Goal: Task Accomplishment & Management: Manage account settings

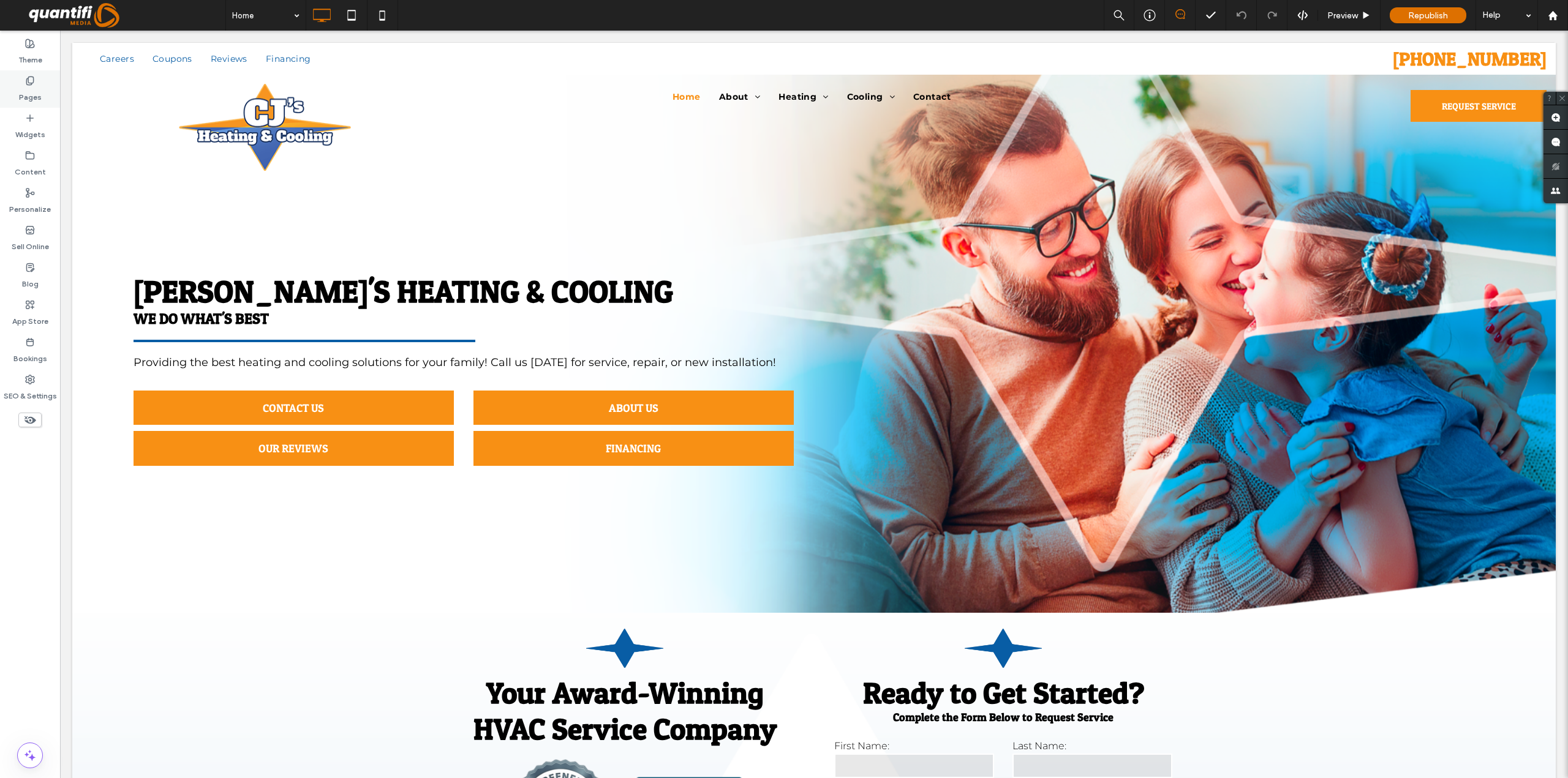
click at [34, 83] on icon at bounding box center [30, 80] width 10 height 10
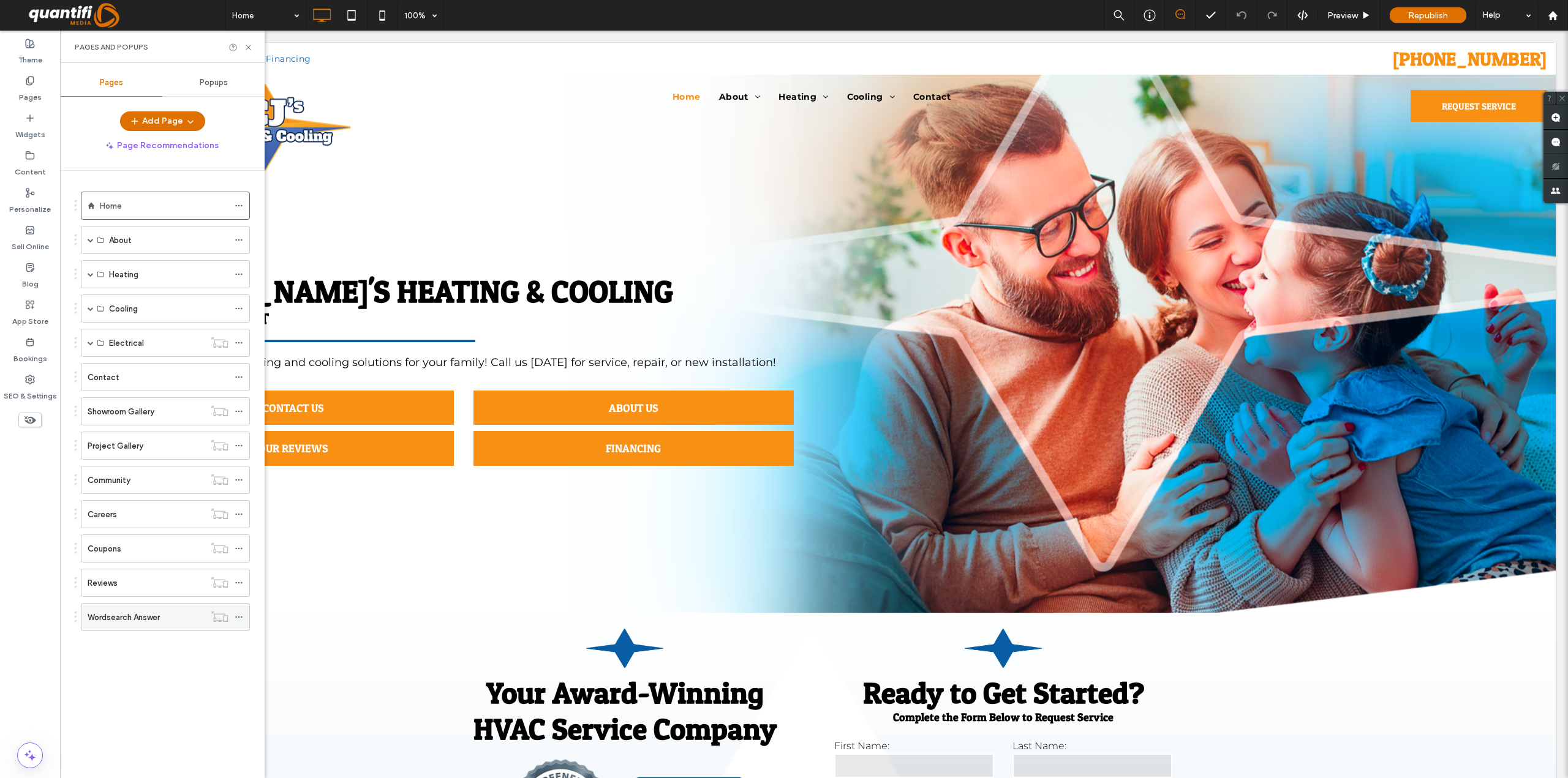
click at [158, 625] on div "Wordsearch Answer" at bounding box center [146, 617] width 117 height 27
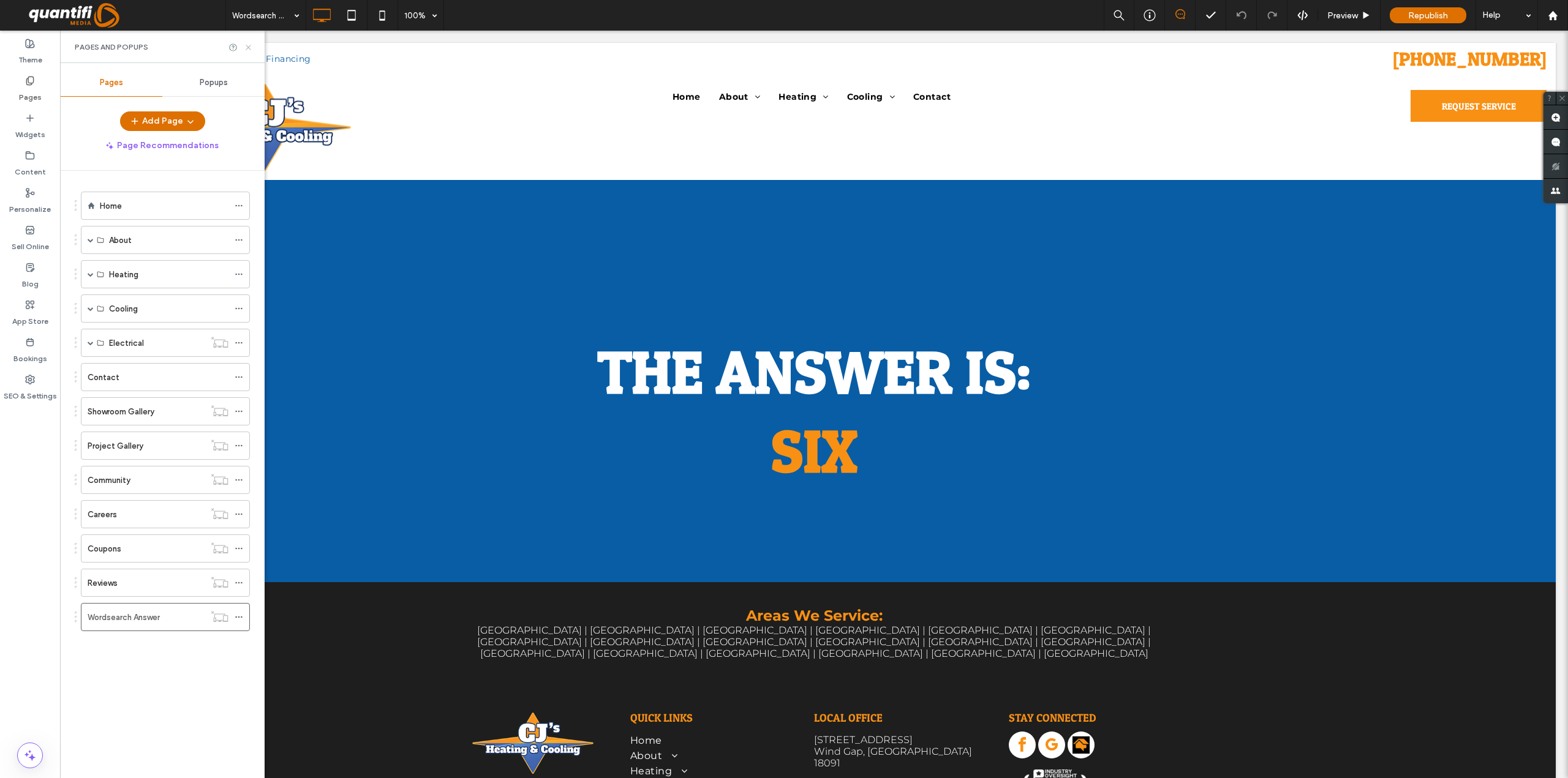
click at [247, 50] on icon at bounding box center [248, 47] width 9 height 9
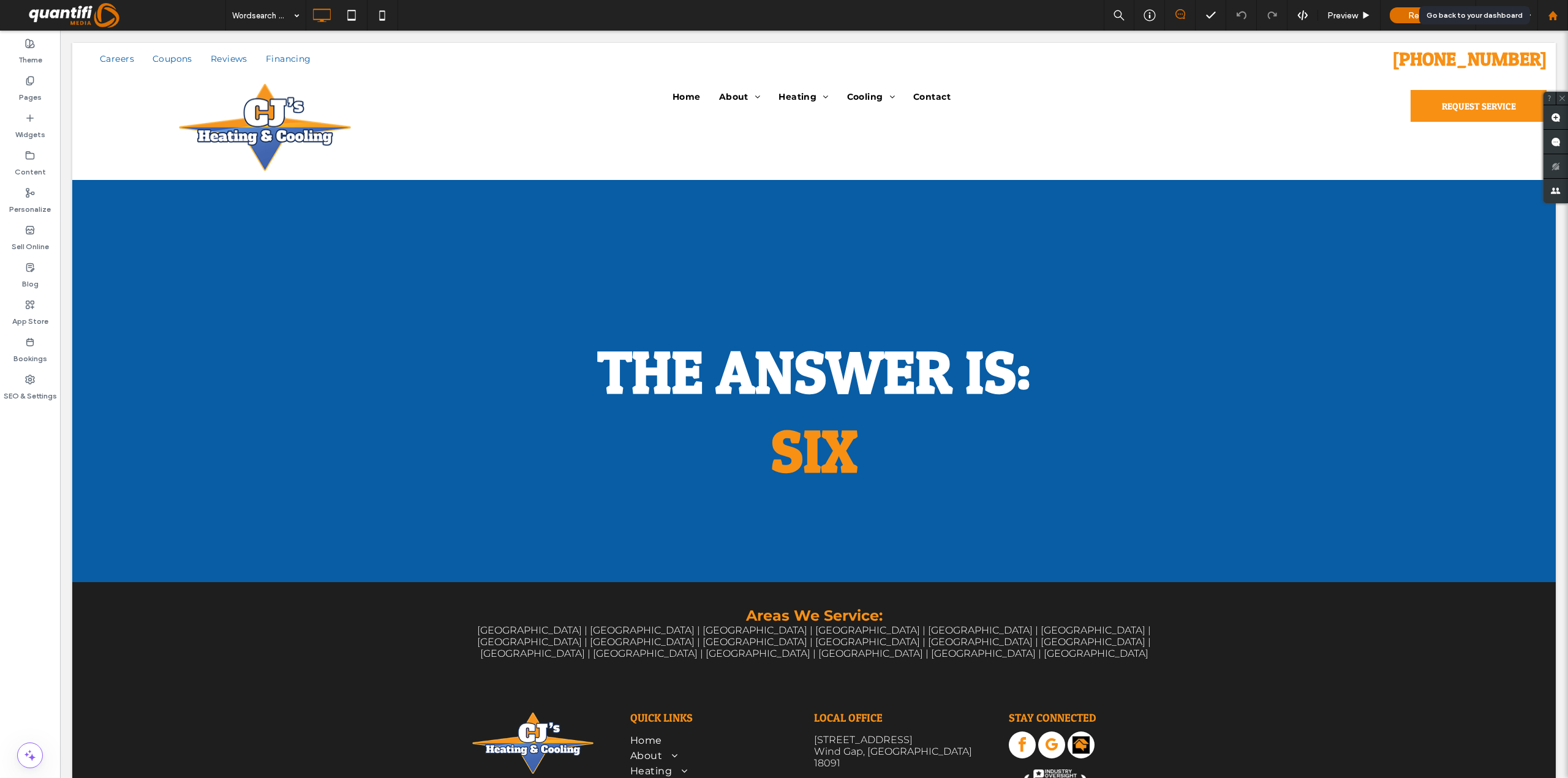
click at [1540, 9] on div at bounding box center [1552, 15] width 31 height 31
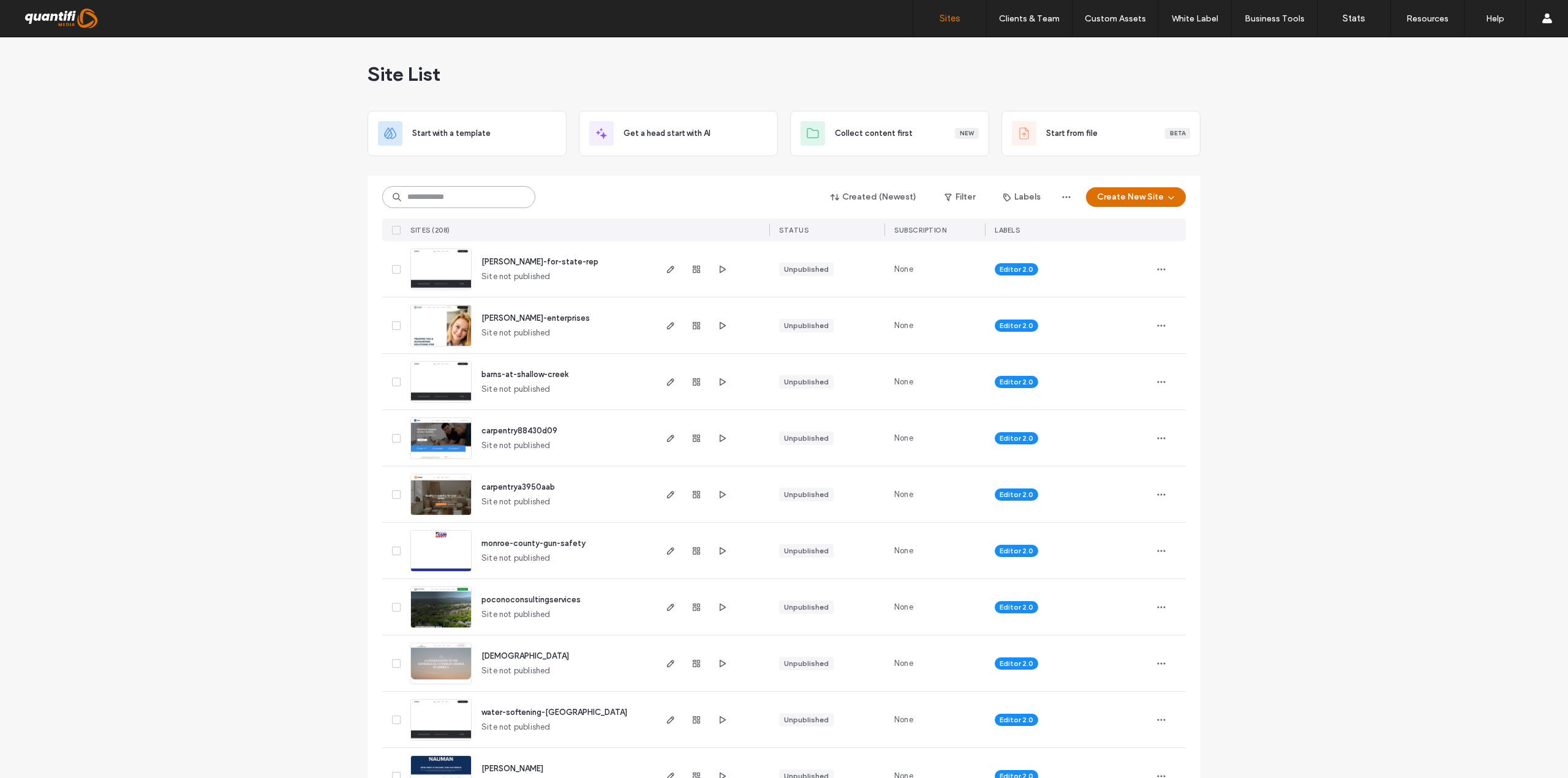
click at [435, 196] on input at bounding box center [458, 197] width 153 height 22
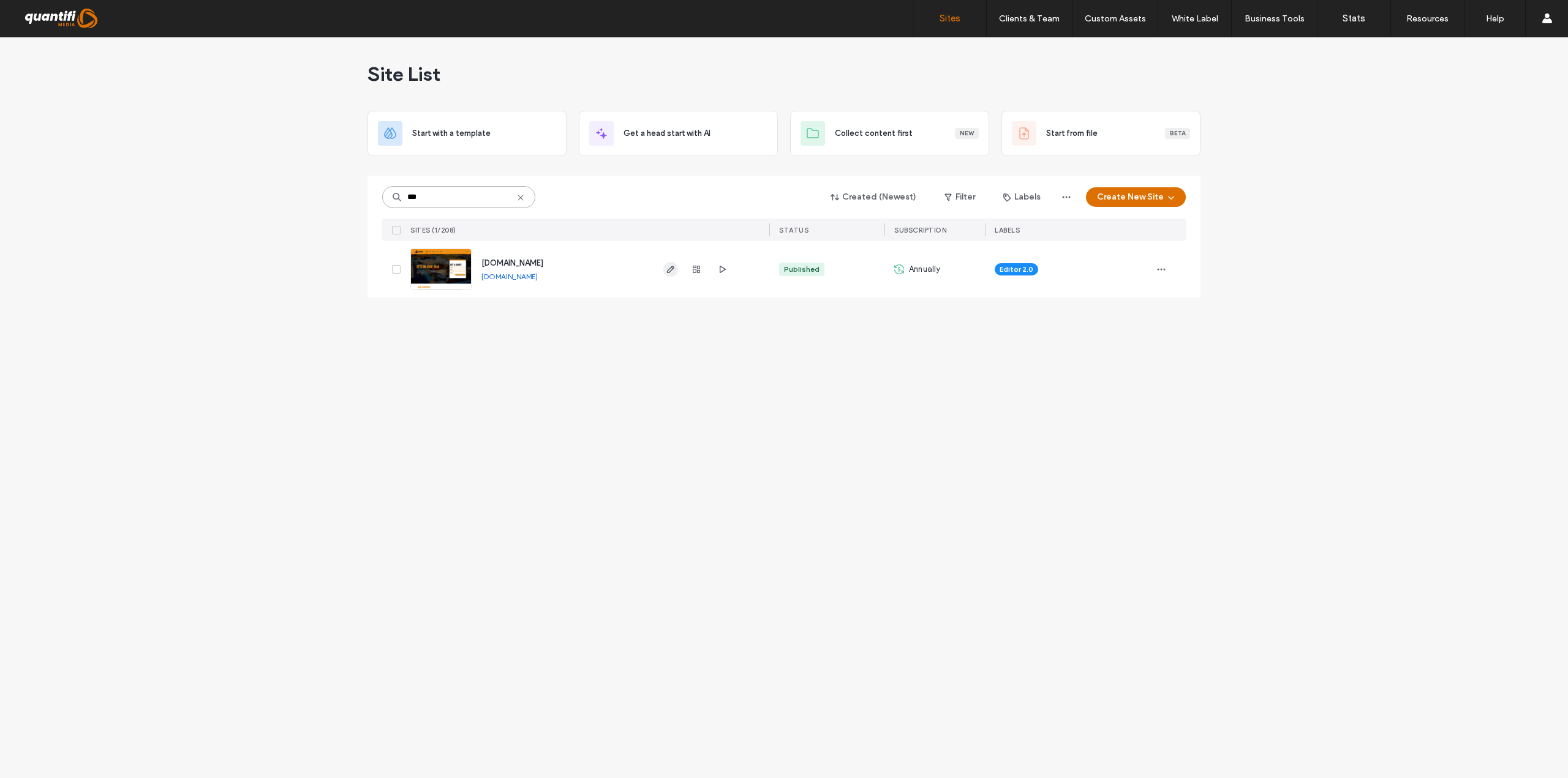
type input "***"
click at [675, 268] on icon "button" at bounding box center [670, 269] width 10 height 10
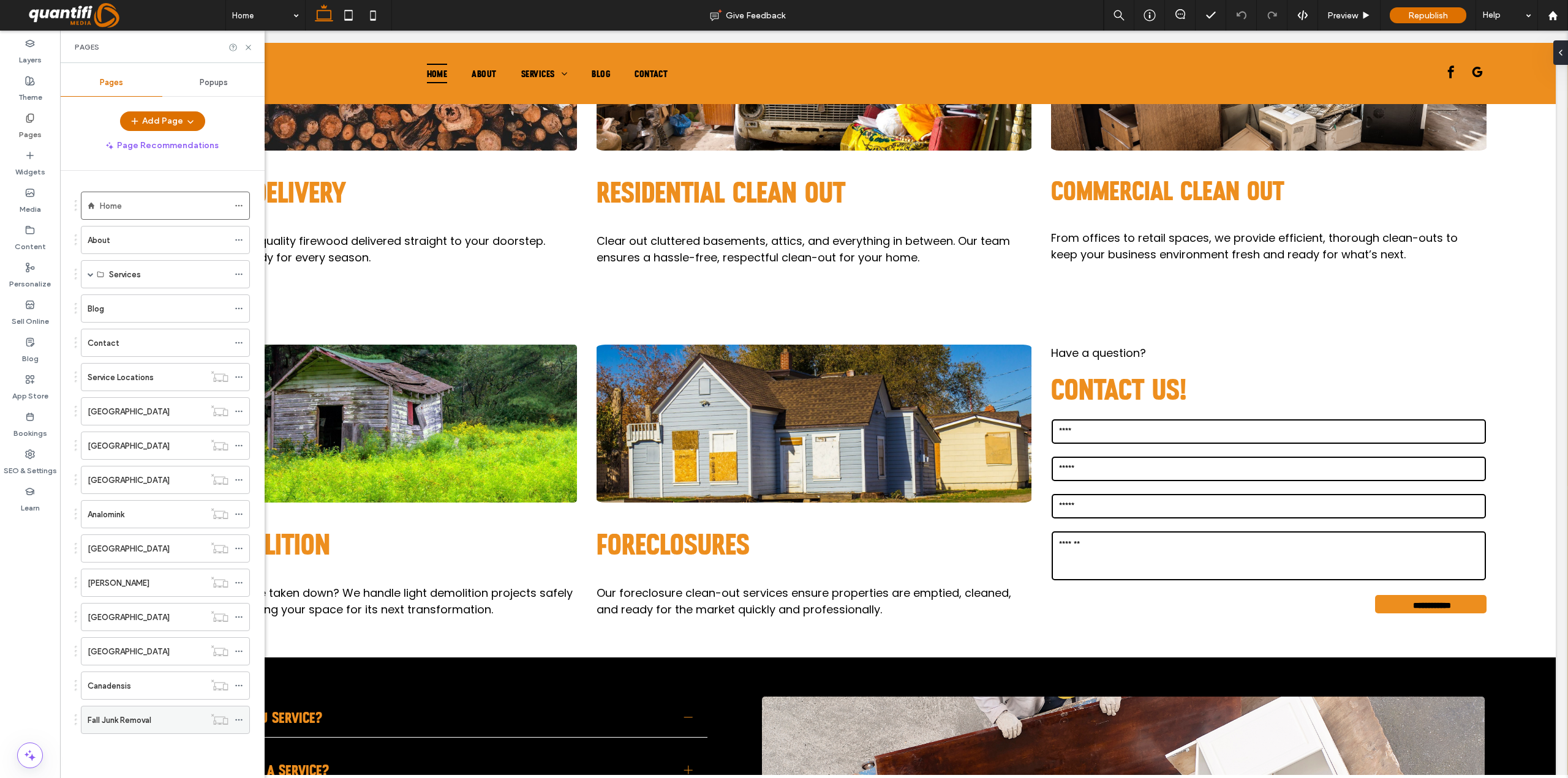
scroll to position [796, 0]
click at [156, 708] on div "Fall Junk Removal" at bounding box center [146, 720] width 117 height 27
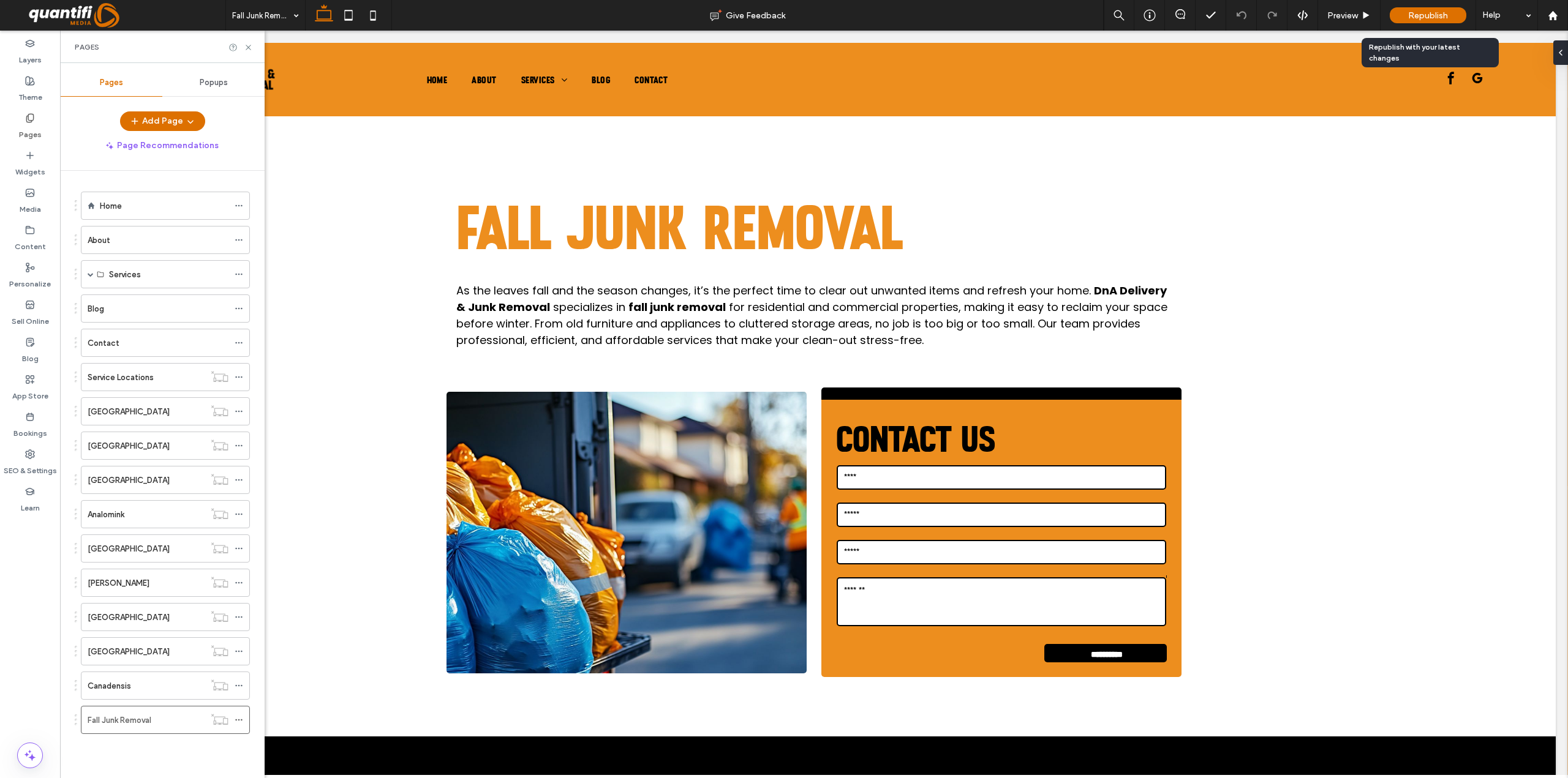
click at [1405, 14] on div "Republish" at bounding box center [1428, 15] width 77 height 16
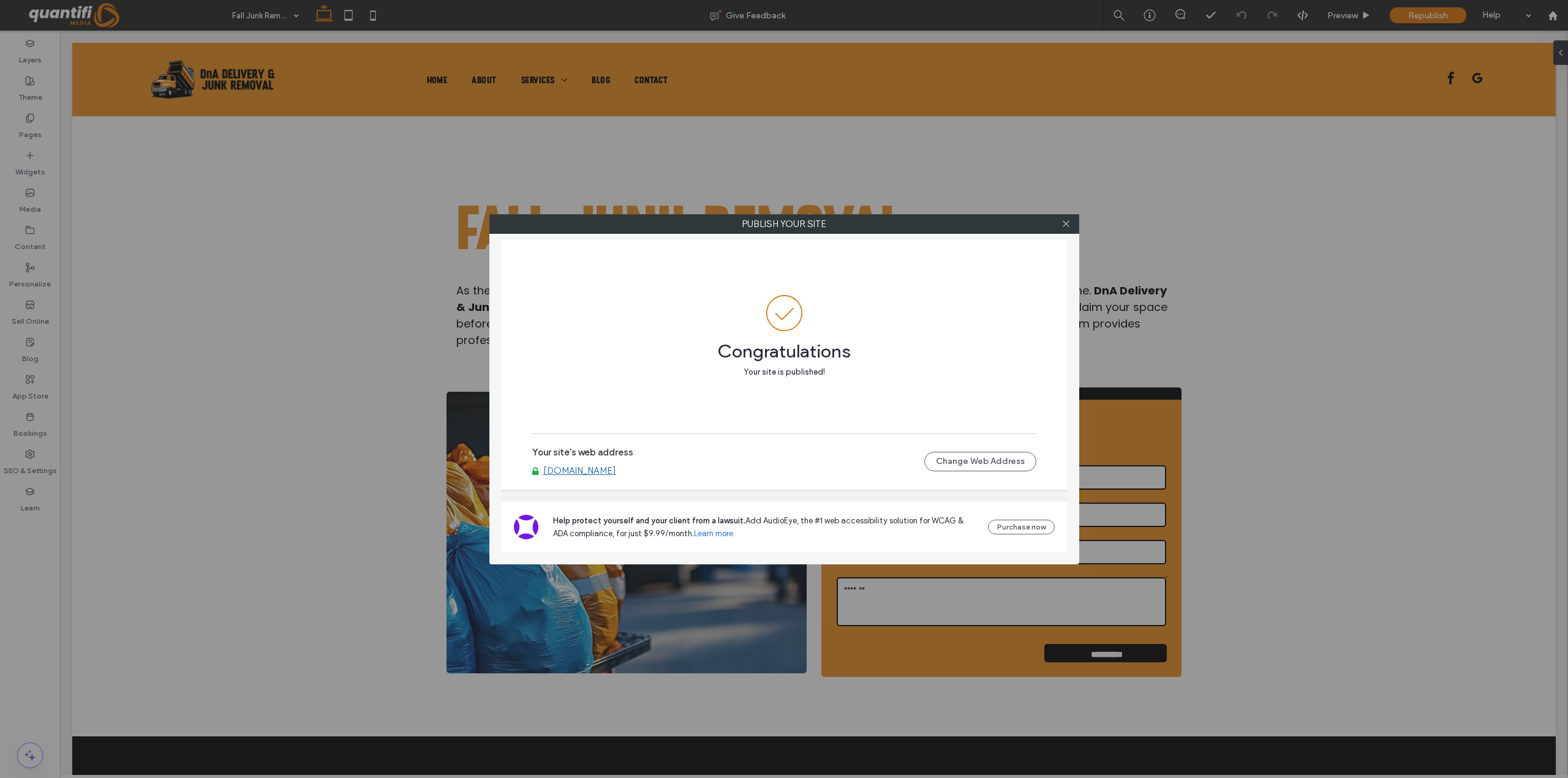
click at [1072, 220] on div at bounding box center [1066, 224] width 19 height 19
click at [1056, 228] on label "Publish your site" at bounding box center [784, 224] width 589 height 19
click at [1074, 222] on div at bounding box center [1066, 226] width 19 height 19
click at [1073, 223] on div at bounding box center [1066, 226] width 19 height 19
click at [1070, 226] on icon at bounding box center [1066, 225] width 9 height 9
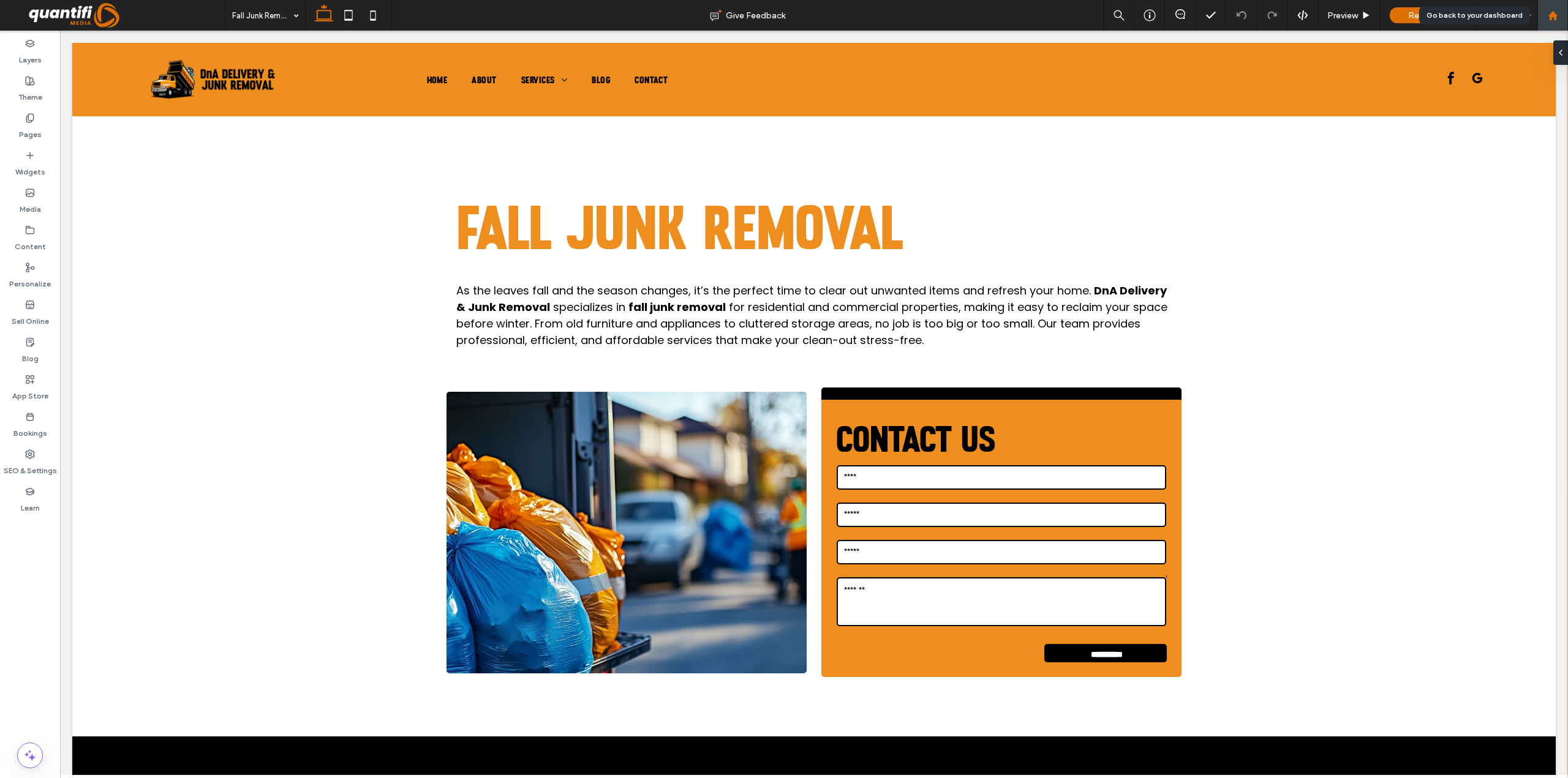
click at [1553, 24] on div at bounding box center [1552, 15] width 31 height 31
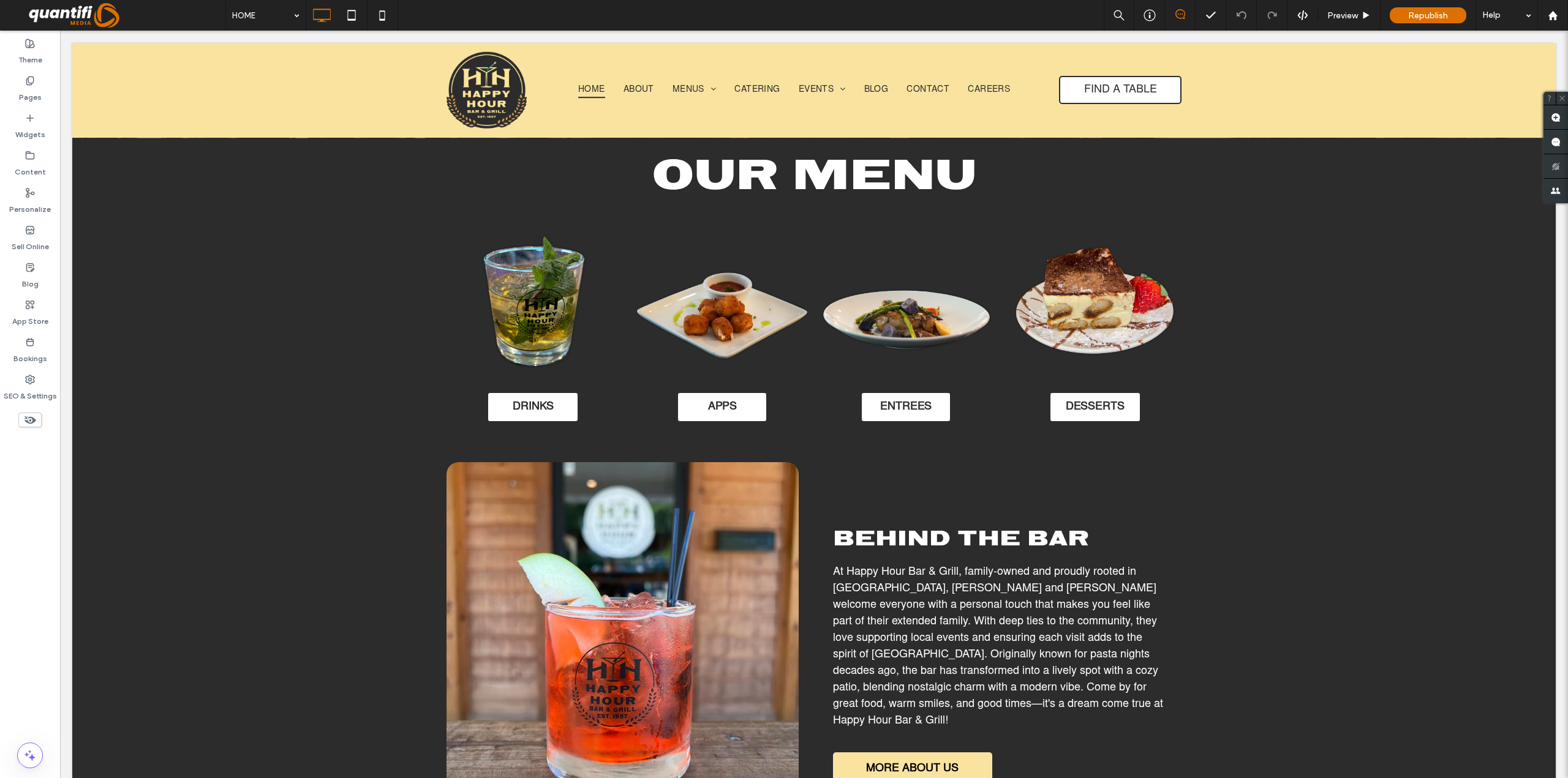
scroll to position [796, 0]
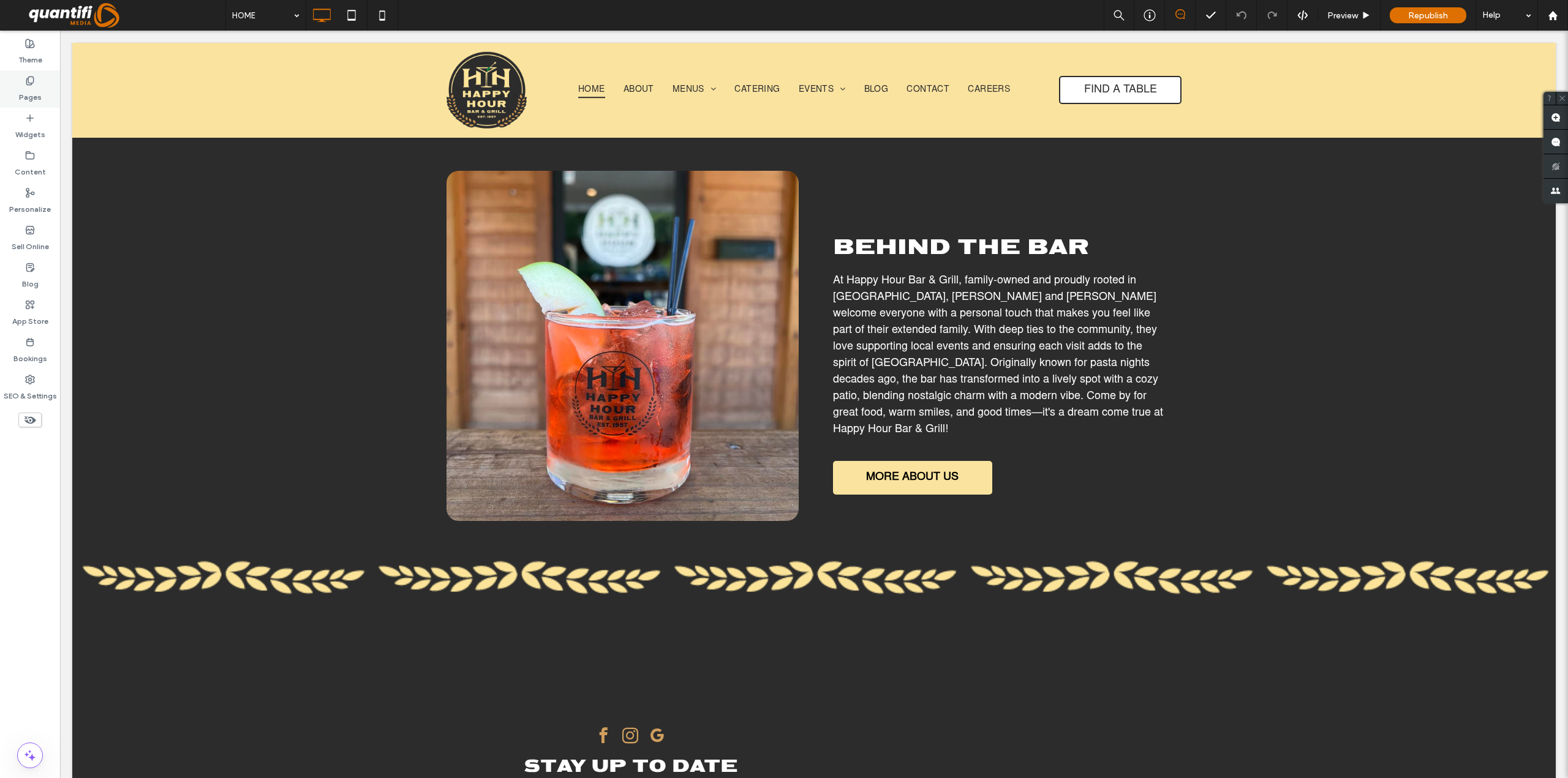
click at [33, 99] on label "Pages" at bounding box center [31, 94] width 22 height 18
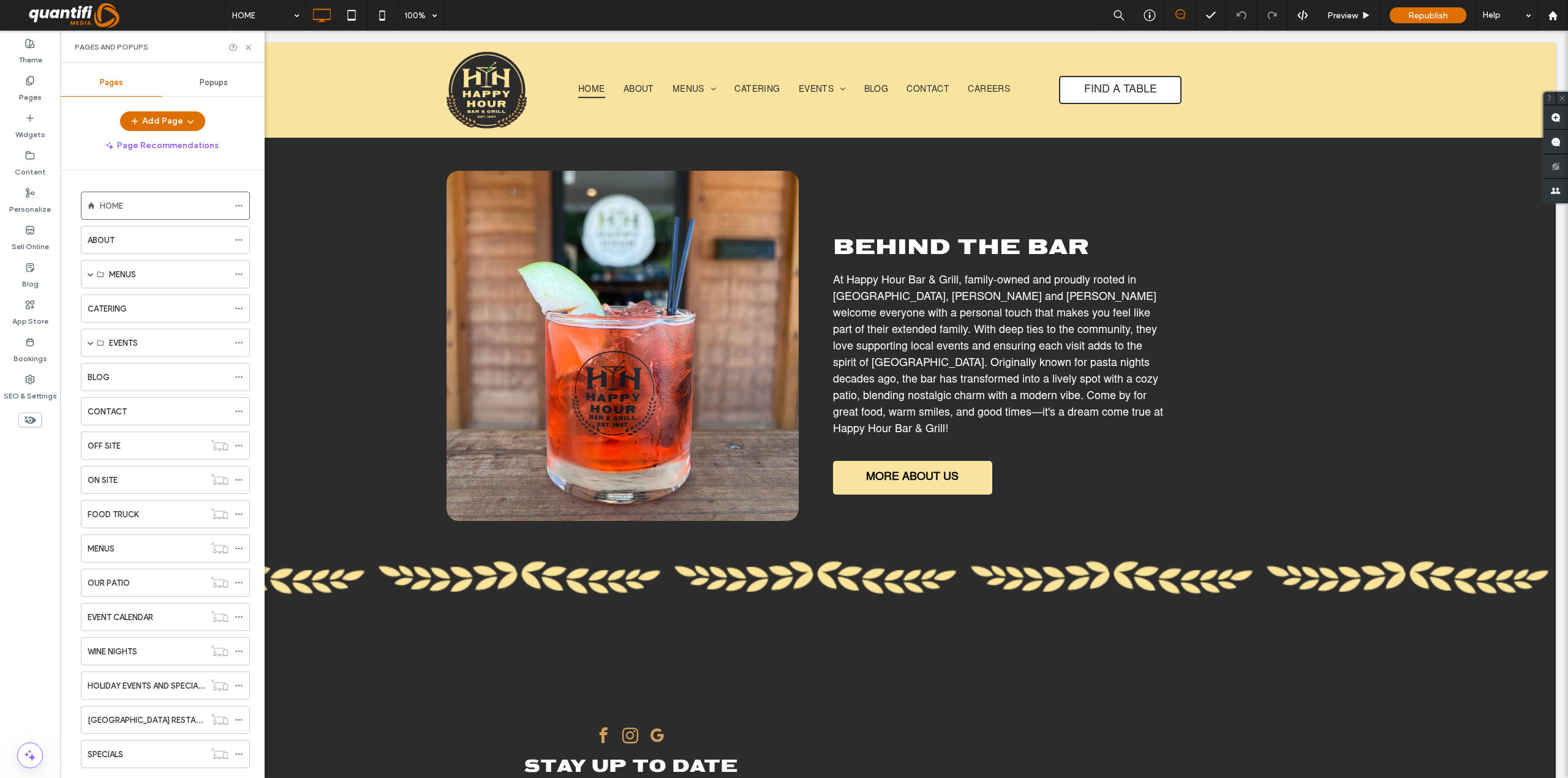
scroll to position [438, 0]
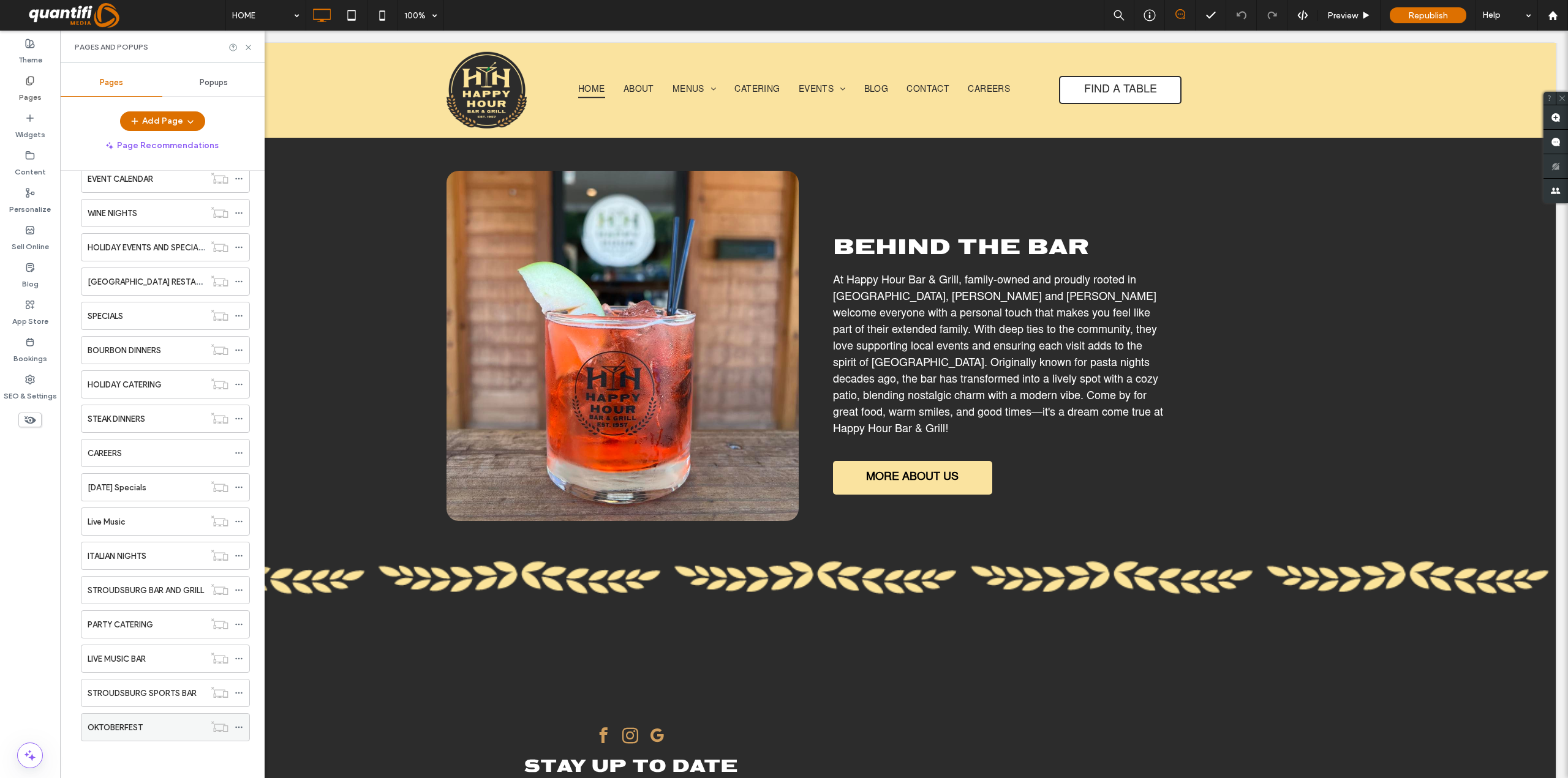
click at [160, 729] on div "OKTOBERFEST" at bounding box center [146, 728] width 117 height 13
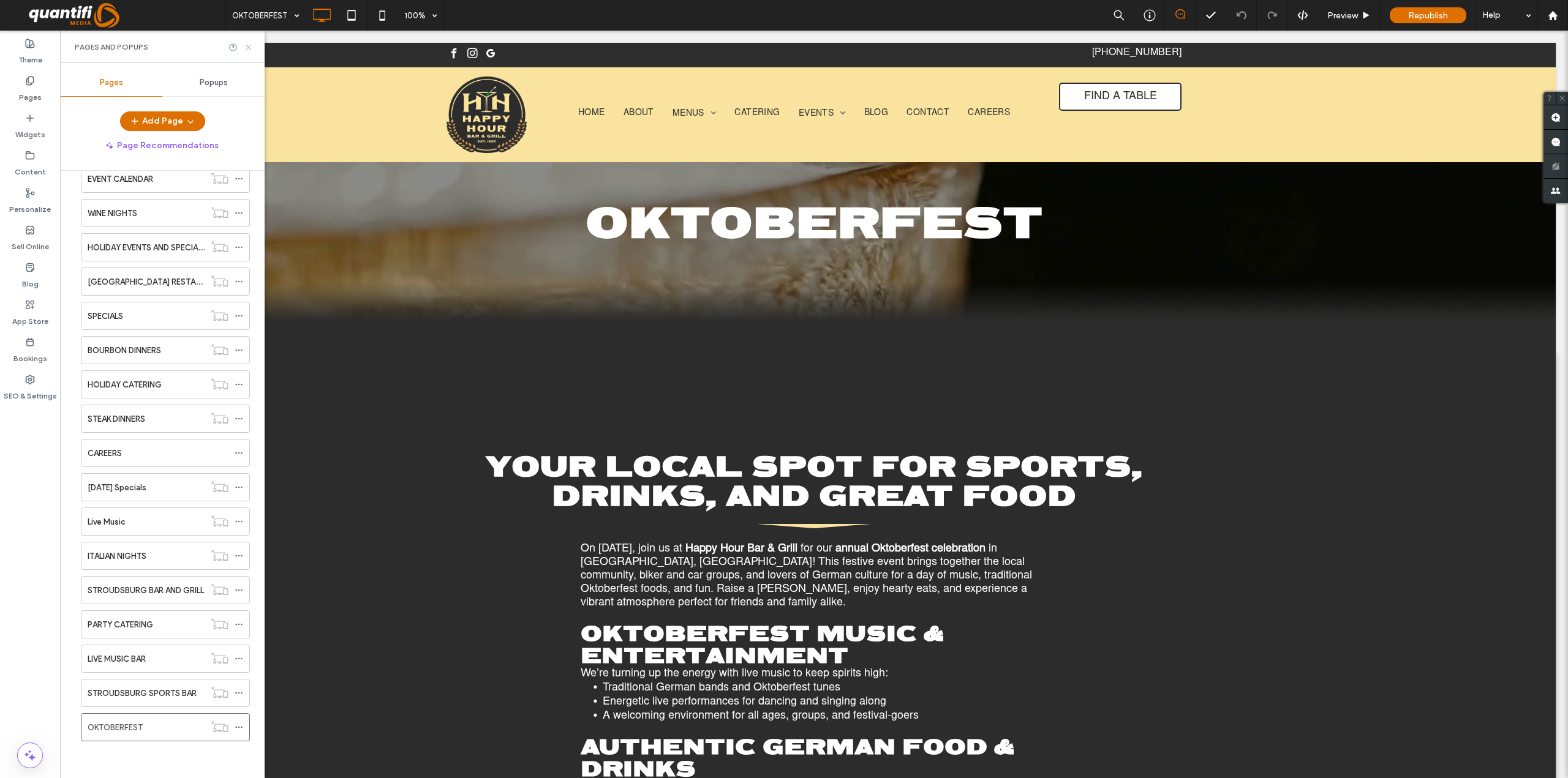
click at [249, 44] on icon at bounding box center [248, 47] width 9 height 9
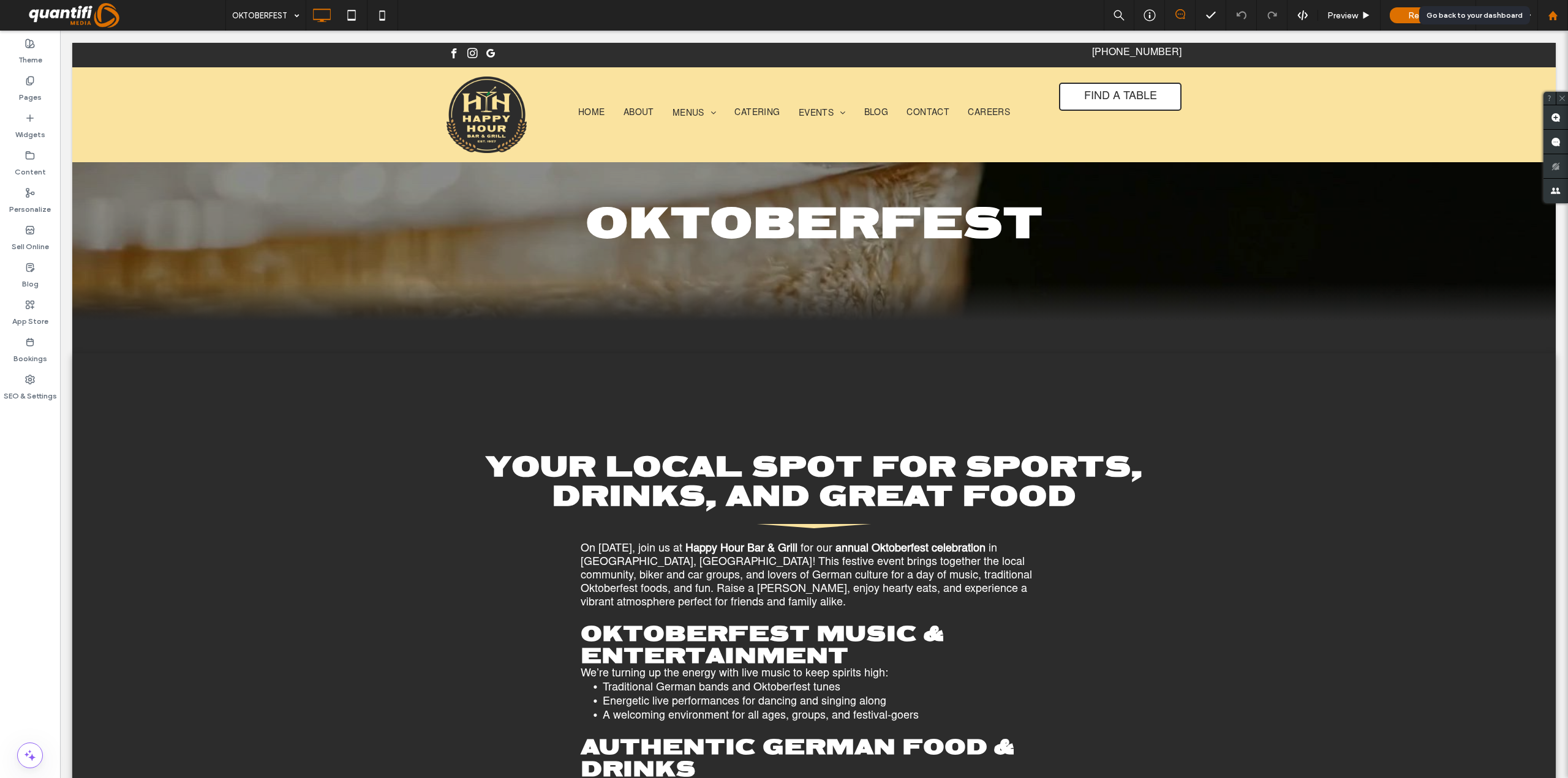
click at [1541, 18] on div at bounding box center [1553, 15] width 30 height 10
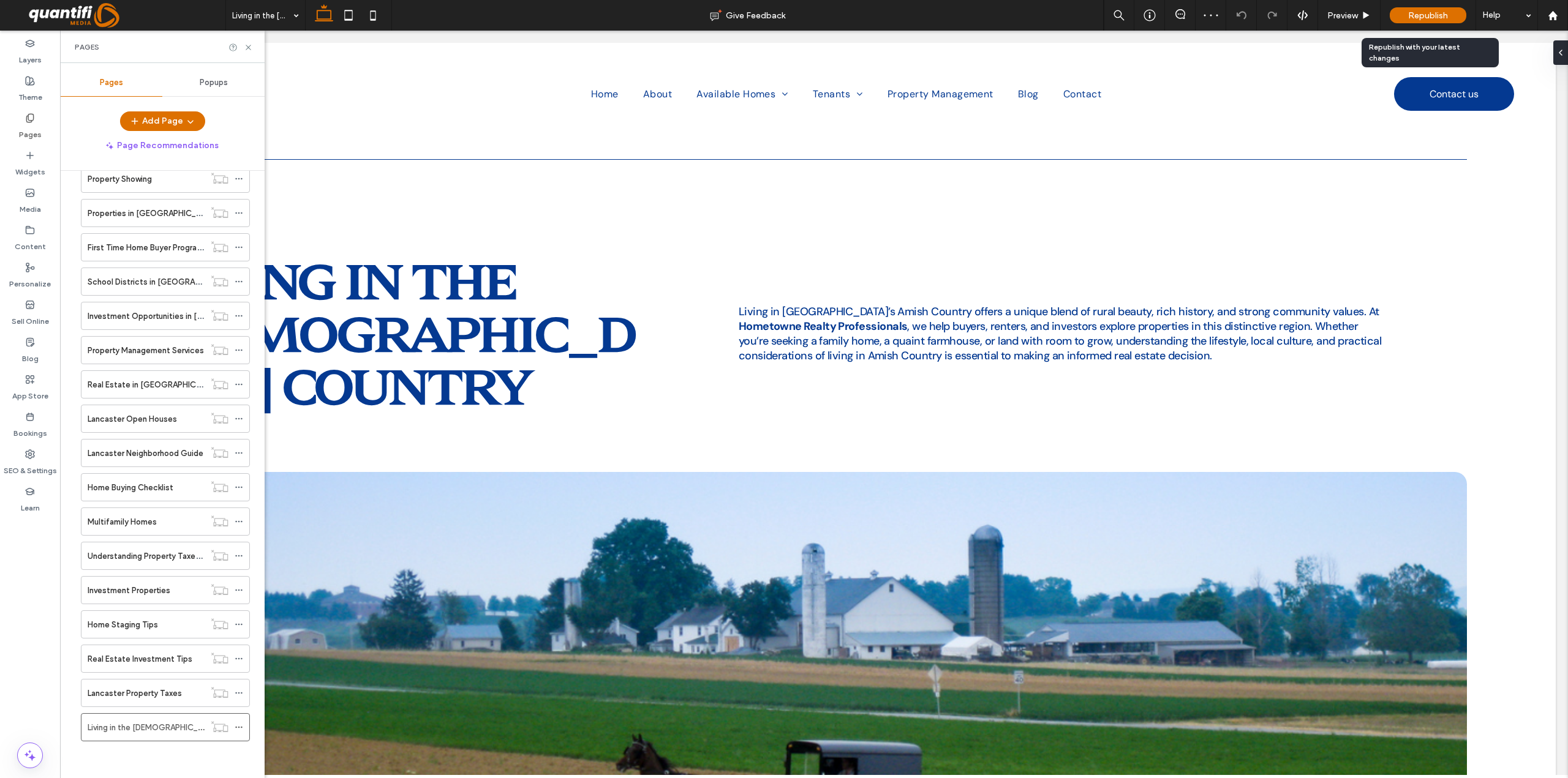
click at [1432, 19] on span "Republish" at bounding box center [1428, 15] width 40 height 10
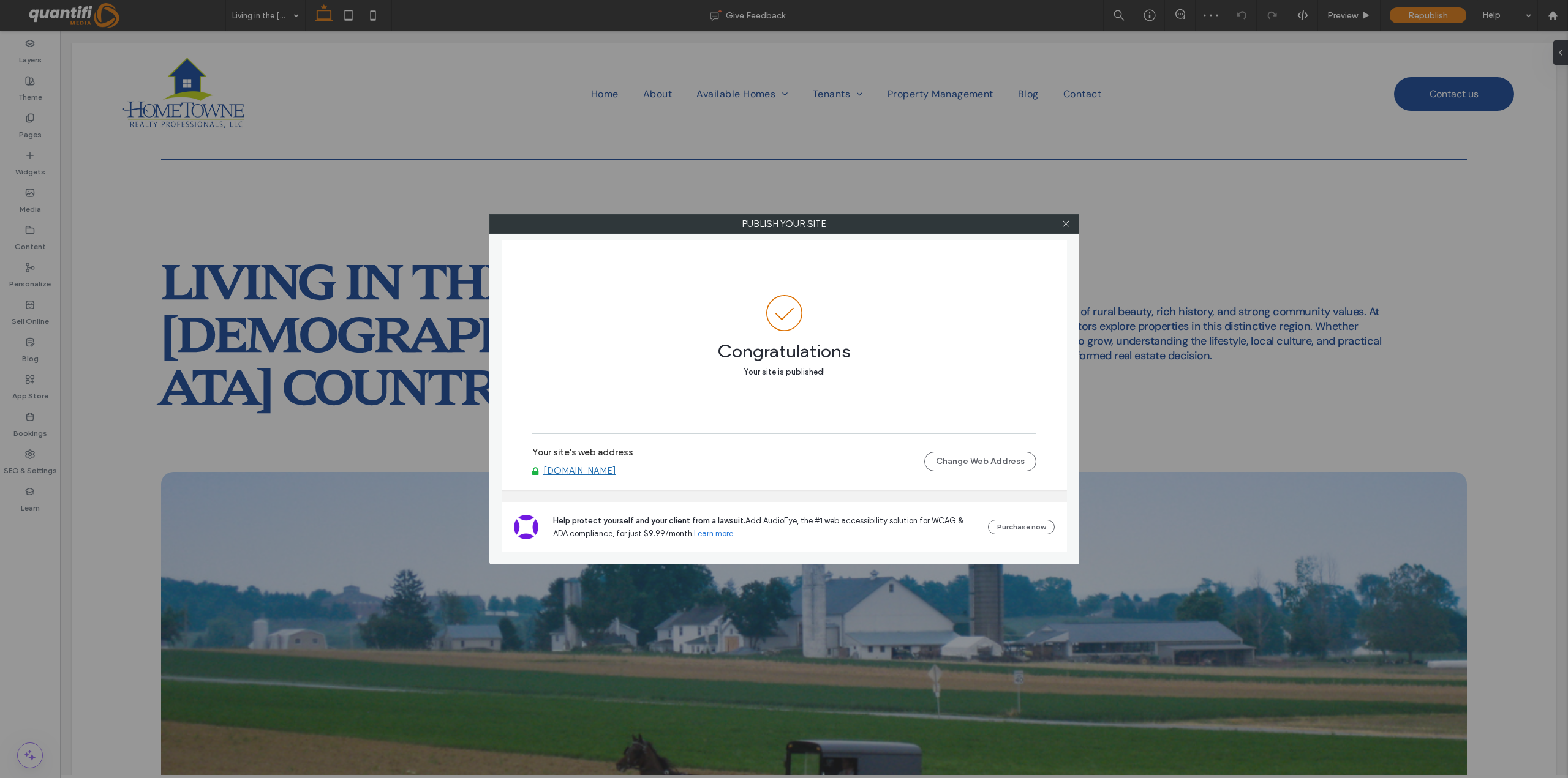
click at [1072, 220] on div at bounding box center [1066, 224] width 19 height 19
click at [1072, 221] on div at bounding box center [1066, 224] width 19 height 19
click at [1068, 226] on icon at bounding box center [1066, 224] width 9 height 9
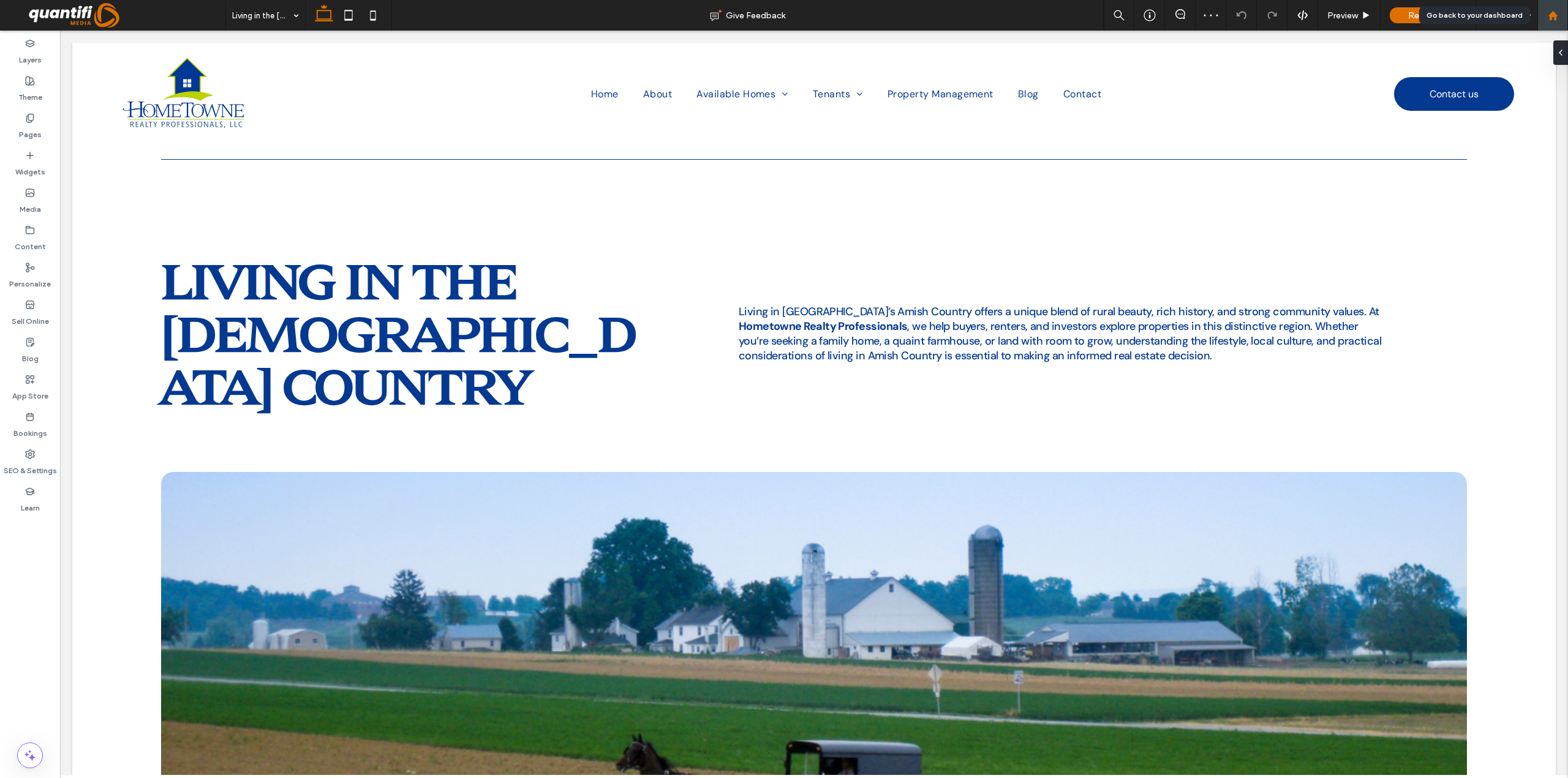
click at [1554, 17] on use at bounding box center [1552, 15] width 9 height 9
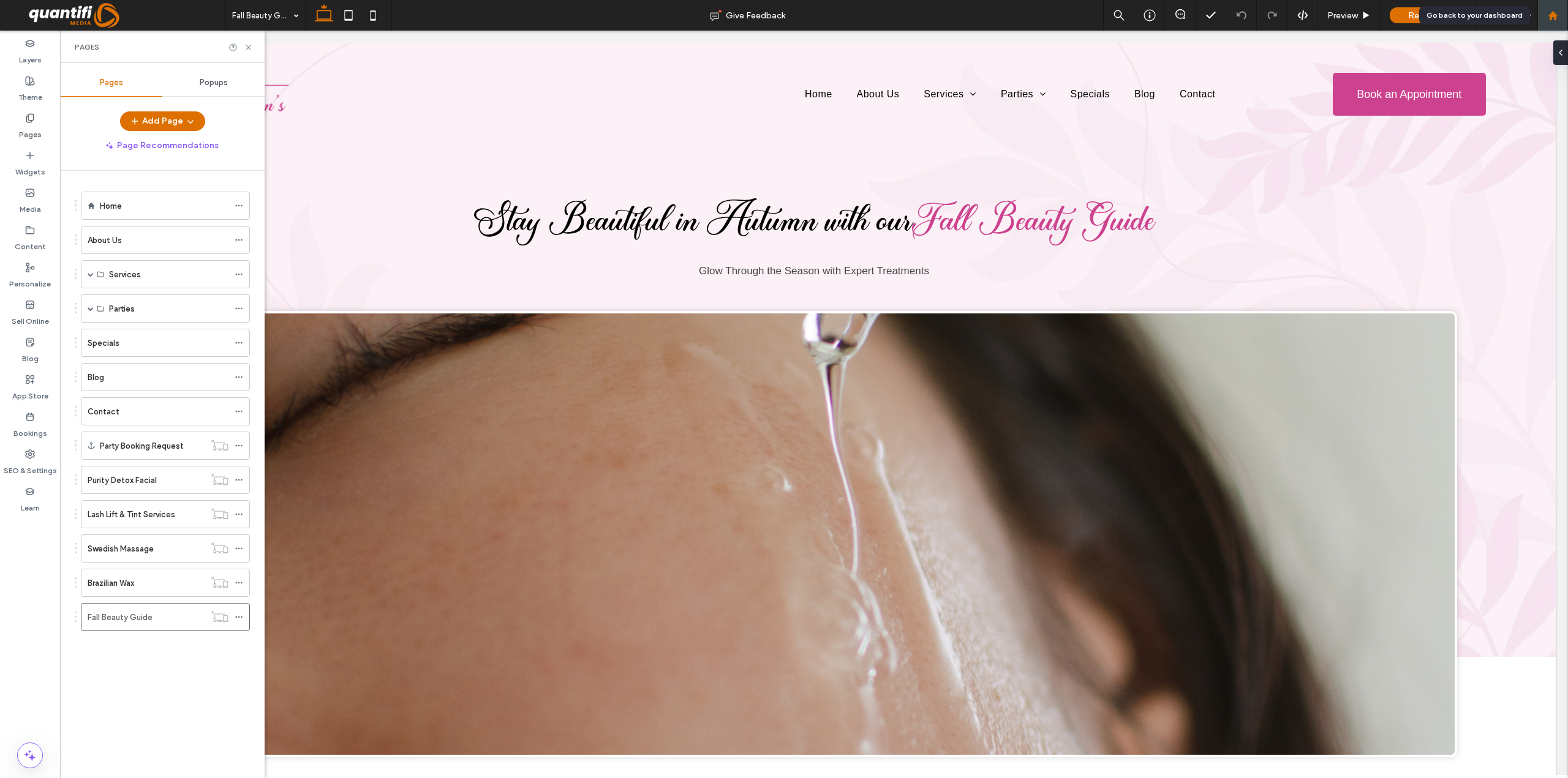
click at [1566, 12] on div at bounding box center [1553, 15] width 30 height 10
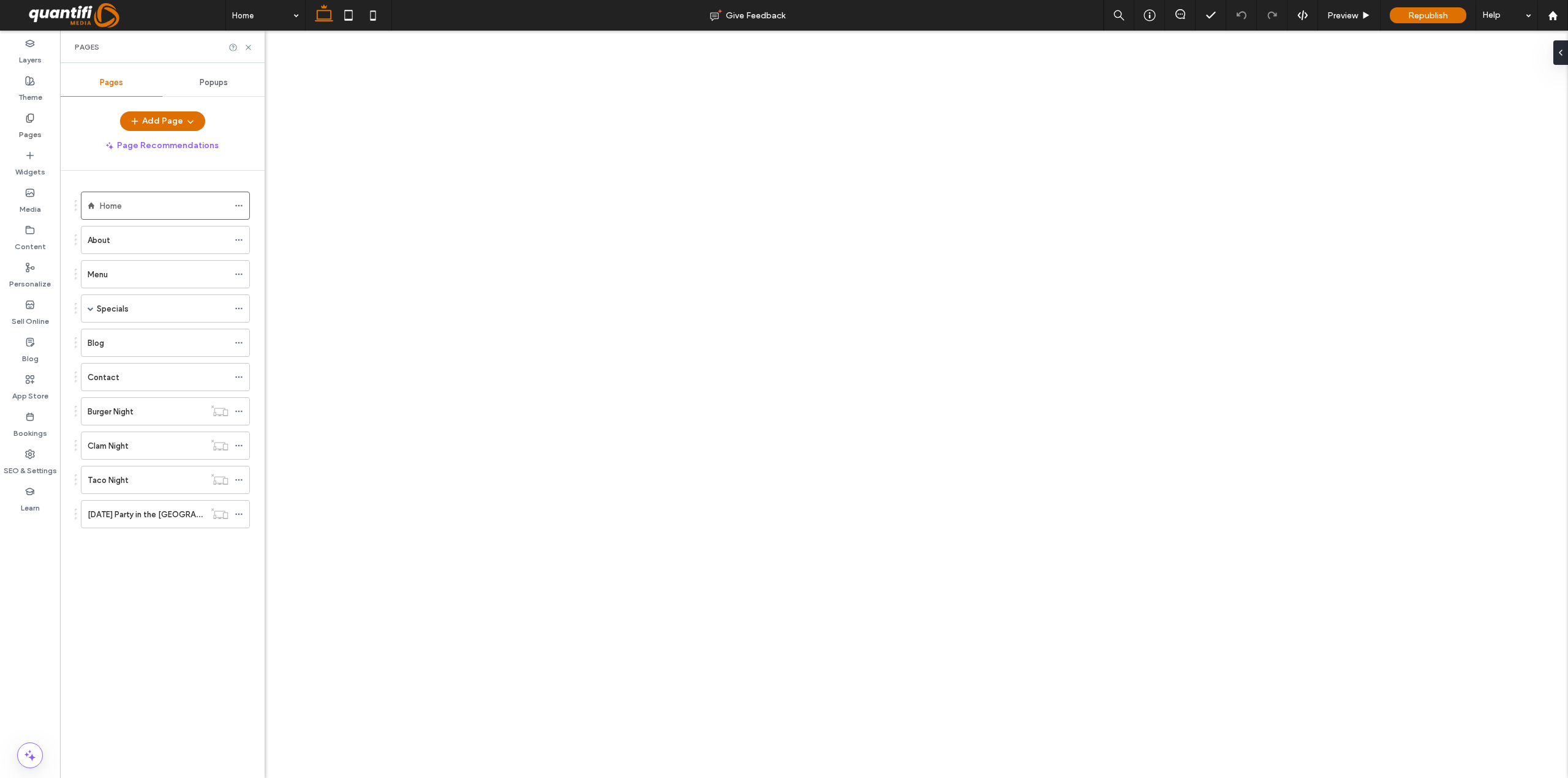
click at [133, 505] on div "[DATE] Party in the [GEOGRAPHIC_DATA]" at bounding box center [146, 513] width 117 height 27
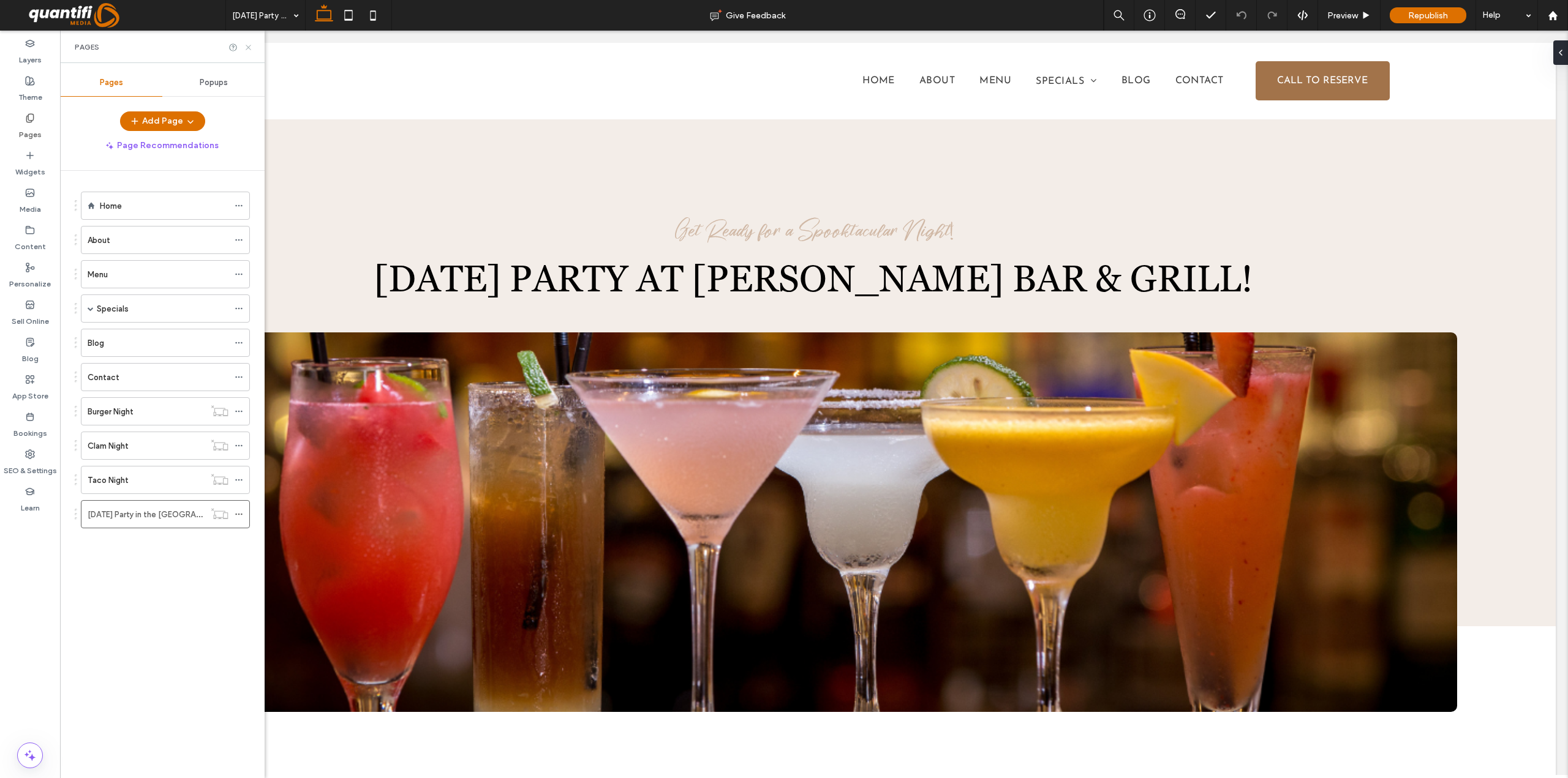
drag, startPoint x: 250, startPoint y: 49, endPoint x: 689, endPoint y: 14, distance: 440.4
click at [250, 49] on use at bounding box center [247, 46] width 5 height 5
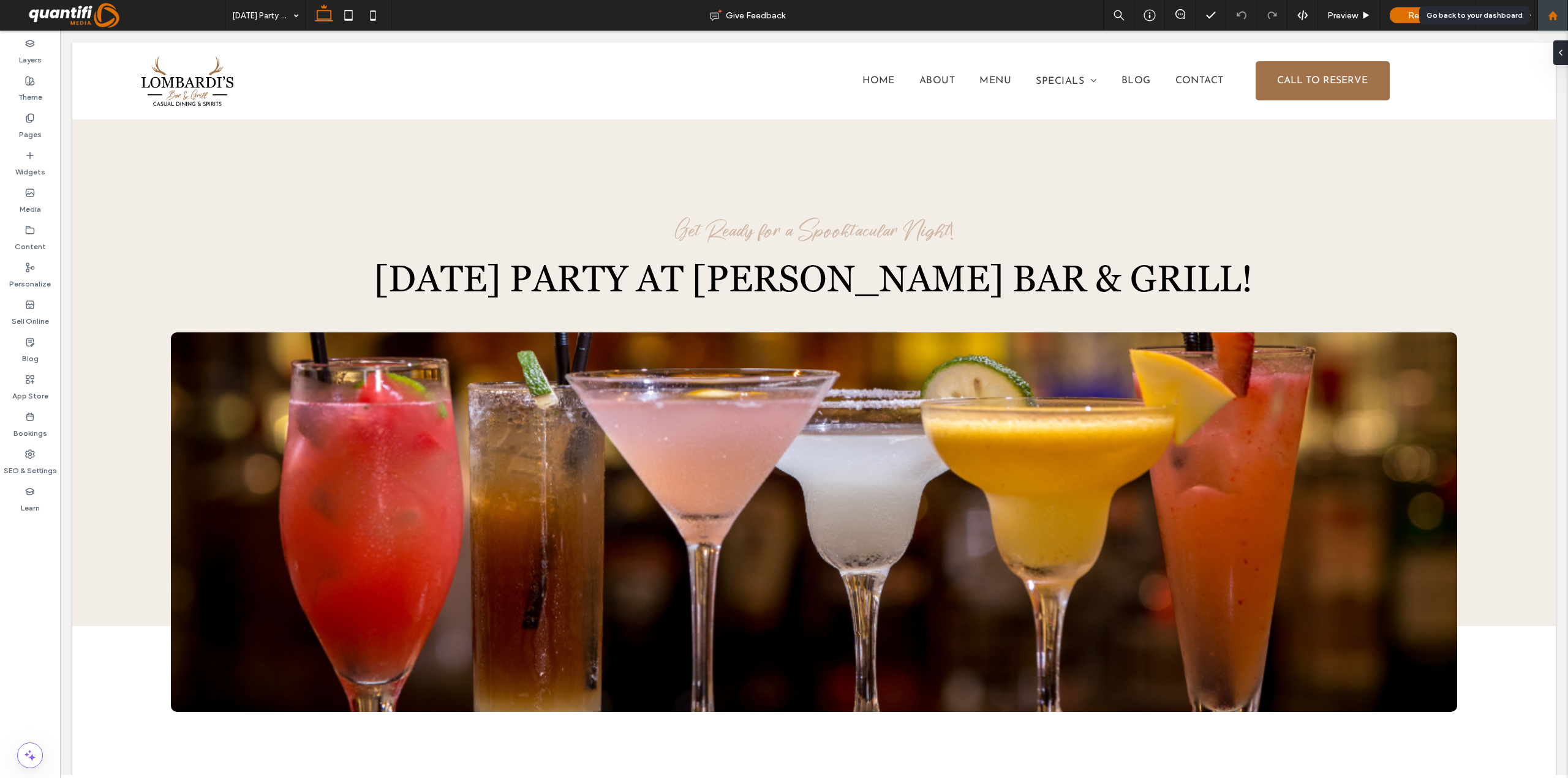
click at [1563, 14] on div at bounding box center [1553, 15] width 30 height 10
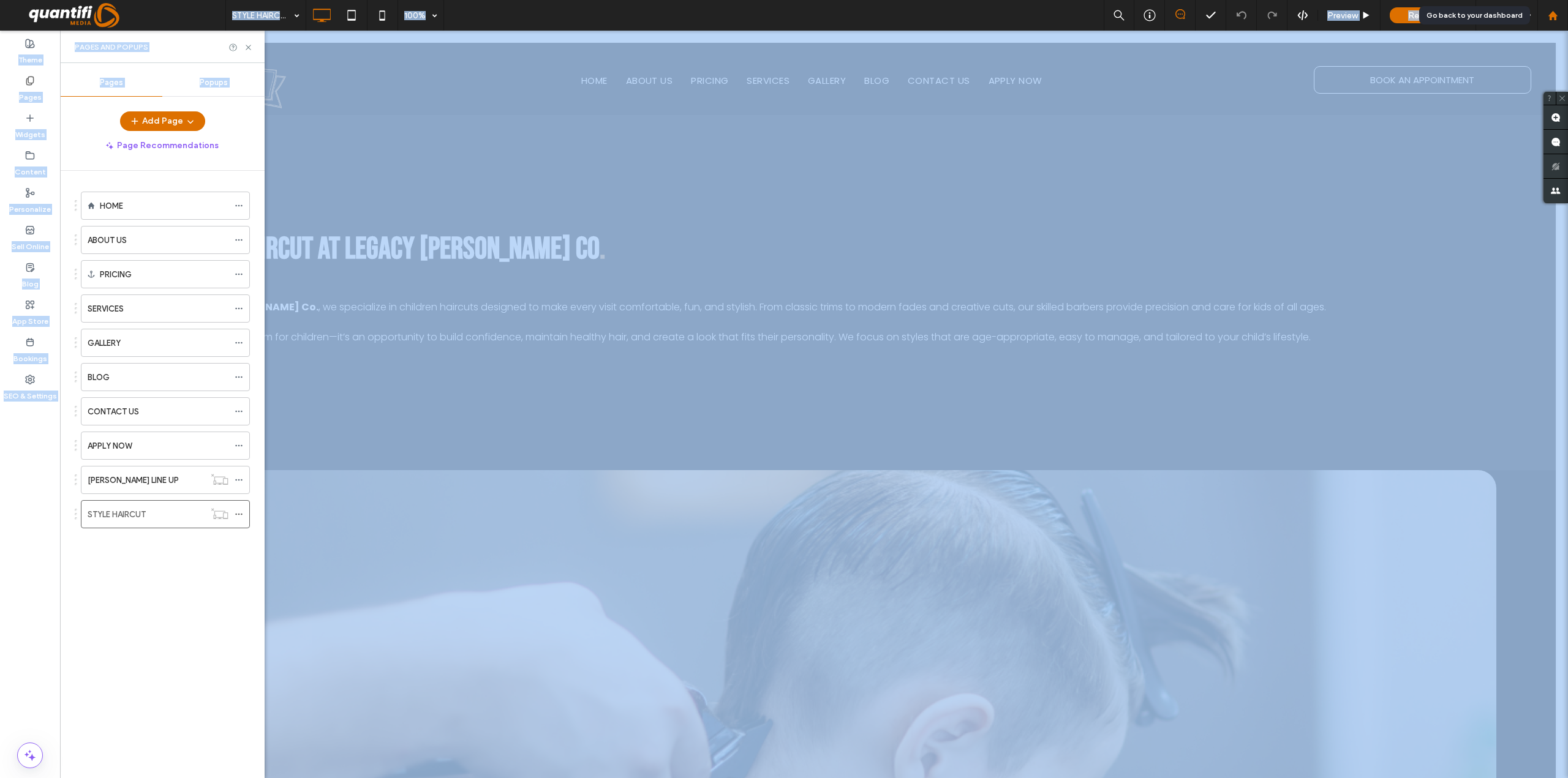
click at [1544, 10] on div at bounding box center [1553, 15] width 30 height 10
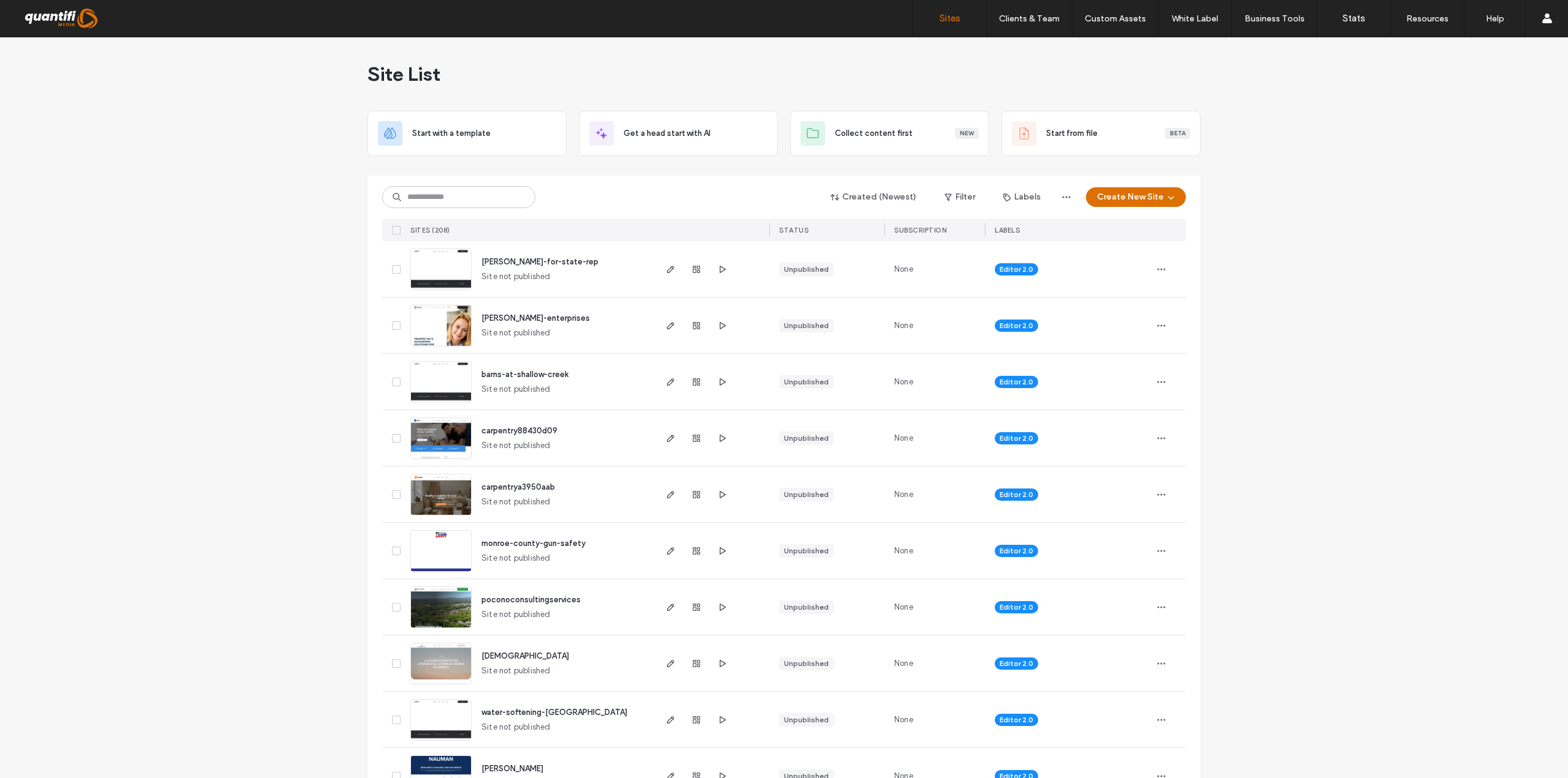
click at [498, 222] on div "SITES (208)" at bounding box center [529, 229] width 248 height 22
click at [498, 208] on div "Created (Newest) Filter Labels Create New Site SITES (208) STATUS SUBSCRIPTION …" at bounding box center [784, 208] width 803 height 66
click at [503, 191] on input at bounding box center [458, 197] width 153 height 22
click at [488, 194] on input at bounding box center [458, 197] width 153 height 22
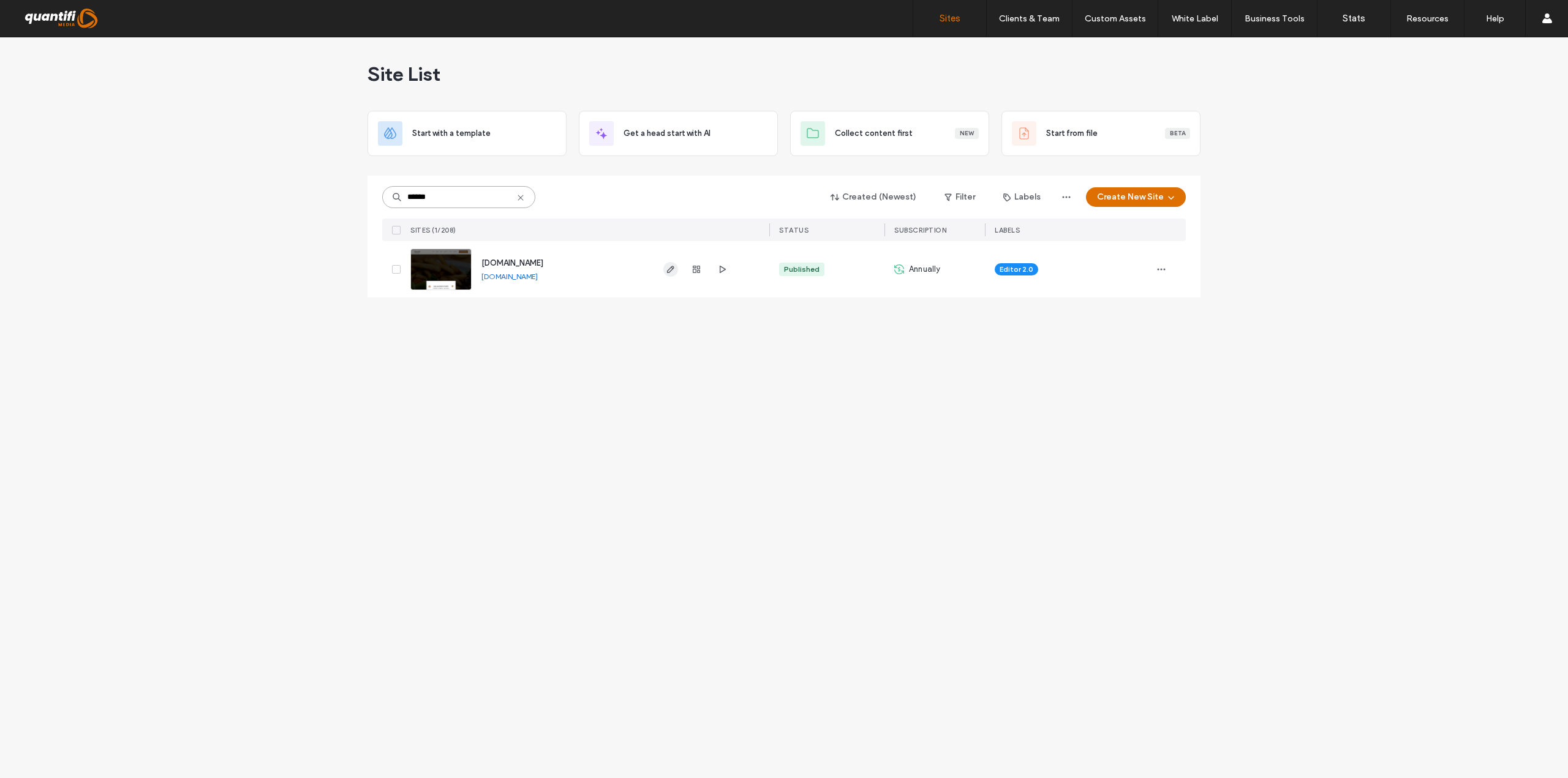
type input "******"
click at [672, 271] on icon "button" at bounding box center [670, 269] width 10 height 10
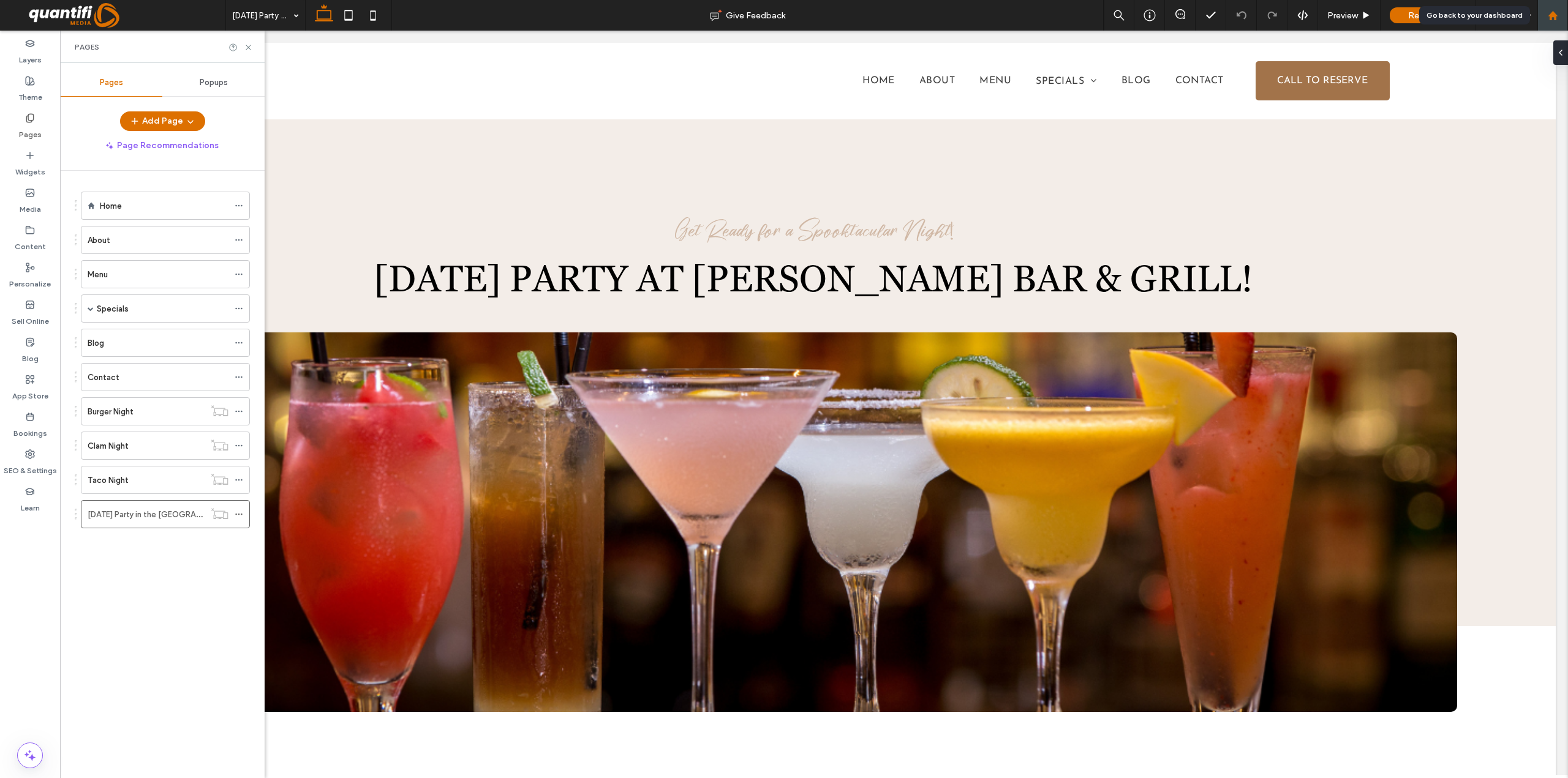
click at [1544, 16] on div at bounding box center [1553, 15] width 30 height 10
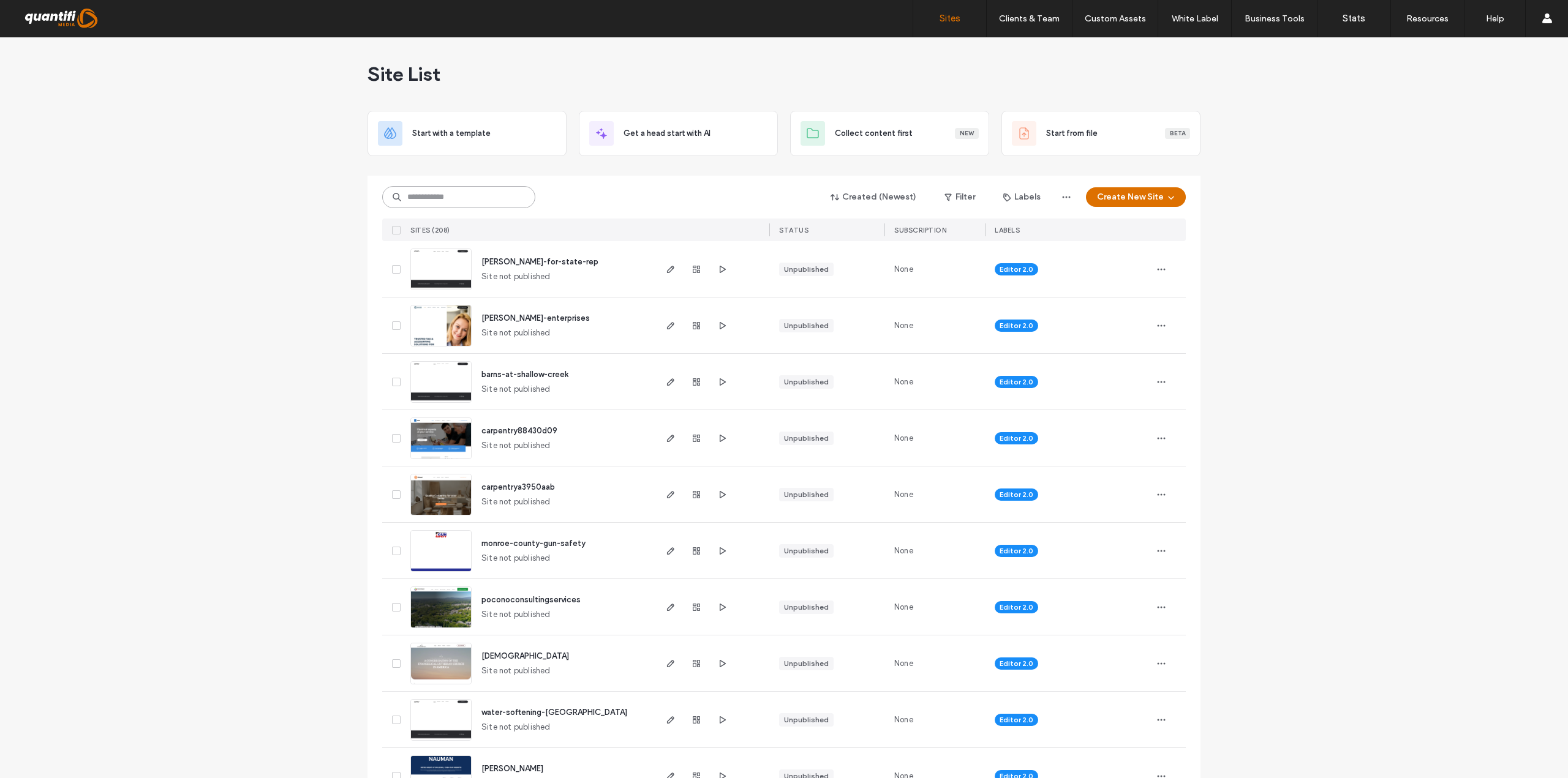
click at [474, 191] on input at bounding box center [458, 197] width 153 height 22
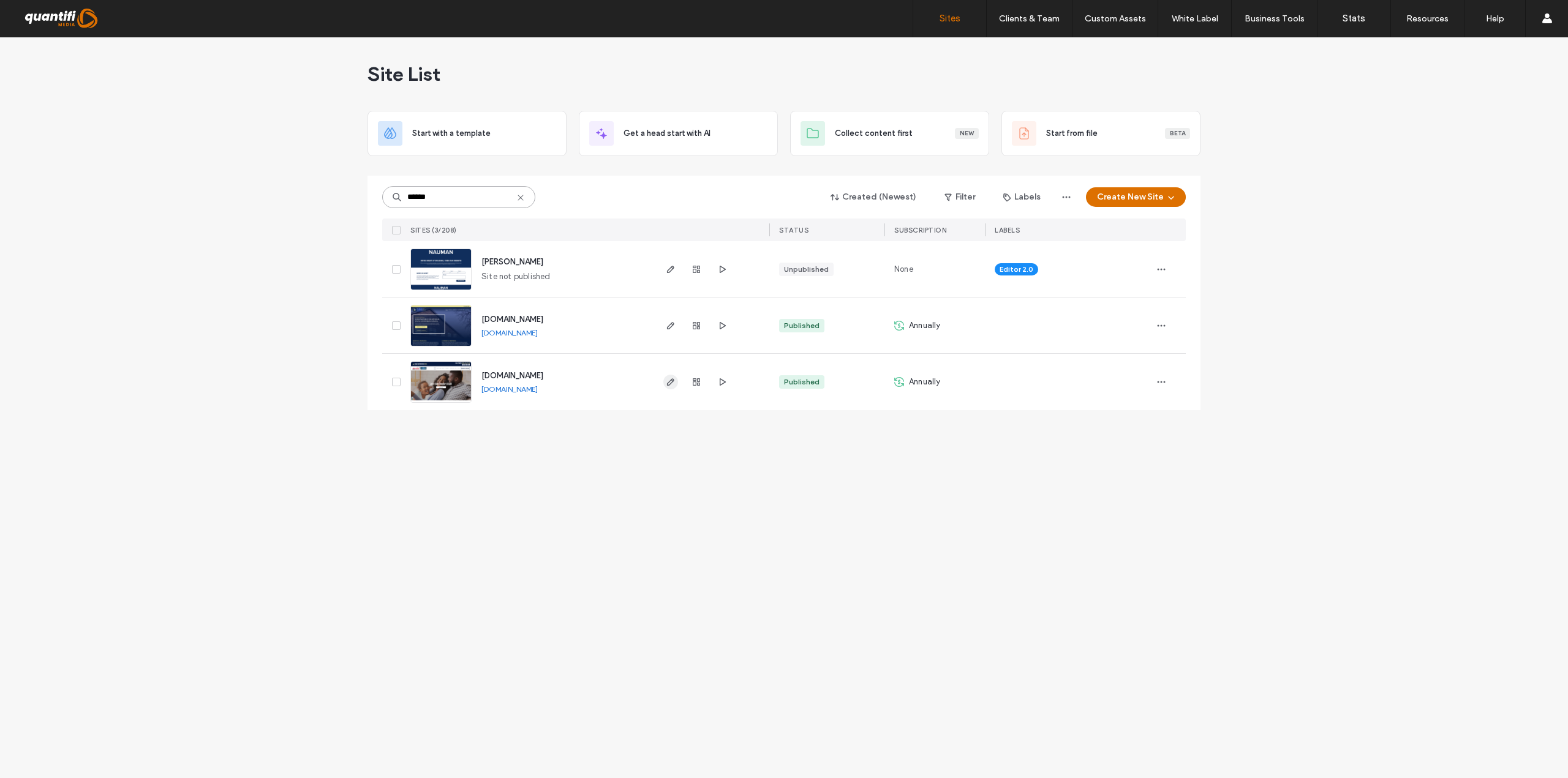
type input "******"
click at [667, 379] on icon "button" at bounding box center [670, 382] width 10 height 10
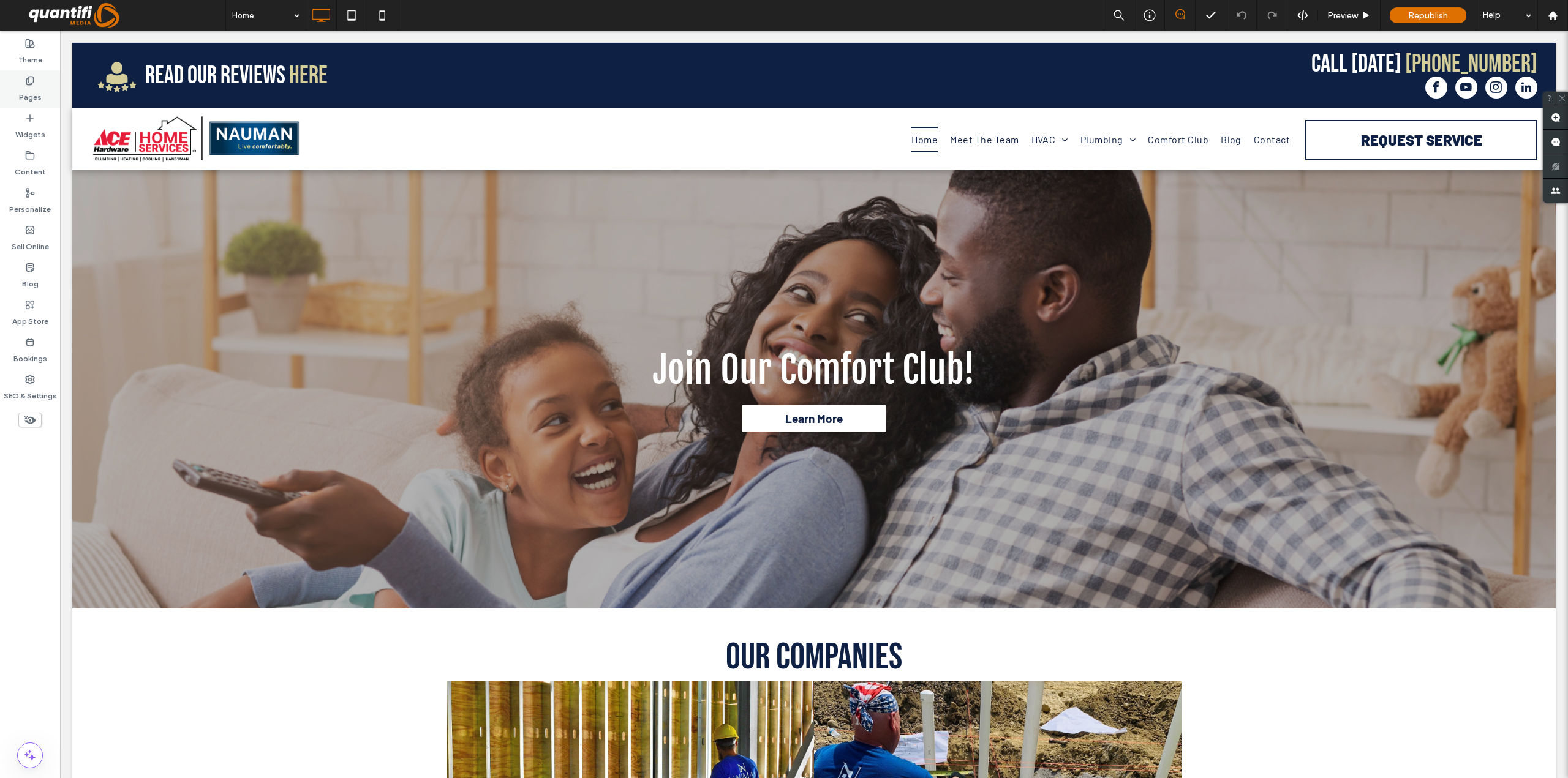
drag, startPoint x: 7, startPoint y: 62, endPoint x: 44, endPoint y: 91, distance: 47.0
click at [44, 91] on div "Pages" at bounding box center [30, 89] width 60 height 37
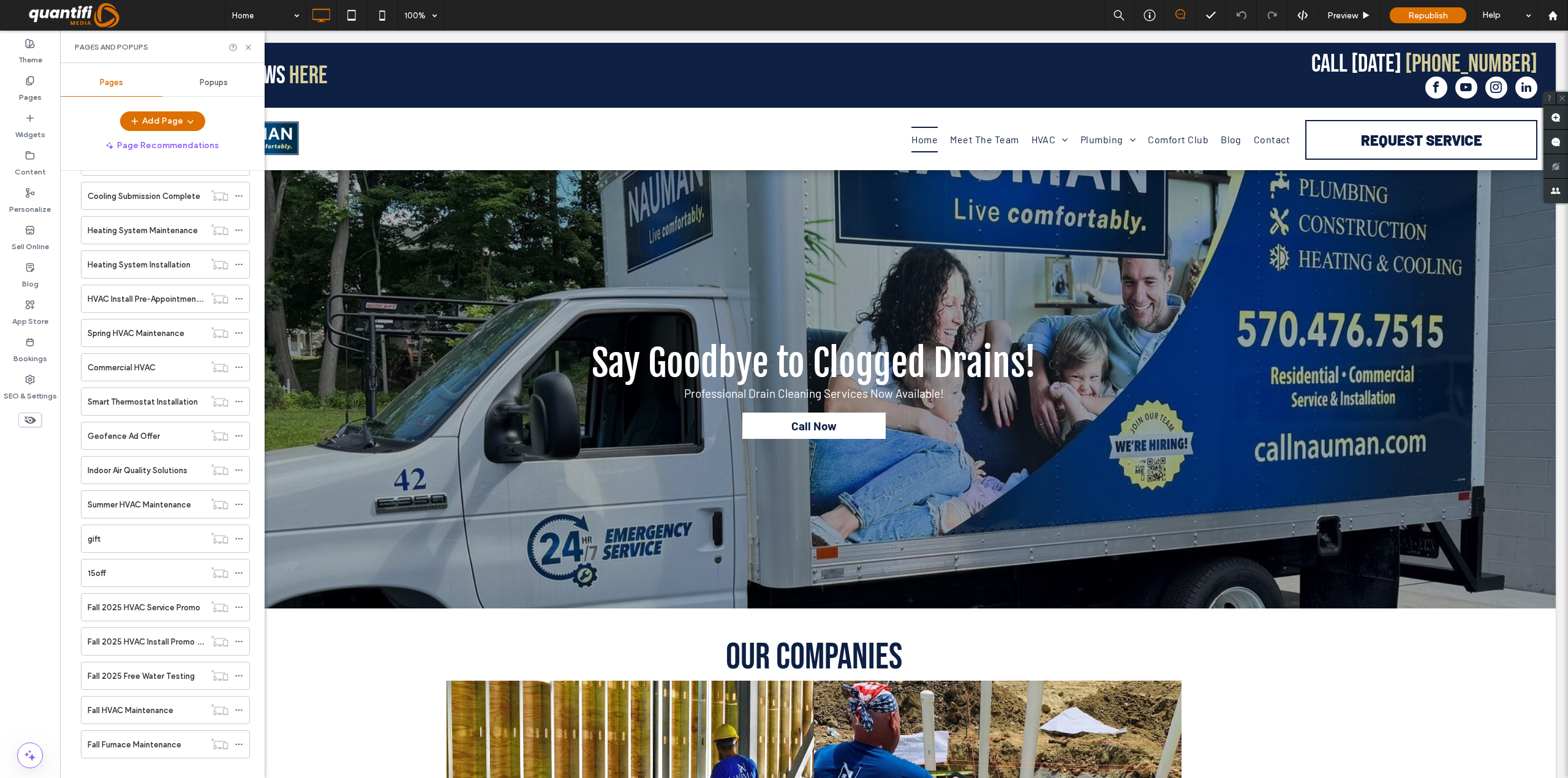
scroll to position [1365, 0]
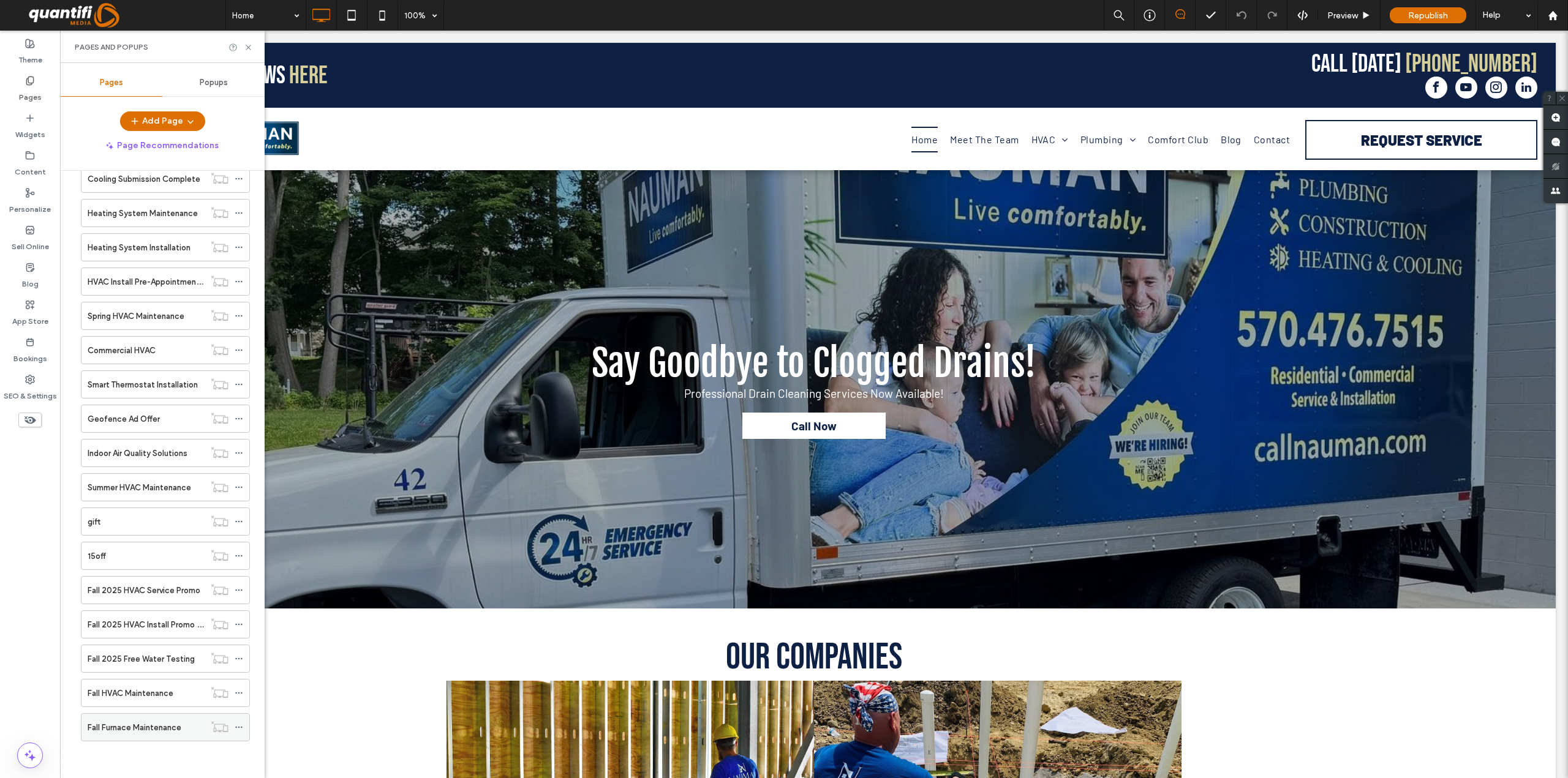
click at [124, 725] on label "Fall Furnace Maintenance" at bounding box center [134, 727] width 93 height 21
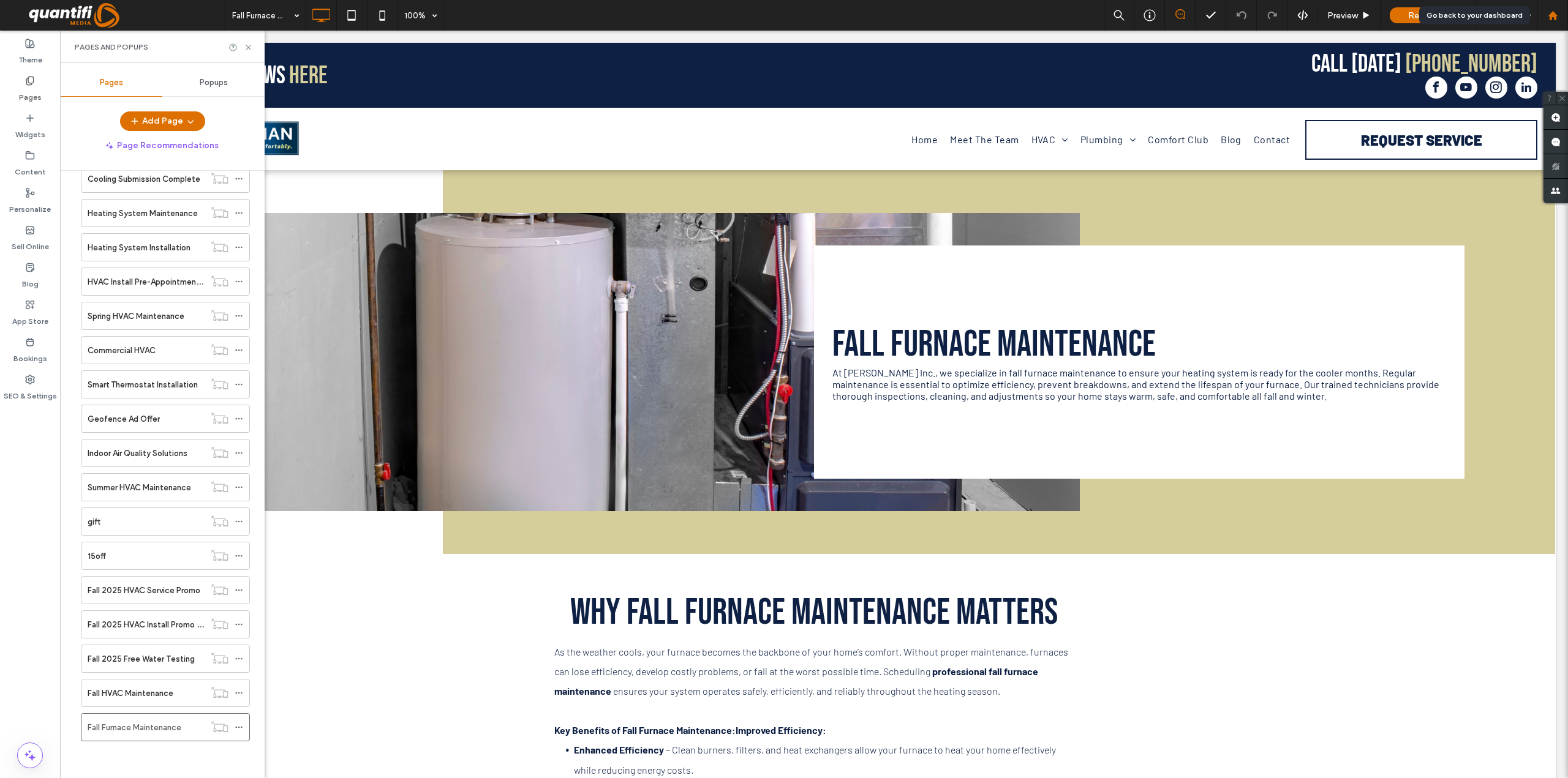
click at [1562, 14] on div at bounding box center [1553, 15] width 30 height 10
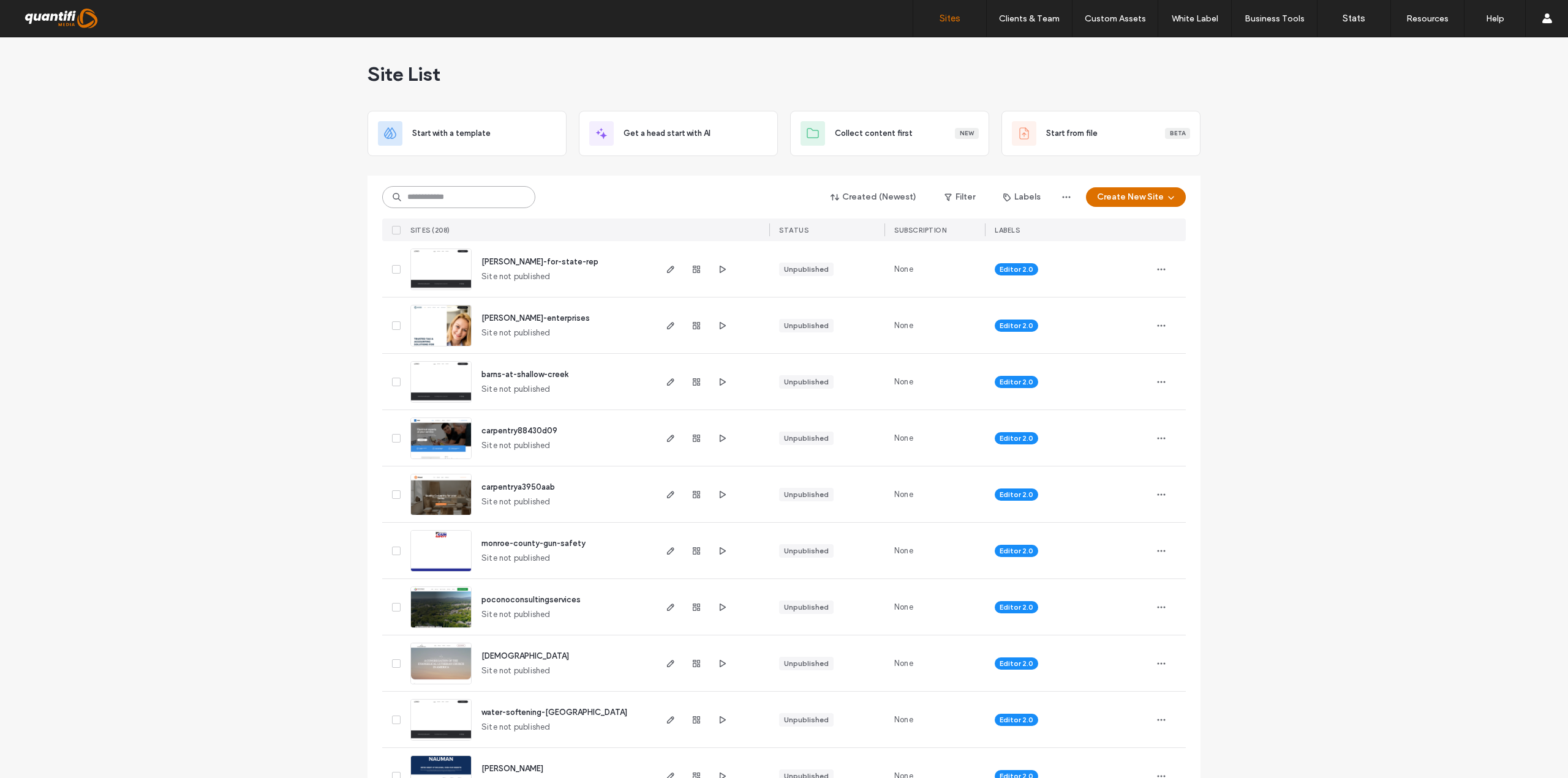
click at [448, 191] on input at bounding box center [458, 197] width 153 height 22
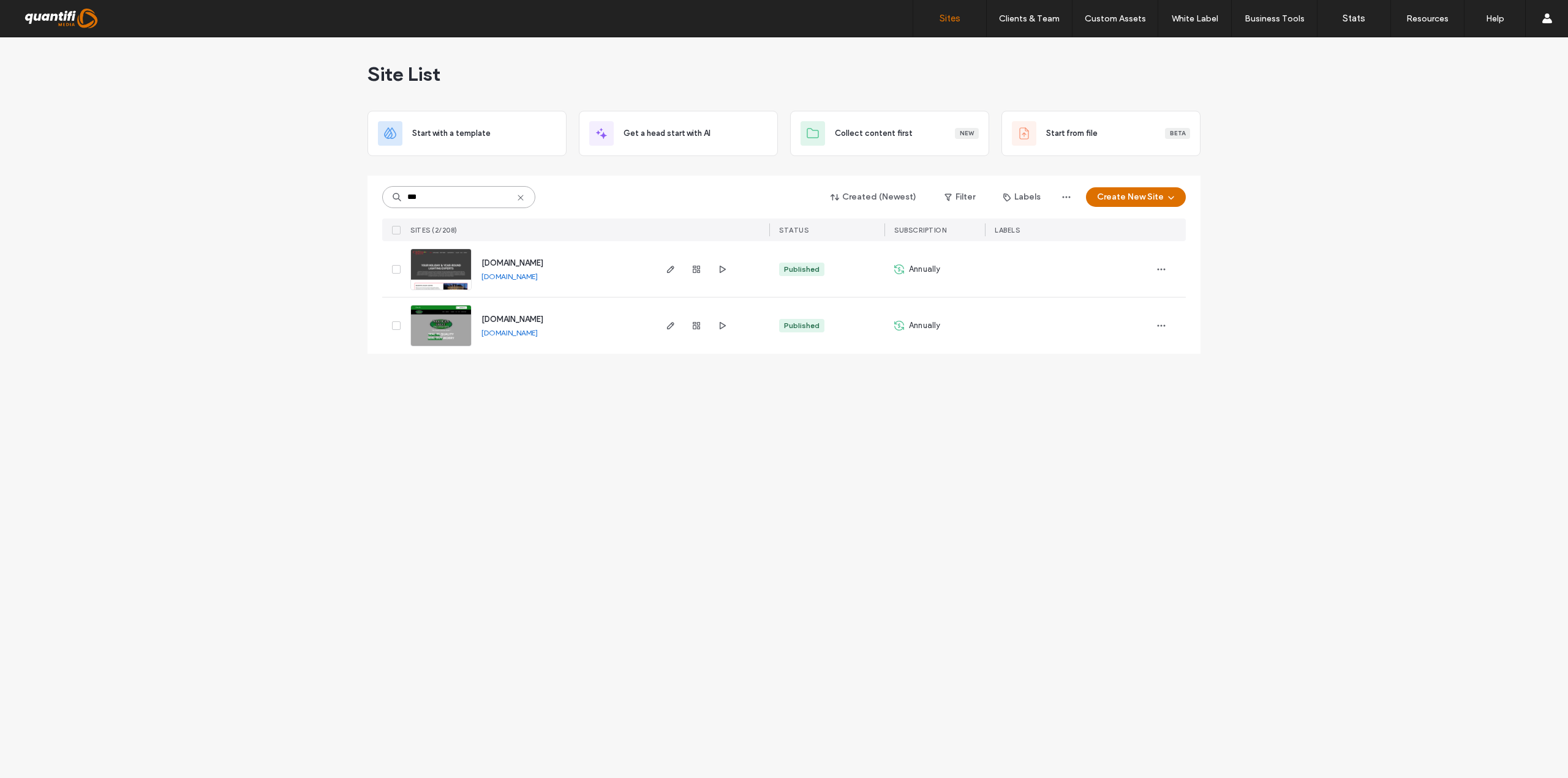
type input "***"
click at [663, 327] on div at bounding box center [711, 326] width 116 height 56
click at [667, 328] on use "button" at bounding box center [671, 326] width 7 height 7
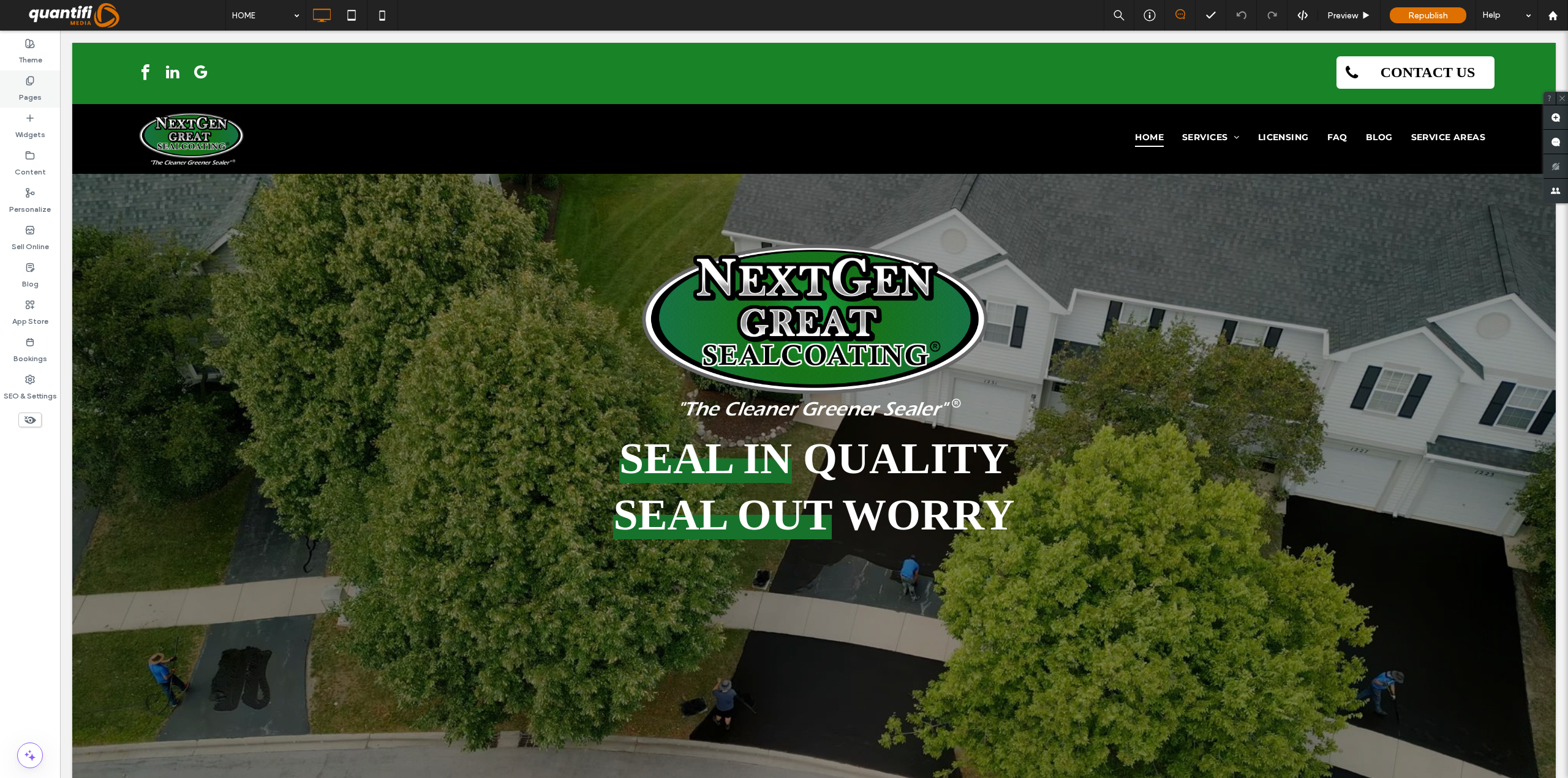
click at [30, 99] on label "Pages" at bounding box center [31, 94] width 22 height 18
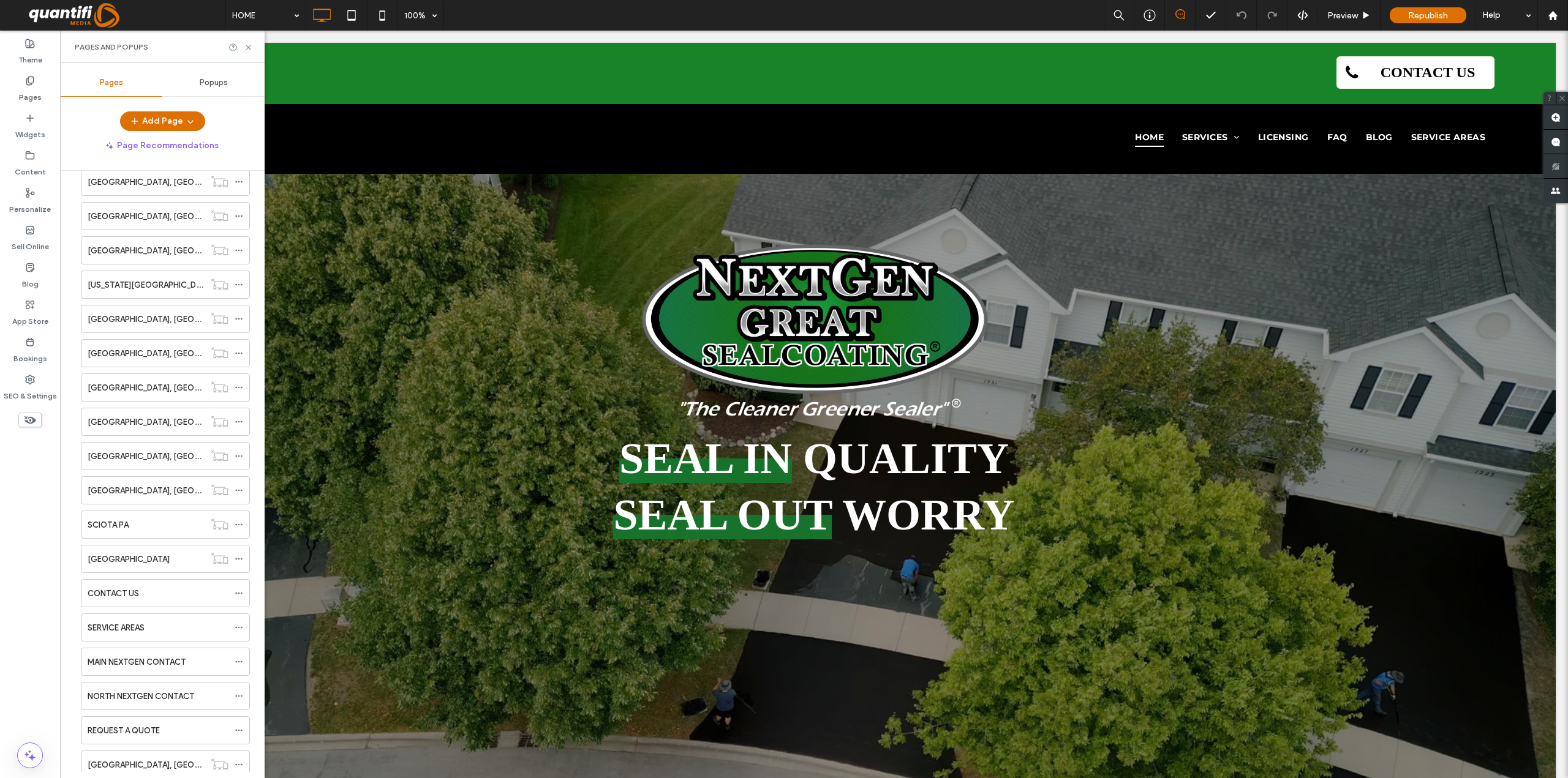
scroll to position [575, 0]
click at [173, 722] on label "MONMOUTH COUNTY,NJ" at bounding box center [170, 727] width 166 height 21
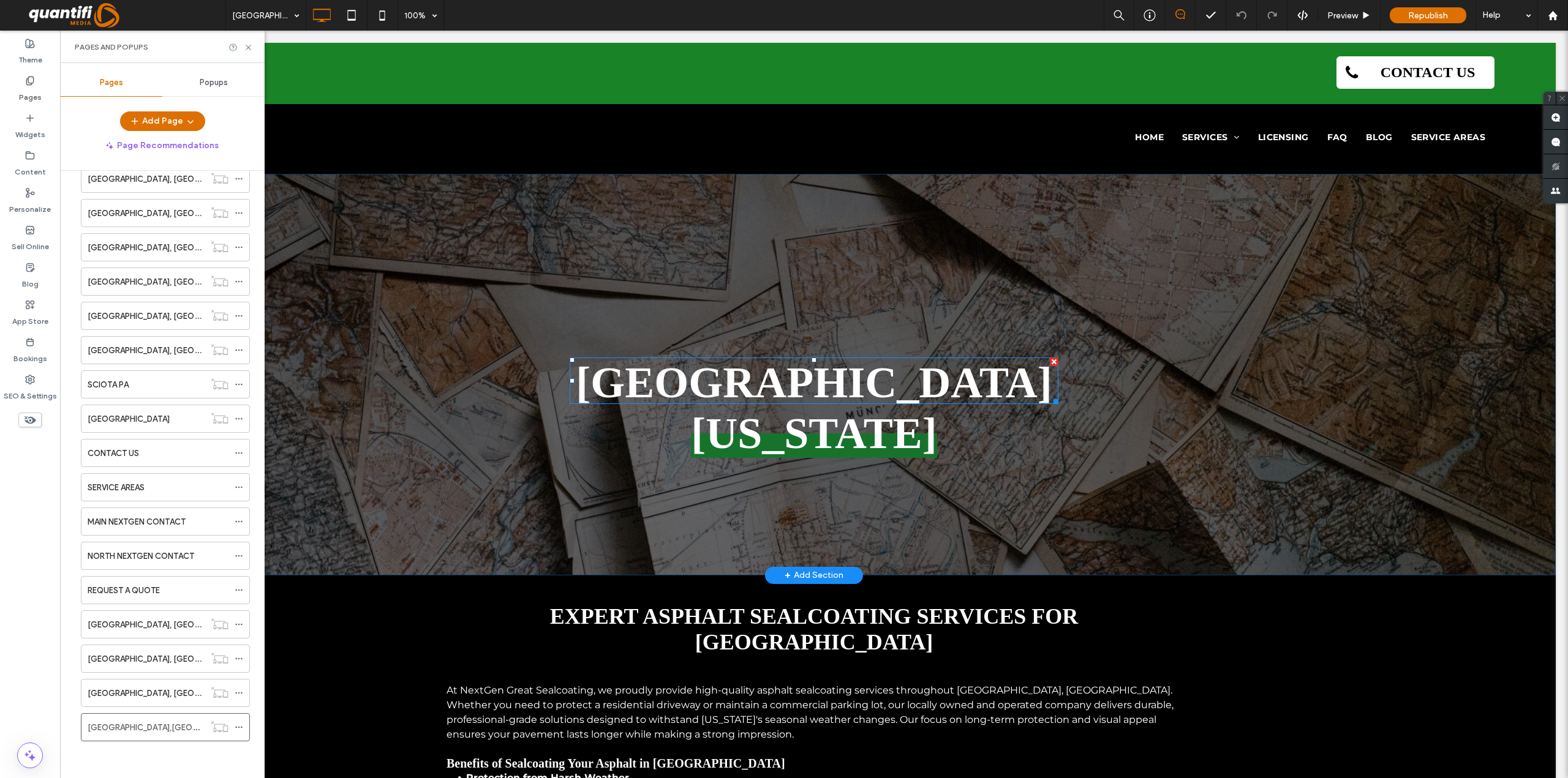
click at [675, 396] on span at bounding box center [815, 381] width 489 height 46
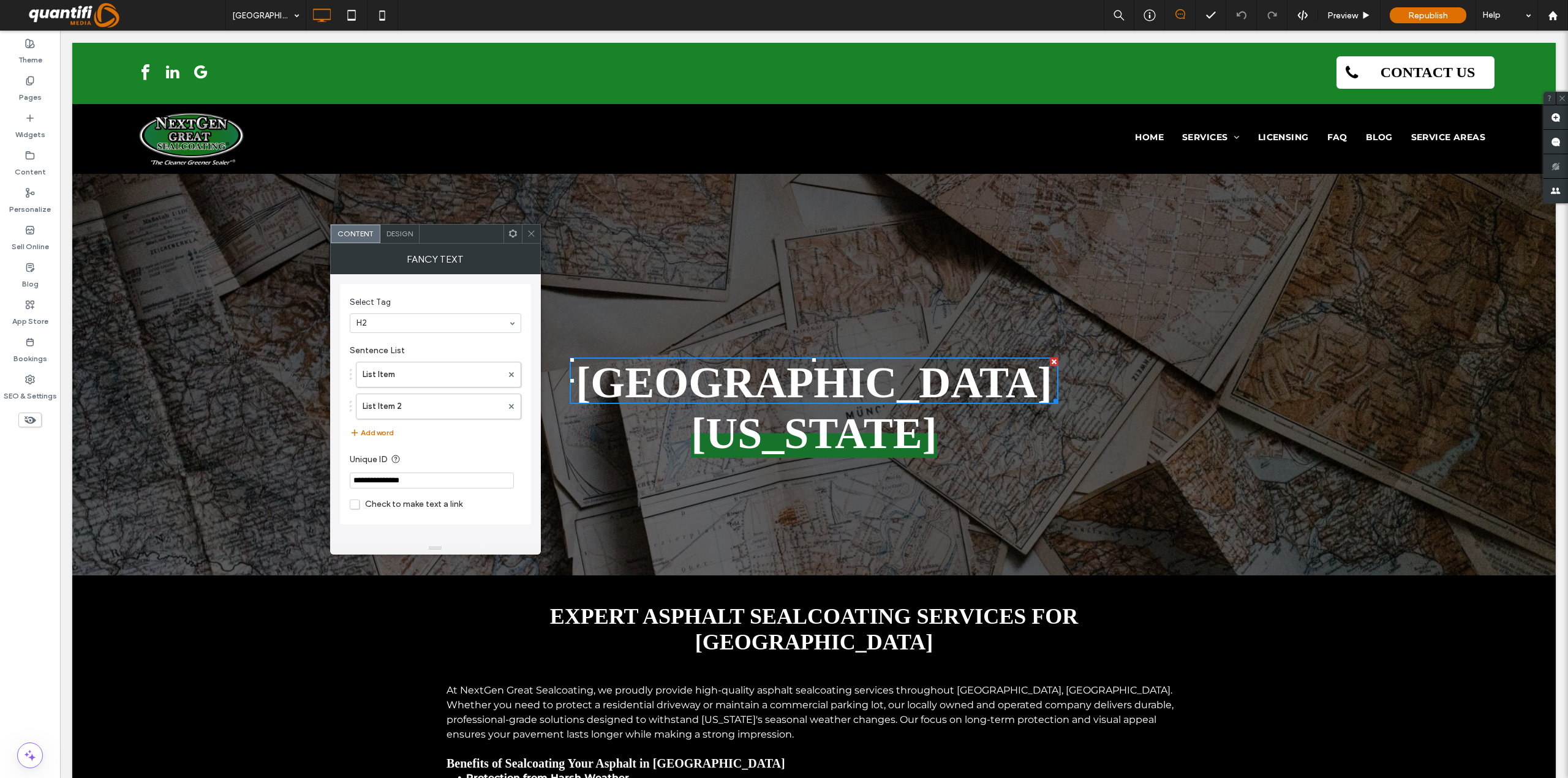
click at [681, 377] on span "SOMERSET COUNTY" at bounding box center [814, 382] width 476 height 49
click at [442, 375] on label "List Item" at bounding box center [432, 375] width 140 height 24
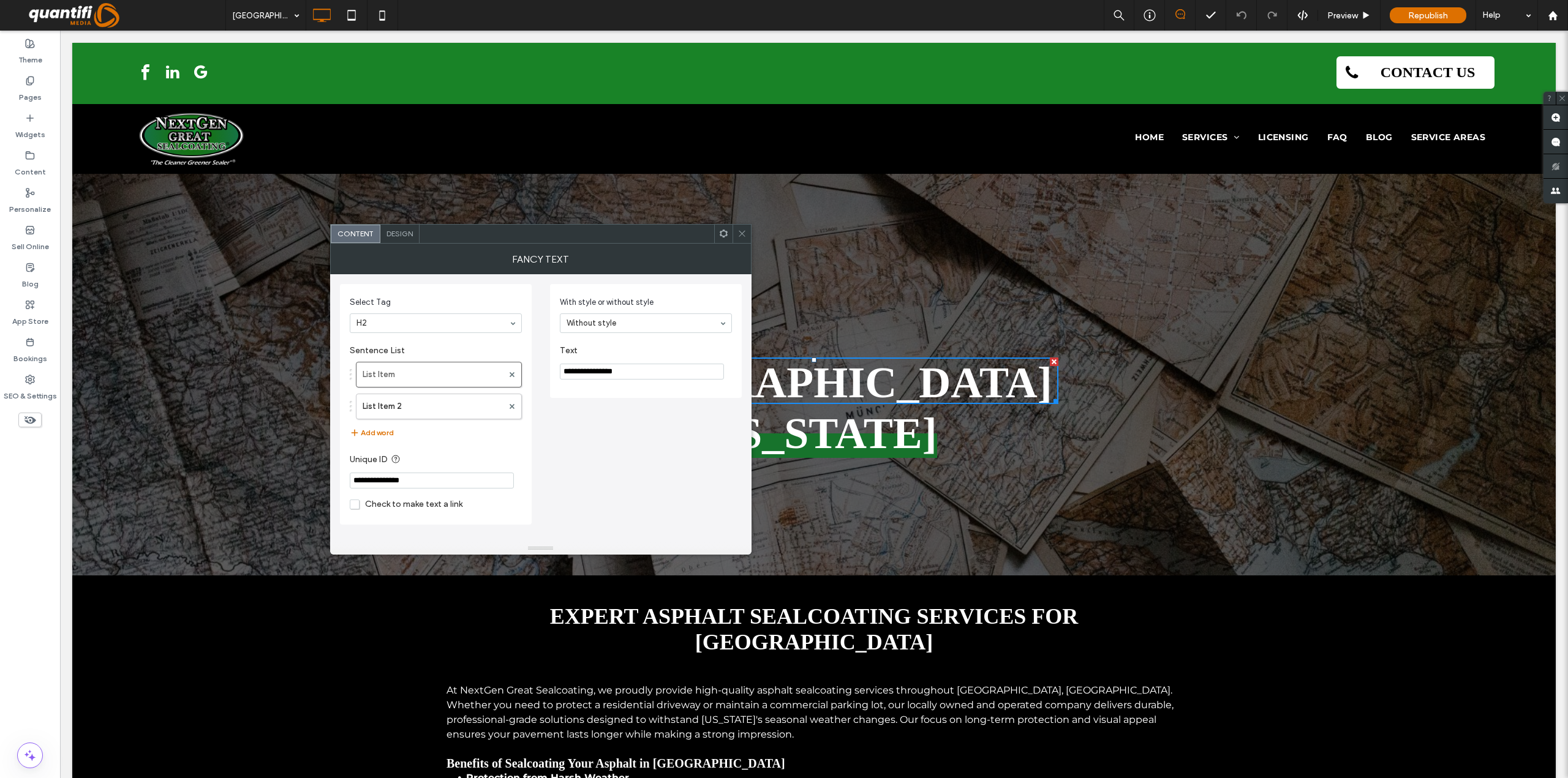
click at [579, 371] on input "**********" at bounding box center [641, 371] width 164 height 16
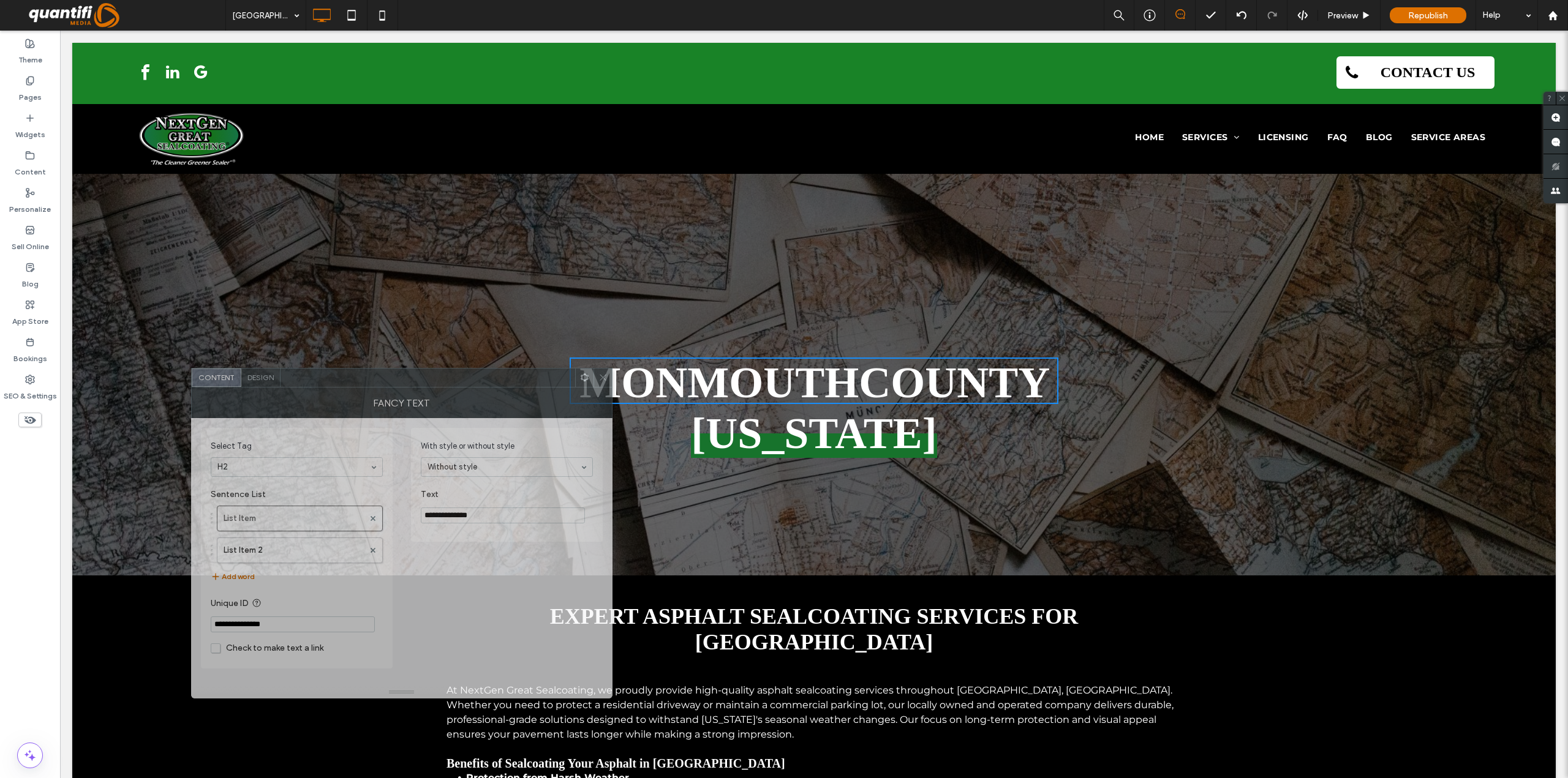
drag, startPoint x: 702, startPoint y: 241, endPoint x: 563, endPoint y: 385, distance: 200.1
click at [563, 385] on div at bounding box center [428, 377] width 294 height 19
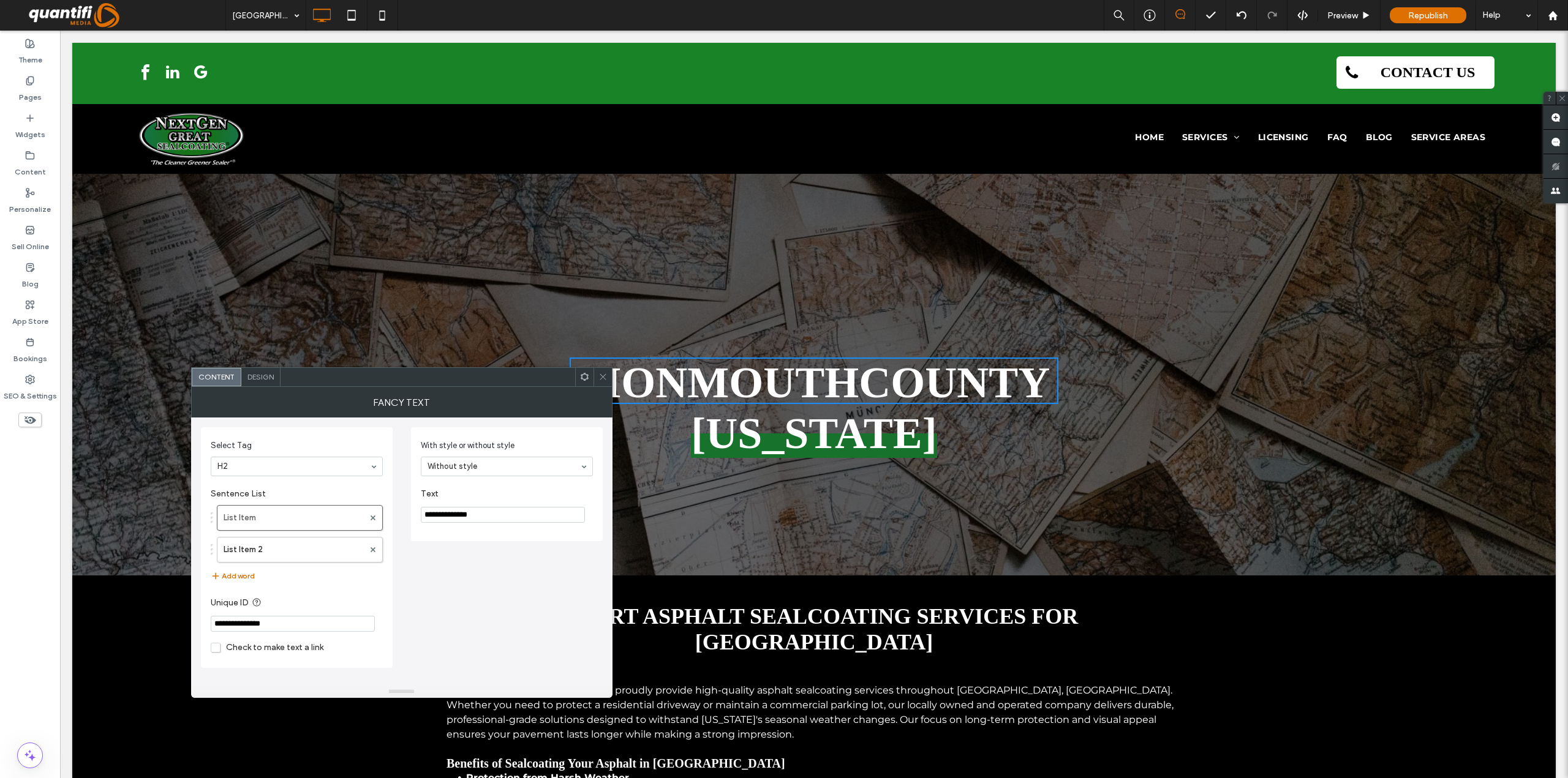
click at [544, 515] on input "**********" at bounding box center [503, 514] width 164 height 16
click at [472, 519] on input "**********" at bounding box center [503, 514] width 164 height 16
type input "**********"
click at [327, 551] on label "List Item 2" at bounding box center [294, 550] width 141 height 24
click at [427, 518] on input "**********" at bounding box center [503, 514] width 164 height 16
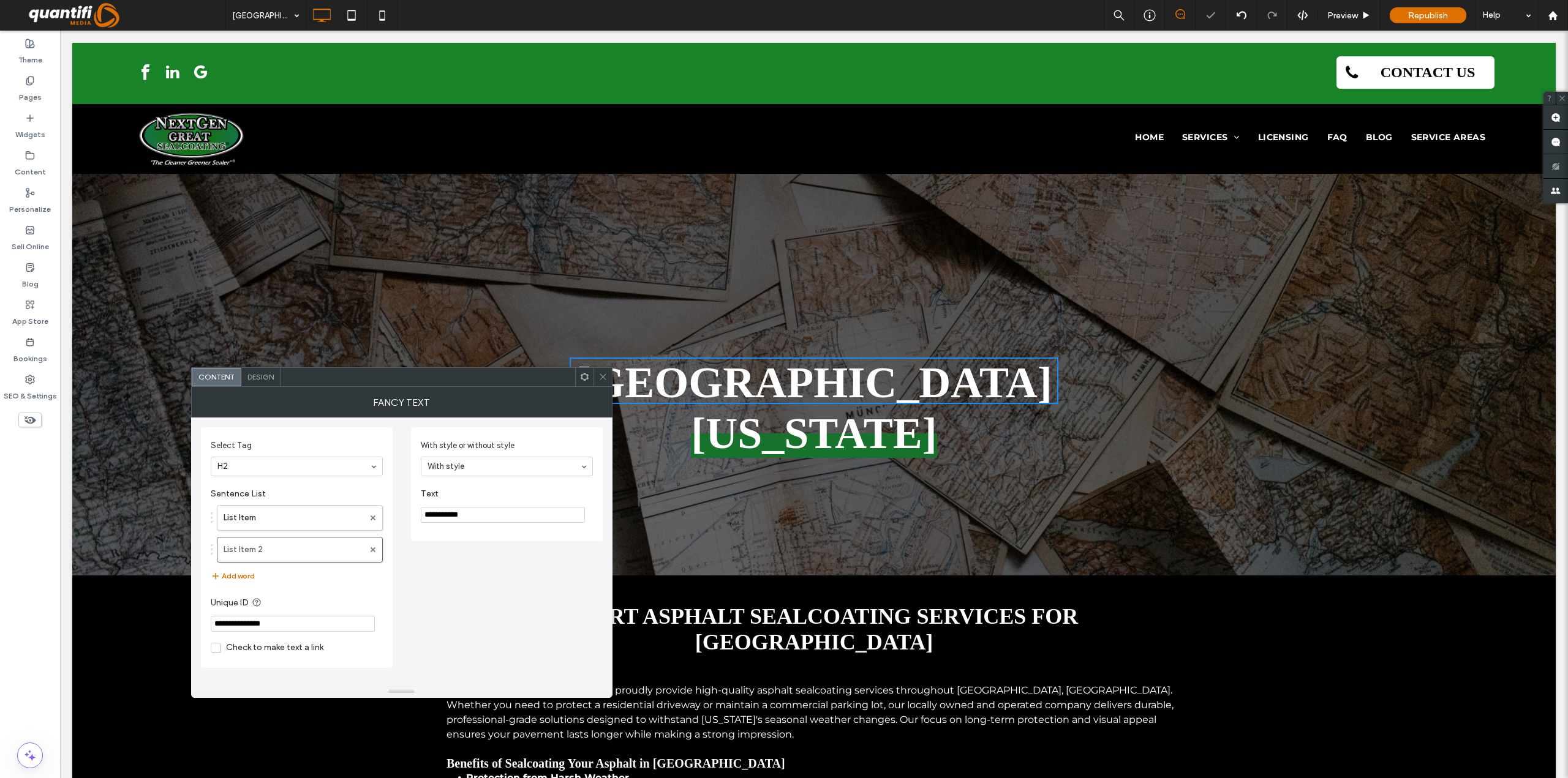
type input "**********"
click at [608, 376] on div at bounding box center [603, 377] width 19 height 19
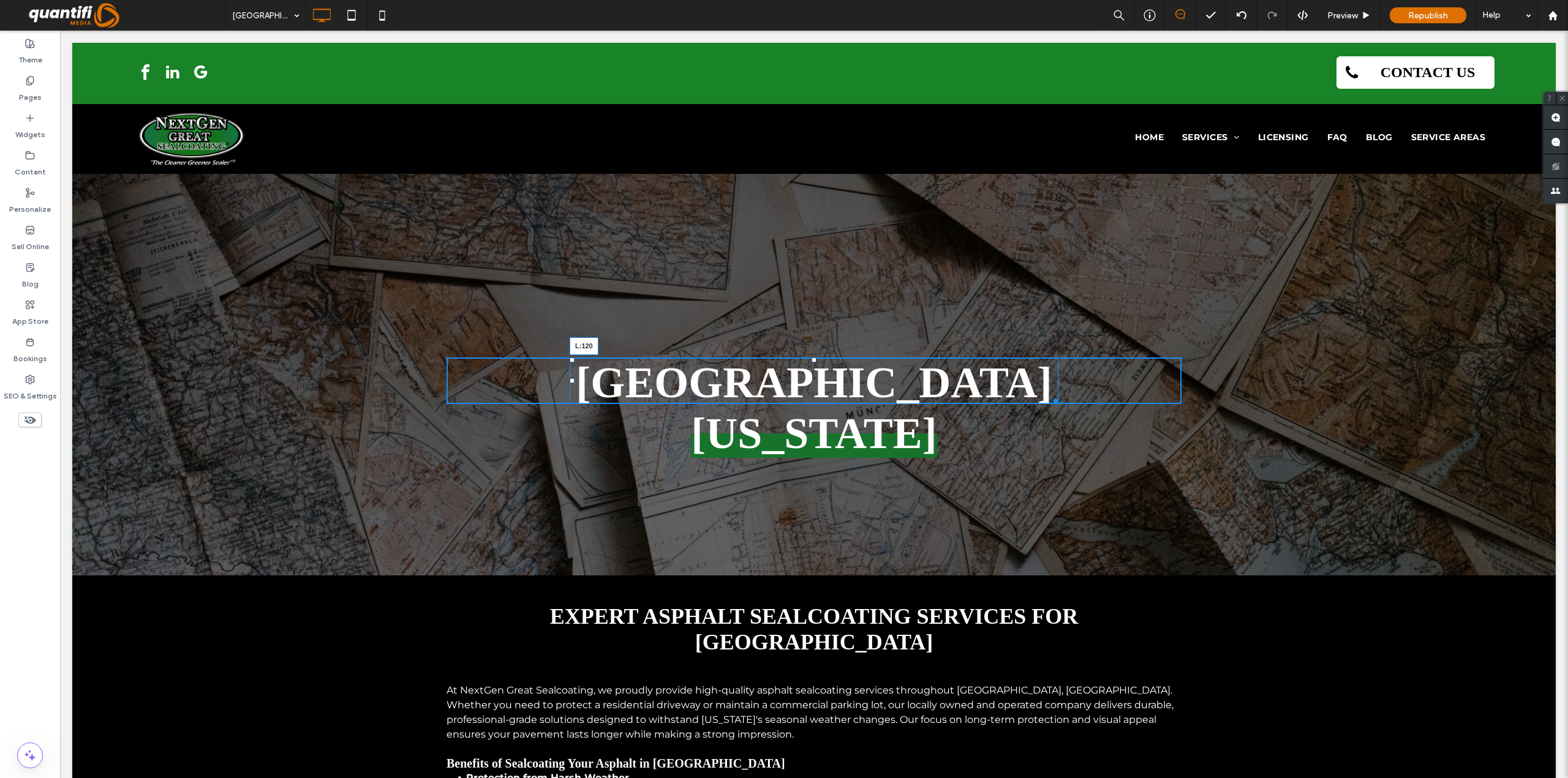
drag, startPoint x: 567, startPoint y: 379, endPoint x: 522, endPoint y: 381, distance: 45.0
click at [570, 381] on div at bounding box center [572, 380] width 5 height 5
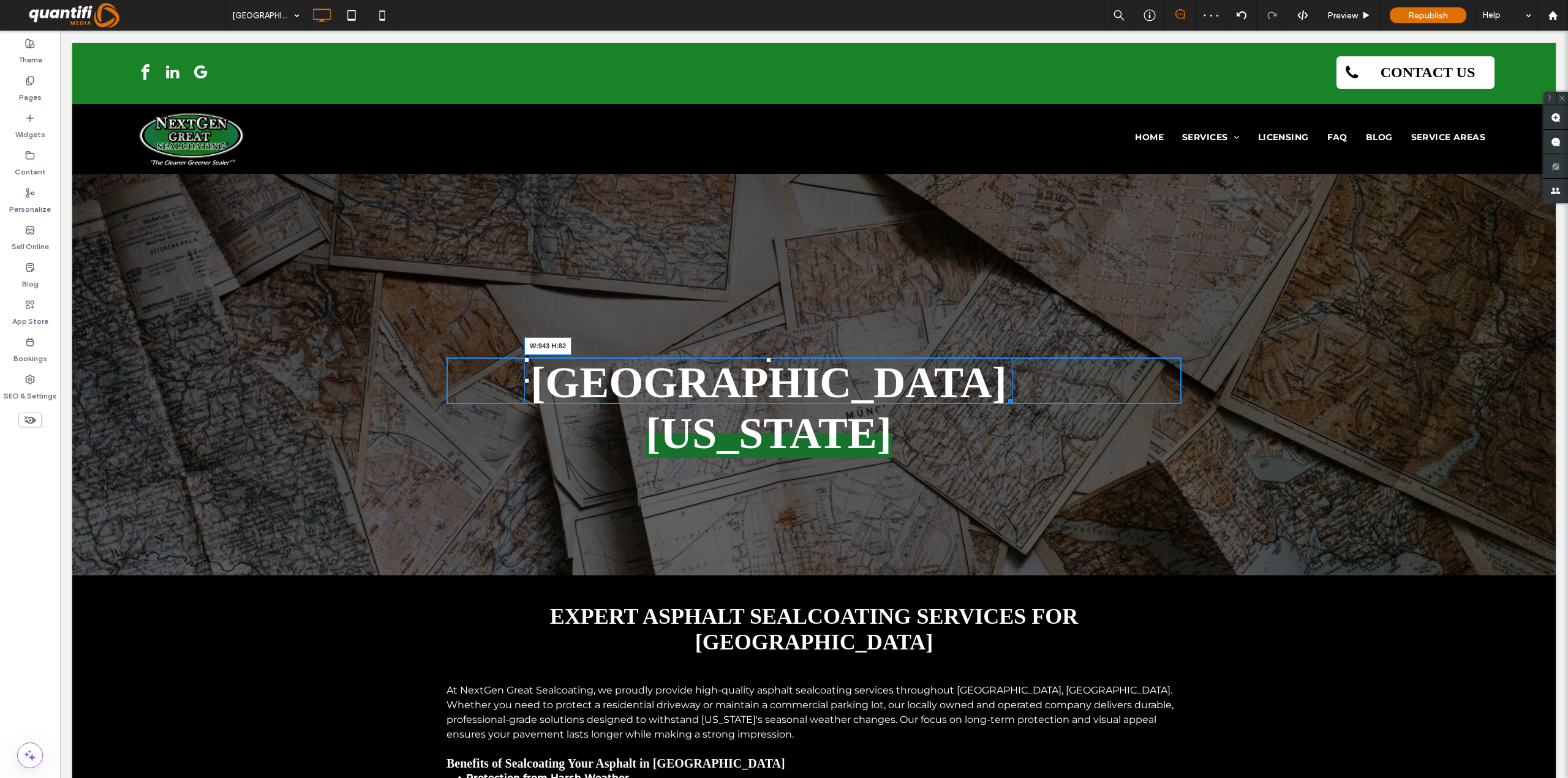
drag, startPoint x: 1003, startPoint y: 402, endPoint x: 1152, endPoint y: 437, distance: 153.1
click at [1014, 404] on div at bounding box center [1009, 400] width 9 height 9
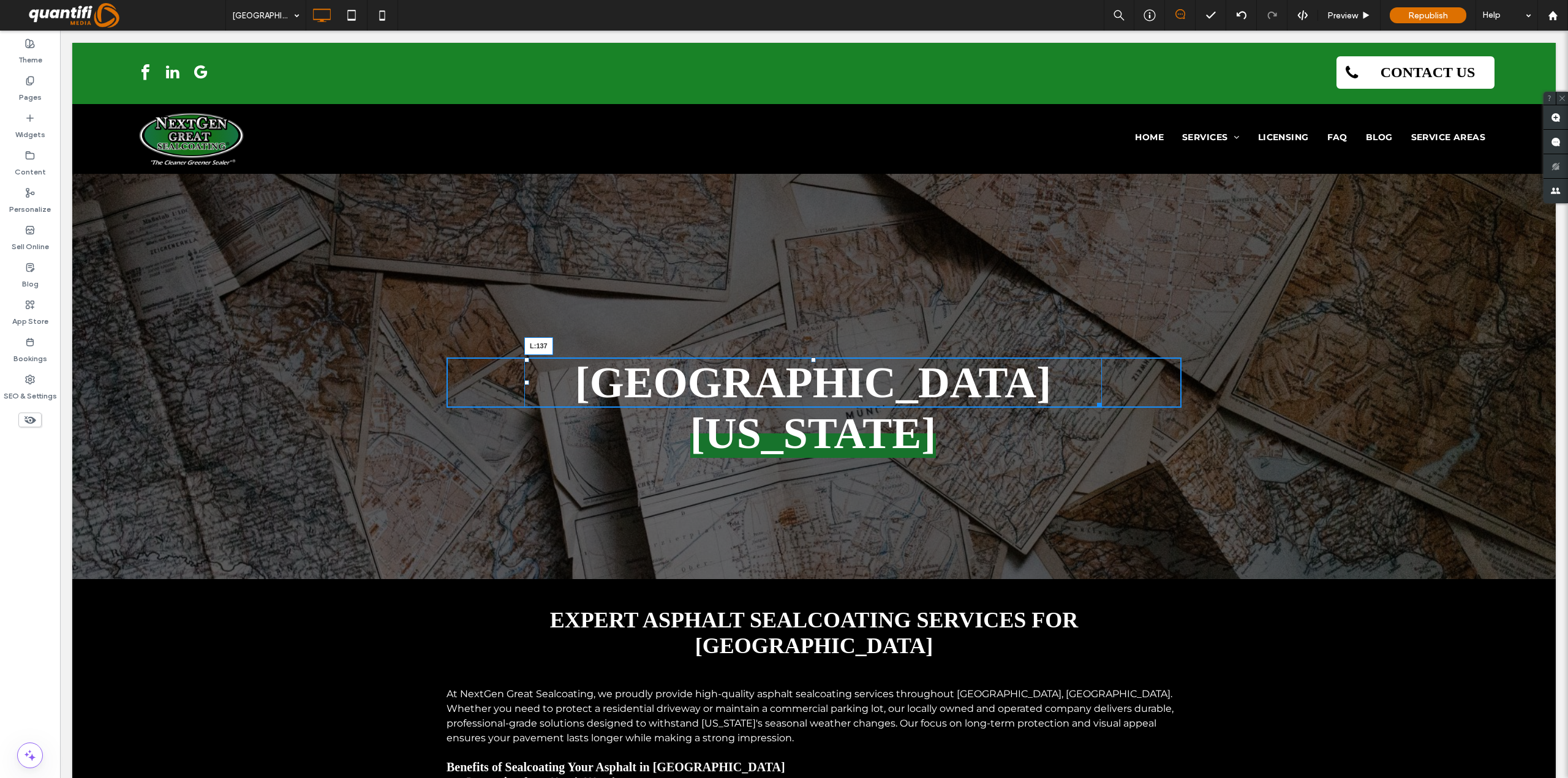
drag, startPoint x: 523, startPoint y: 383, endPoint x: 595, endPoint y: 412, distance: 77.6
click at [529, 383] on div at bounding box center [527, 382] width 5 height 5
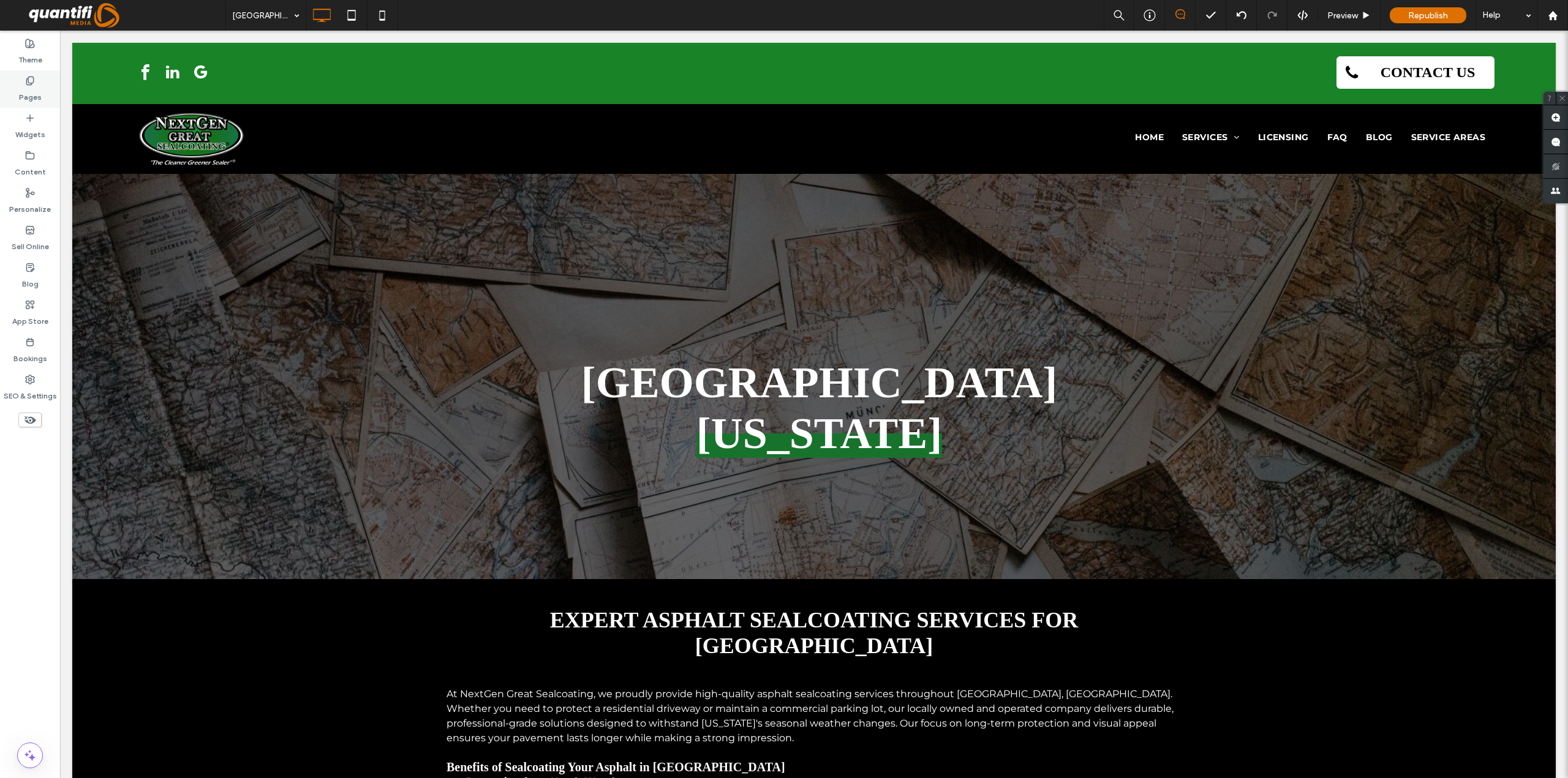
click at [28, 84] on icon at bounding box center [30, 80] width 10 height 10
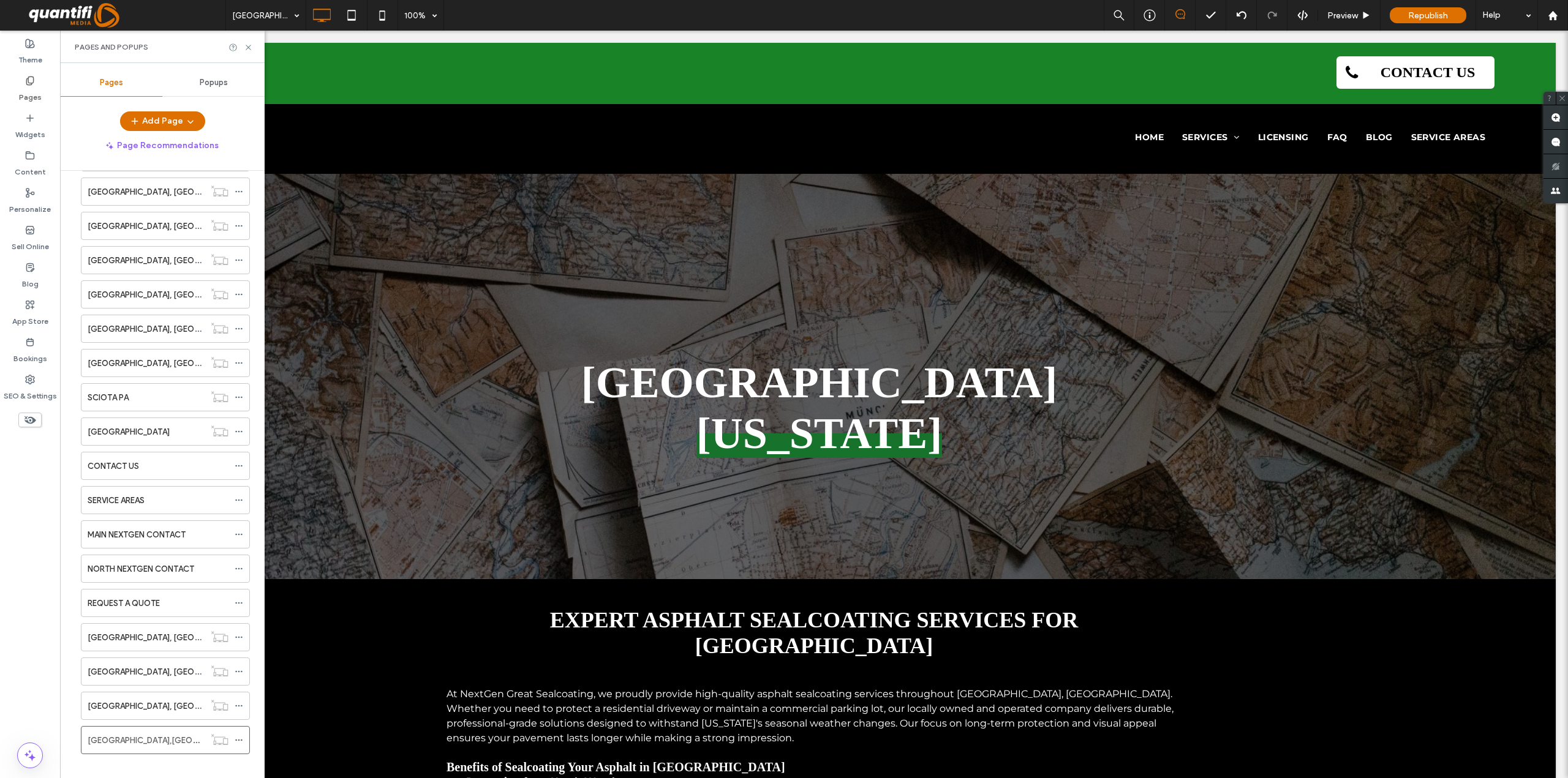
scroll to position [575, 0]
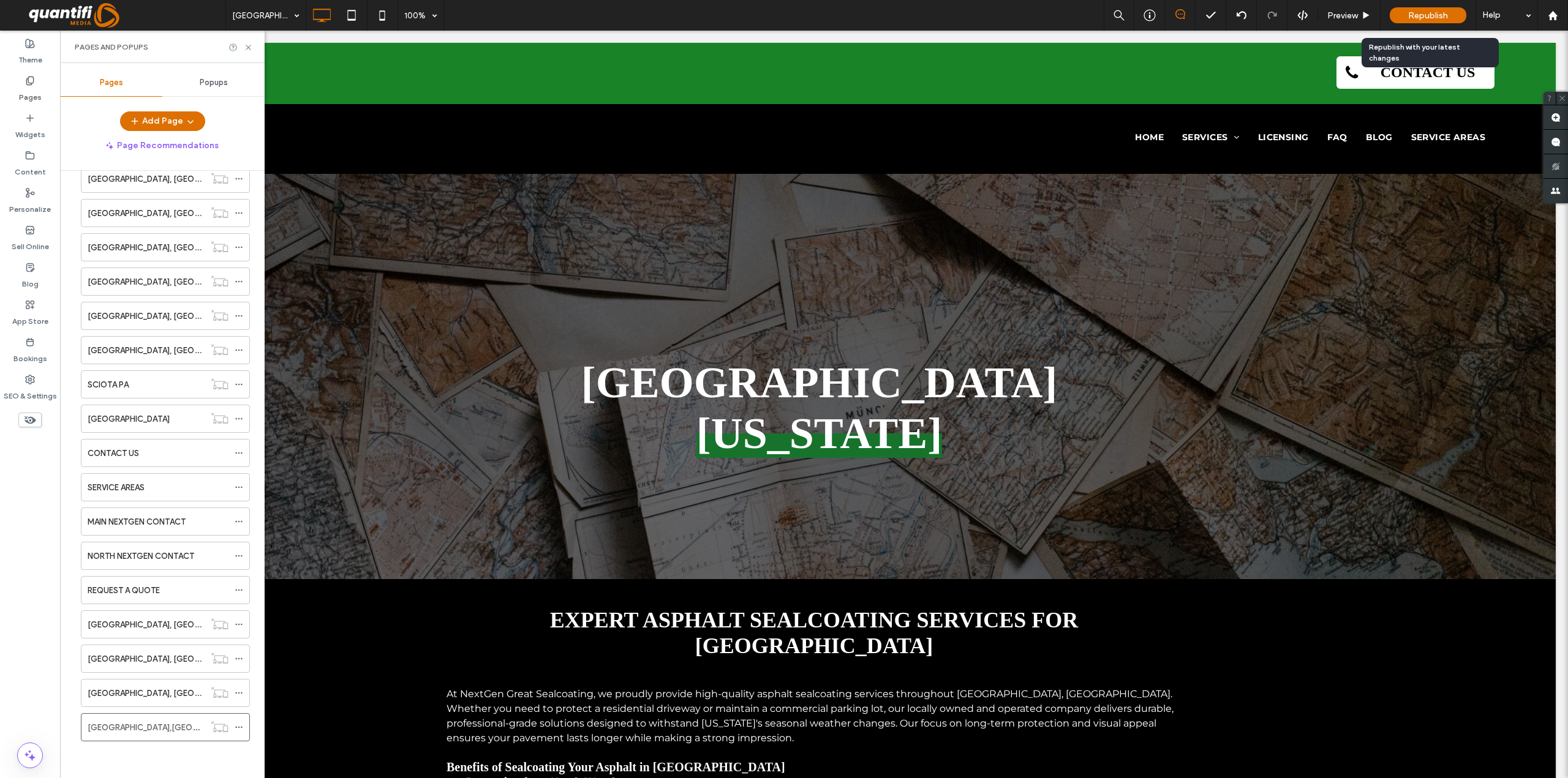
click at [1412, 10] on span "Republish" at bounding box center [1428, 15] width 40 height 10
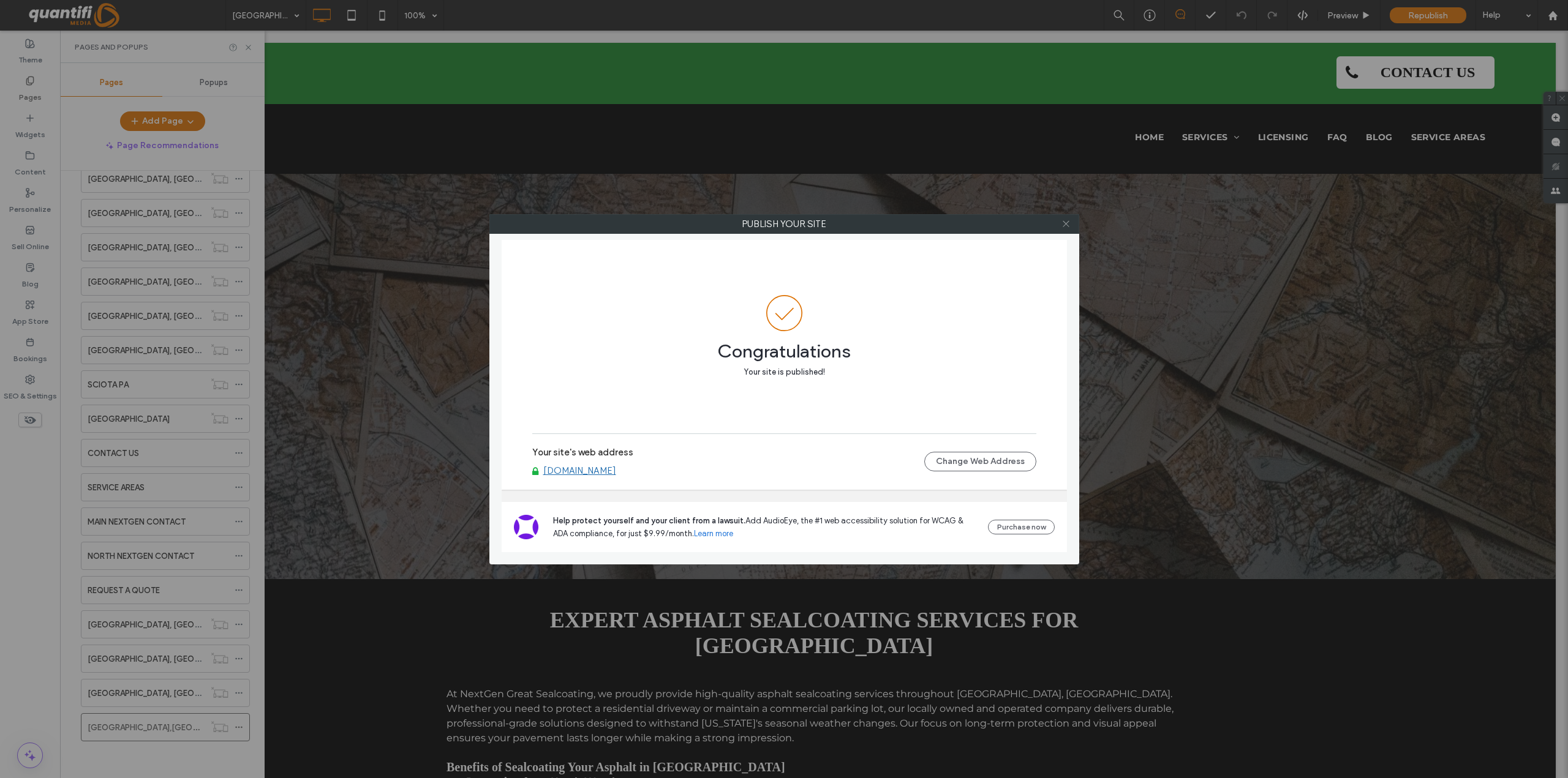
click at [1064, 222] on icon at bounding box center [1066, 224] width 9 height 9
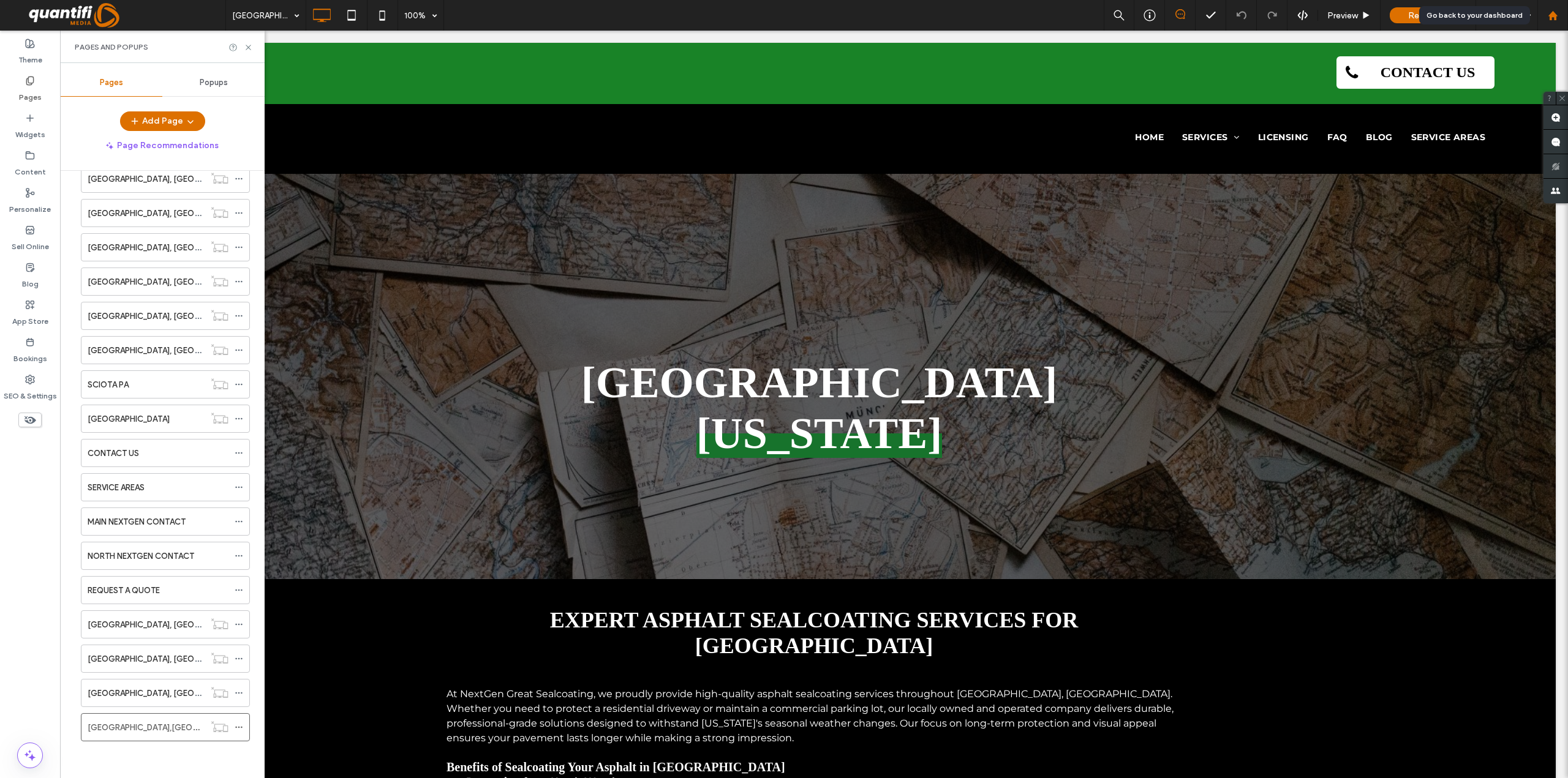
click at [1544, 16] on div at bounding box center [1553, 15] width 30 height 10
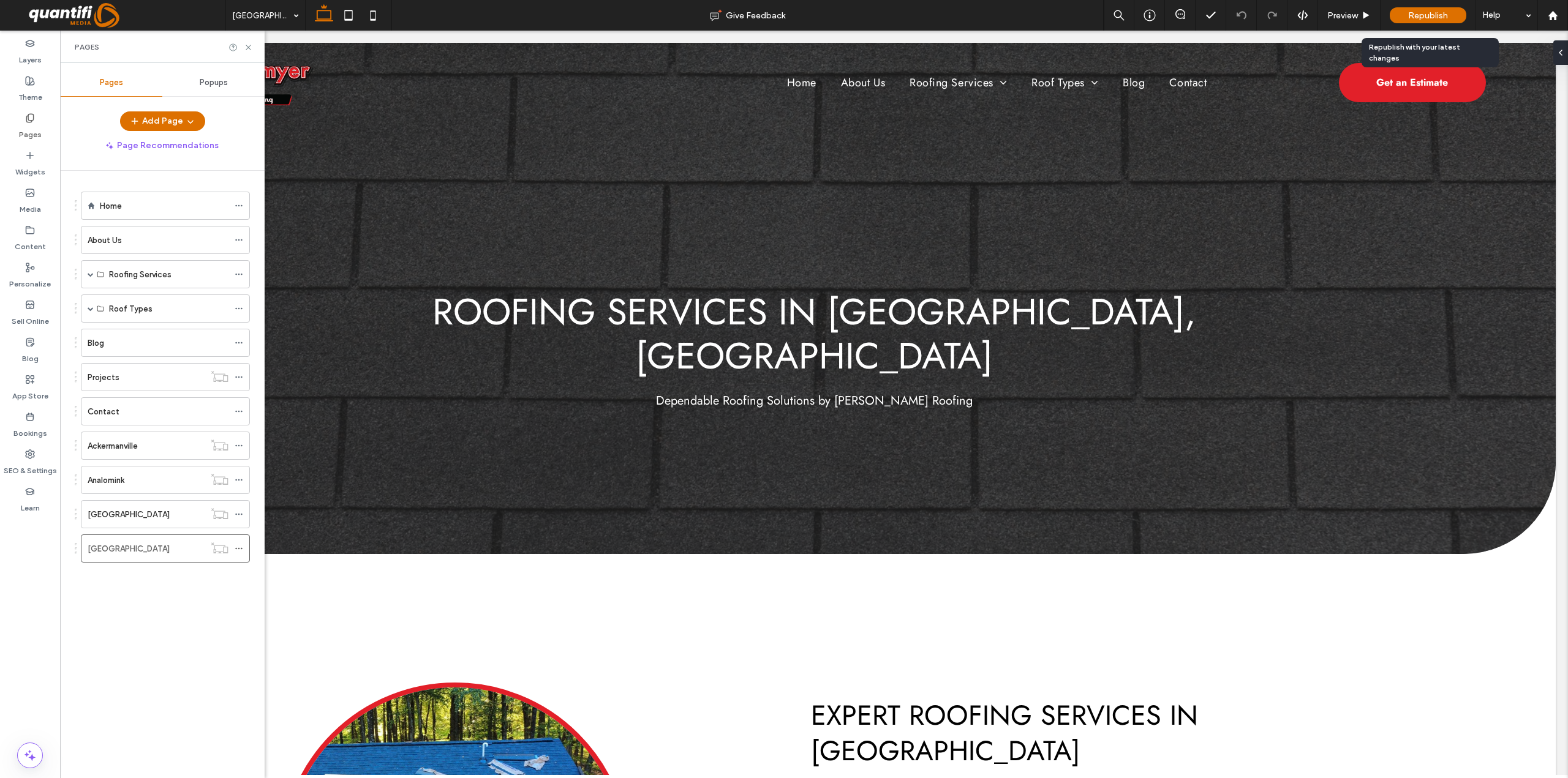
click div "Republish"
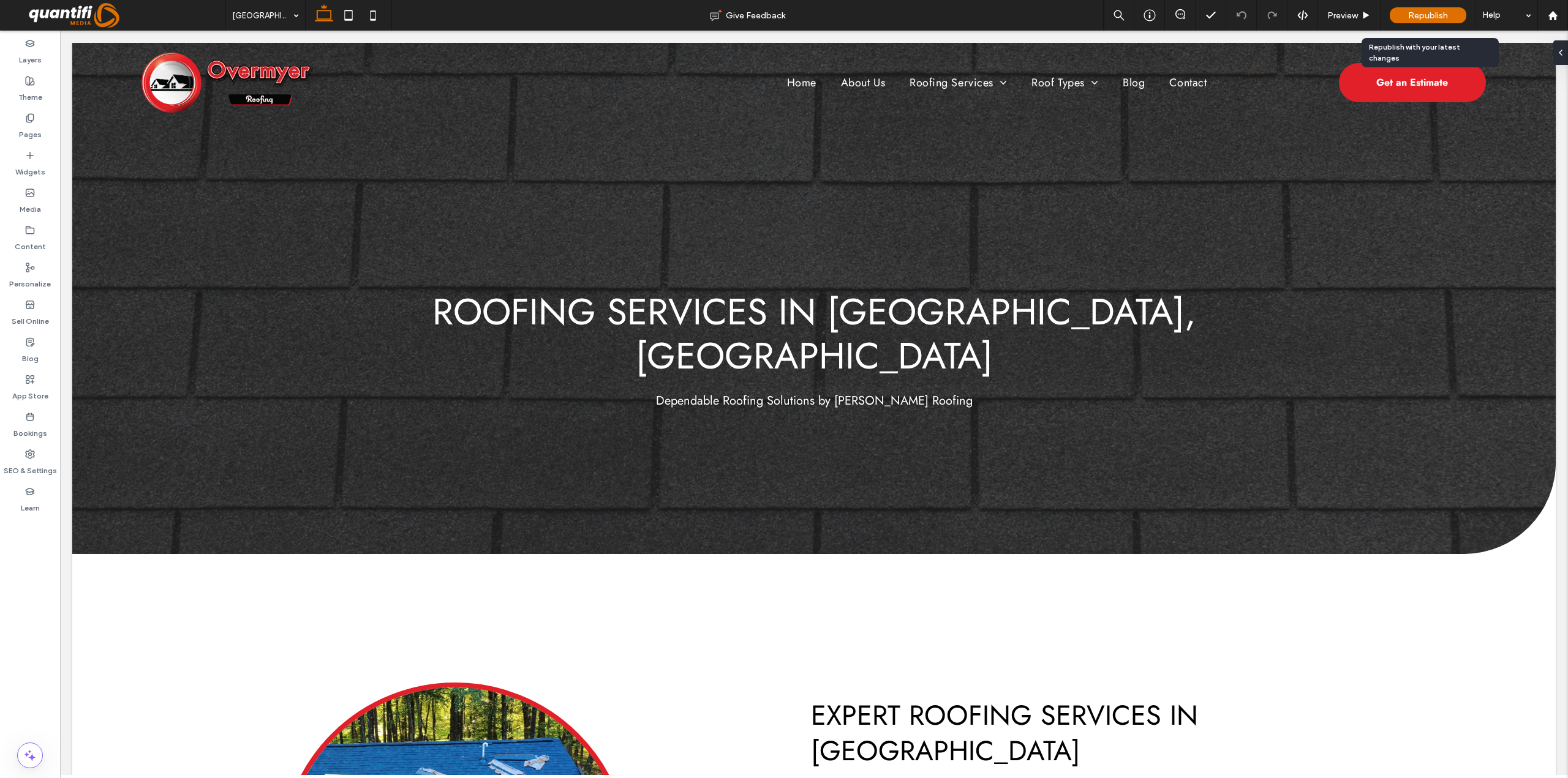
click span "Republish"
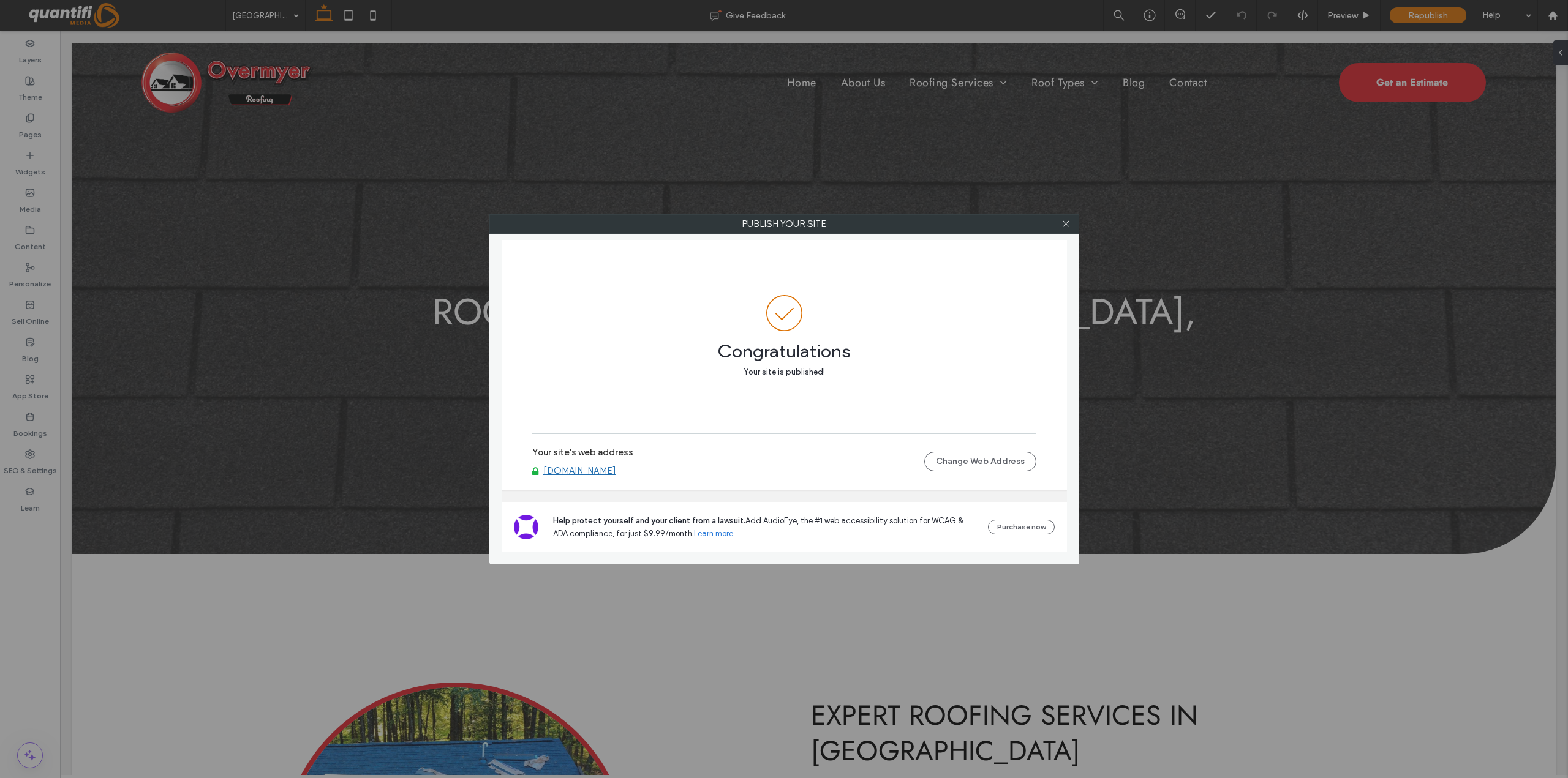
click div
click icon
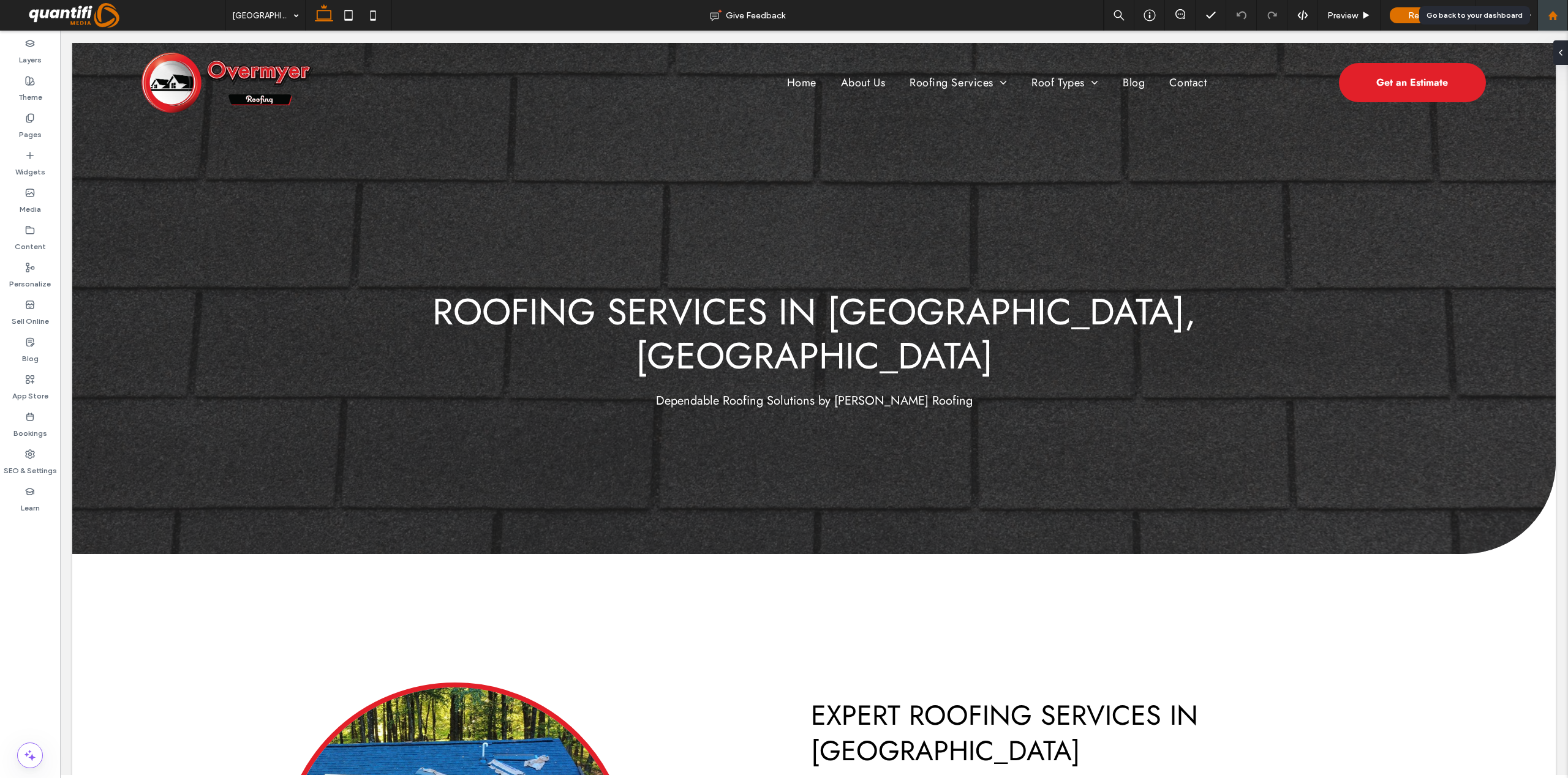
click use
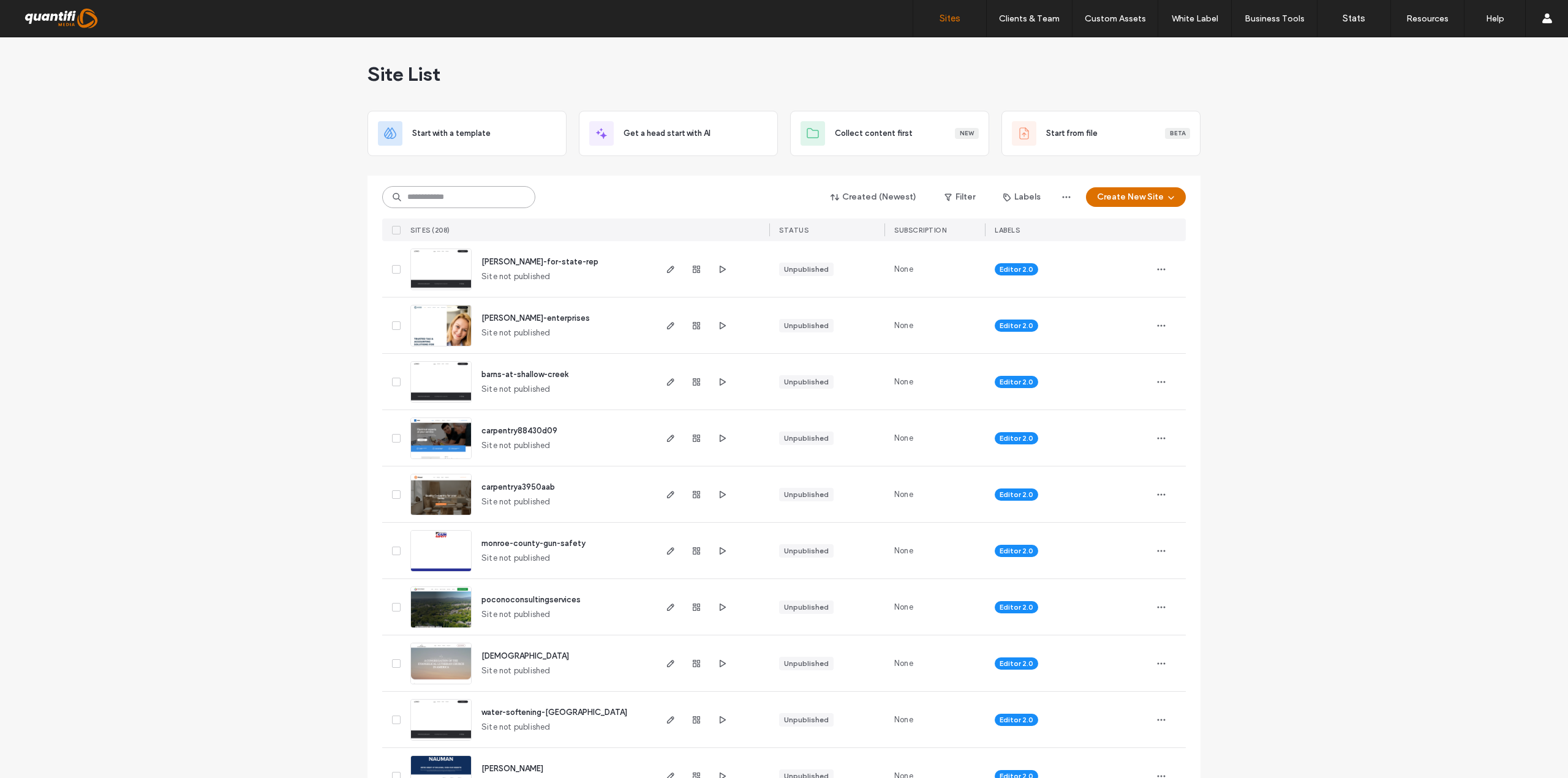
click at [461, 202] on input at bounding box center [458, 197] width 153 height 22
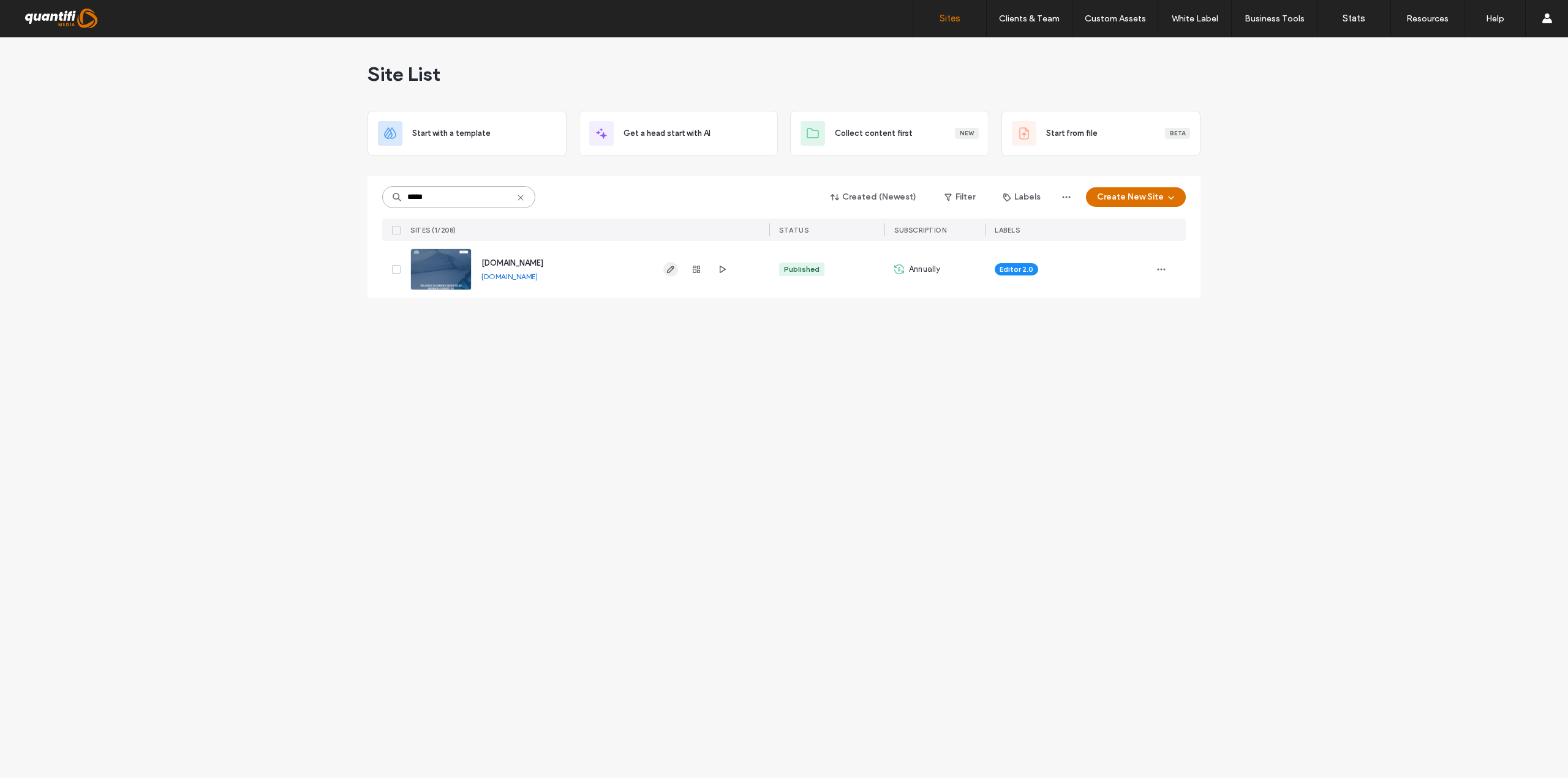
type input "*****"
click at [673, 274] on icon "button" at bounding box center [670, 269] width 10 height 10
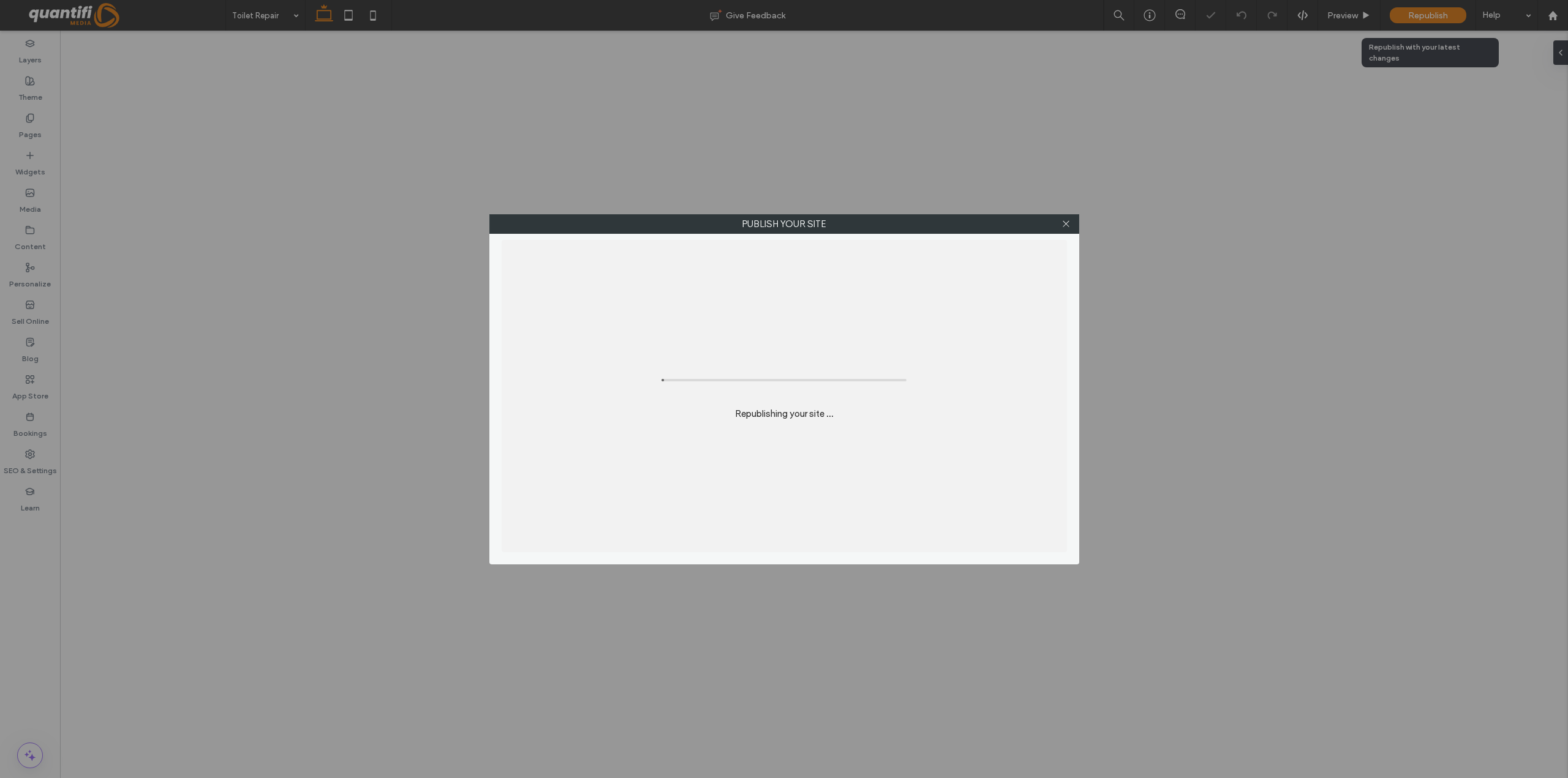
click at [1446, 16] on div "Publish your site Republishing your site ..." at bounding box center [784, 389] width 1568 height 778
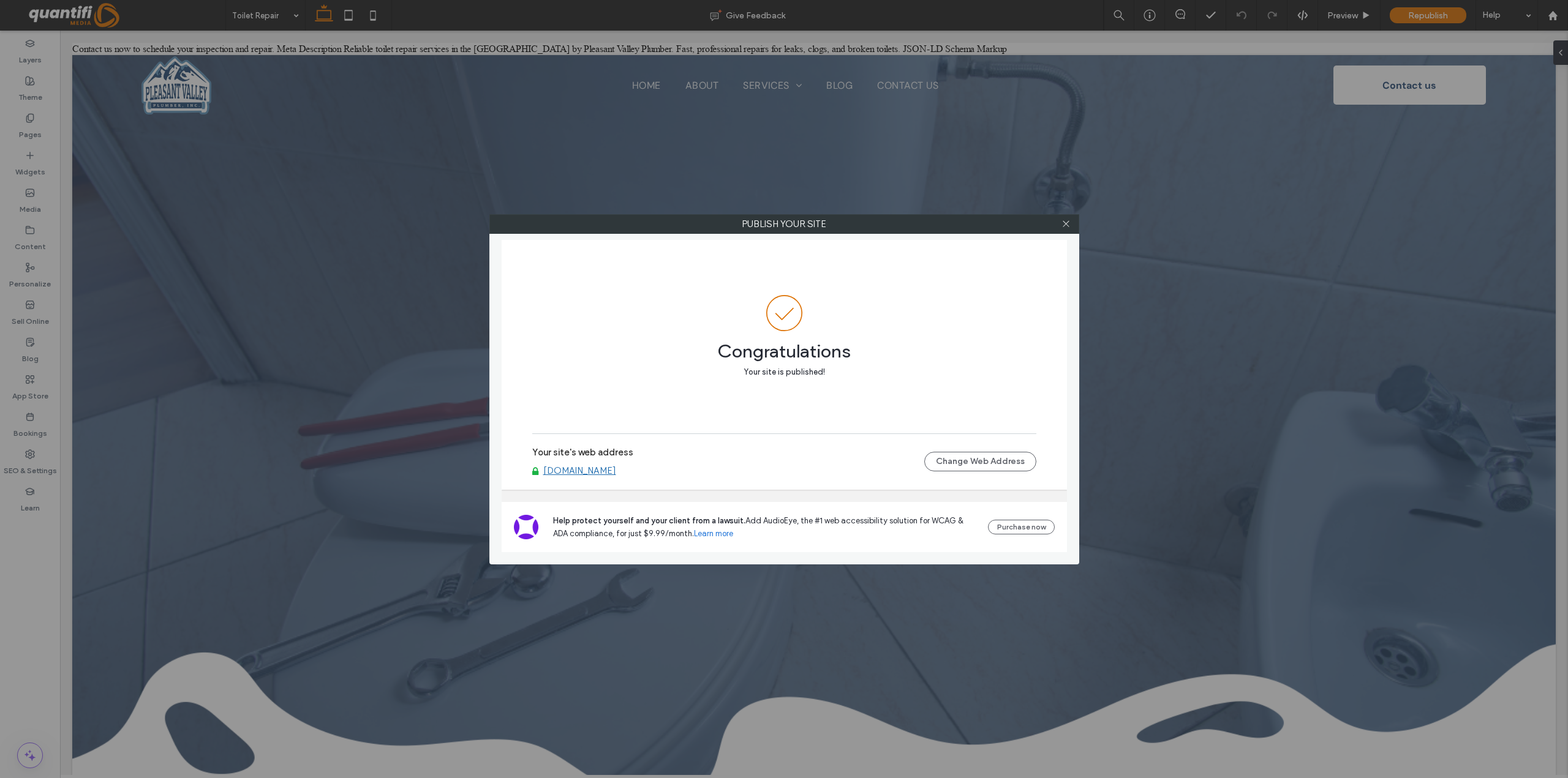
click at [1071, 229] on div at bounding box center [1066, 224] width 19 height 19
click at [1066, 226] on icon at bounding box center [1066, 224] width 9 height 9
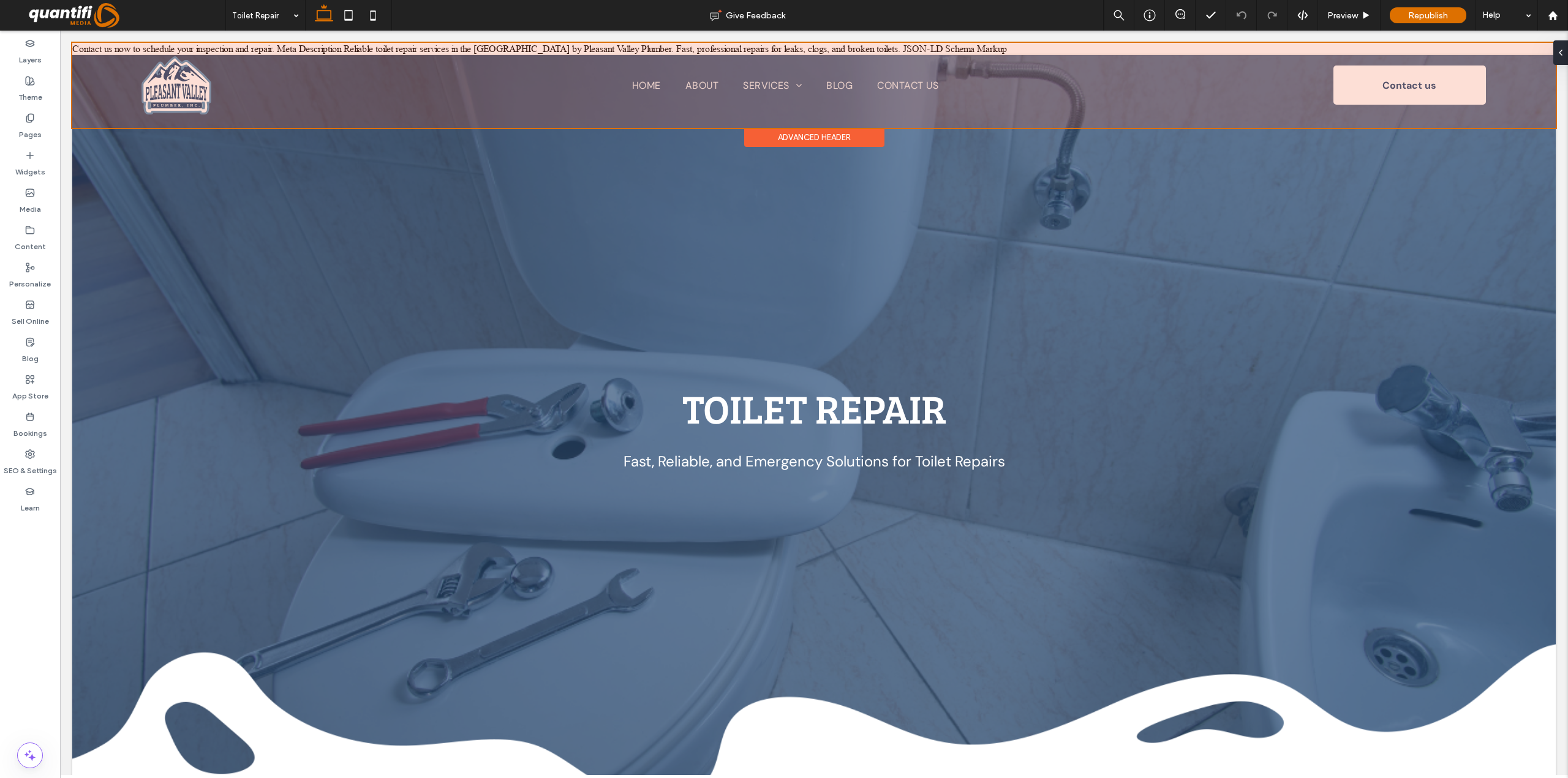
click at [502, 50] on div at bounding box center [814, 85] width 1484 height 85
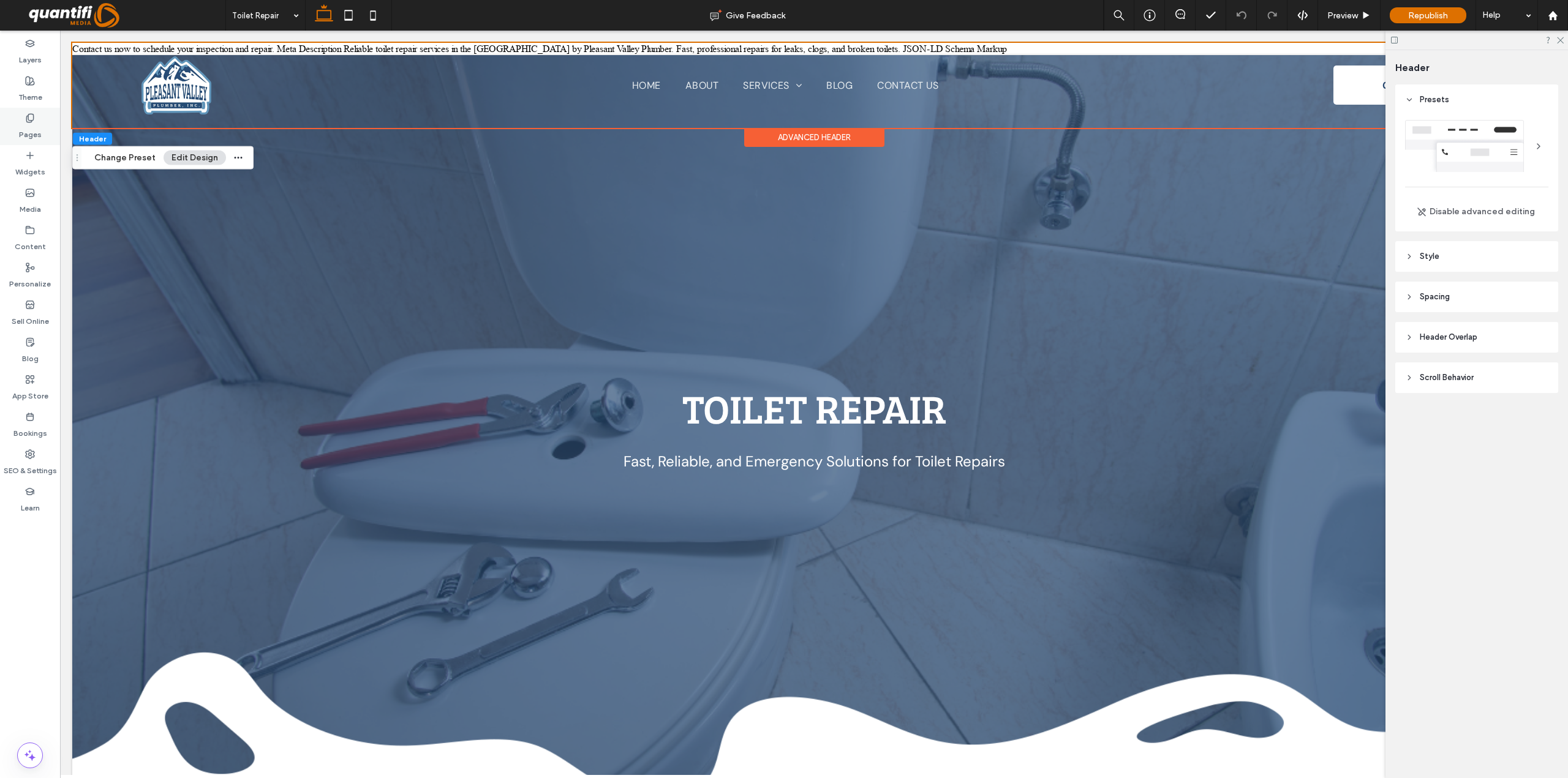
click at [37, 111] on div "Pages" at bounding box center [30, 126] width 60 height 37
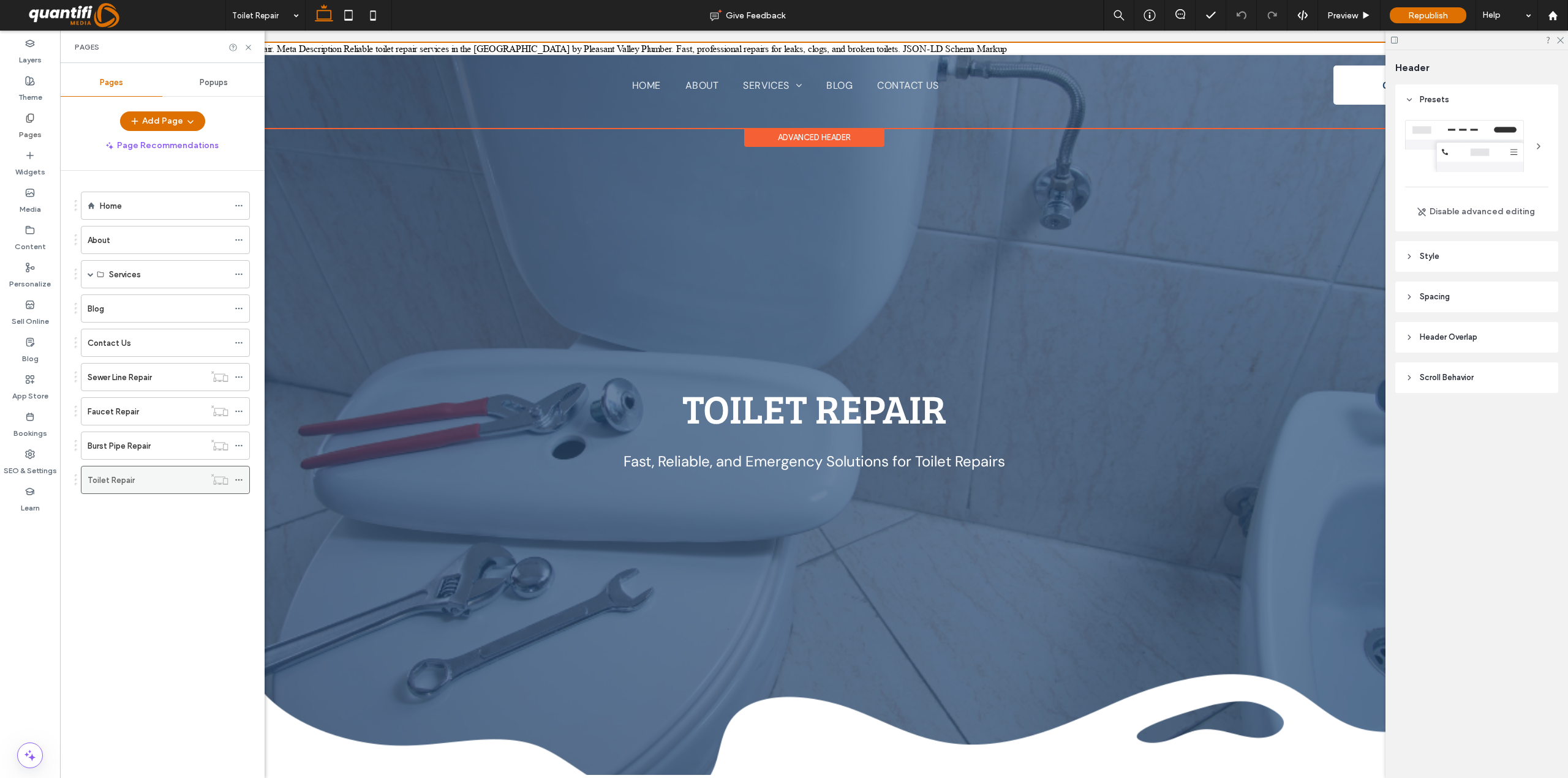
click at [240, 481] on icon at bounding box center [238, 479] width 8 height 8
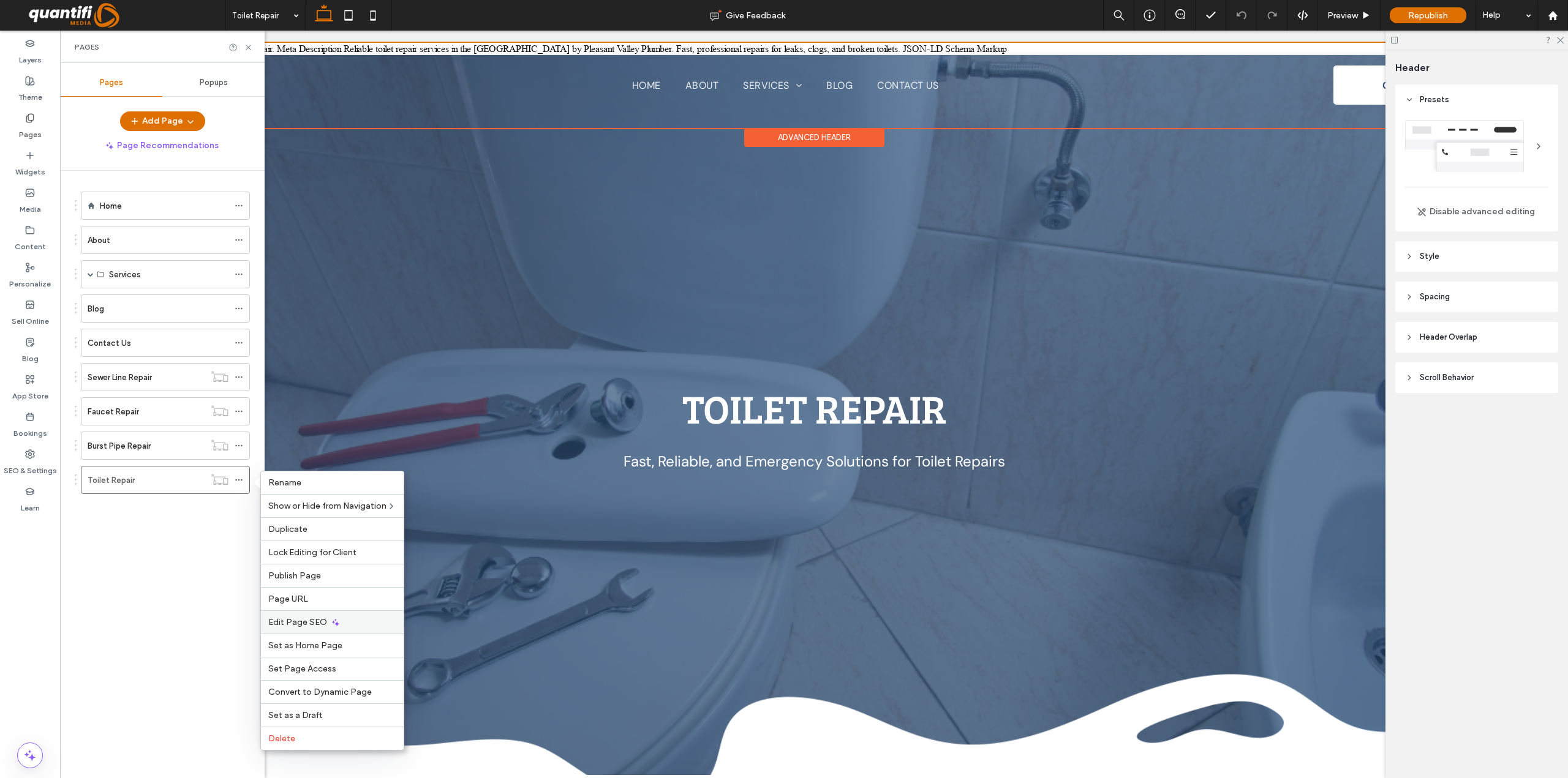
click at [298, 624] on span "Edit Page SEO" at bounding box center [298, 622] width 59 height 10
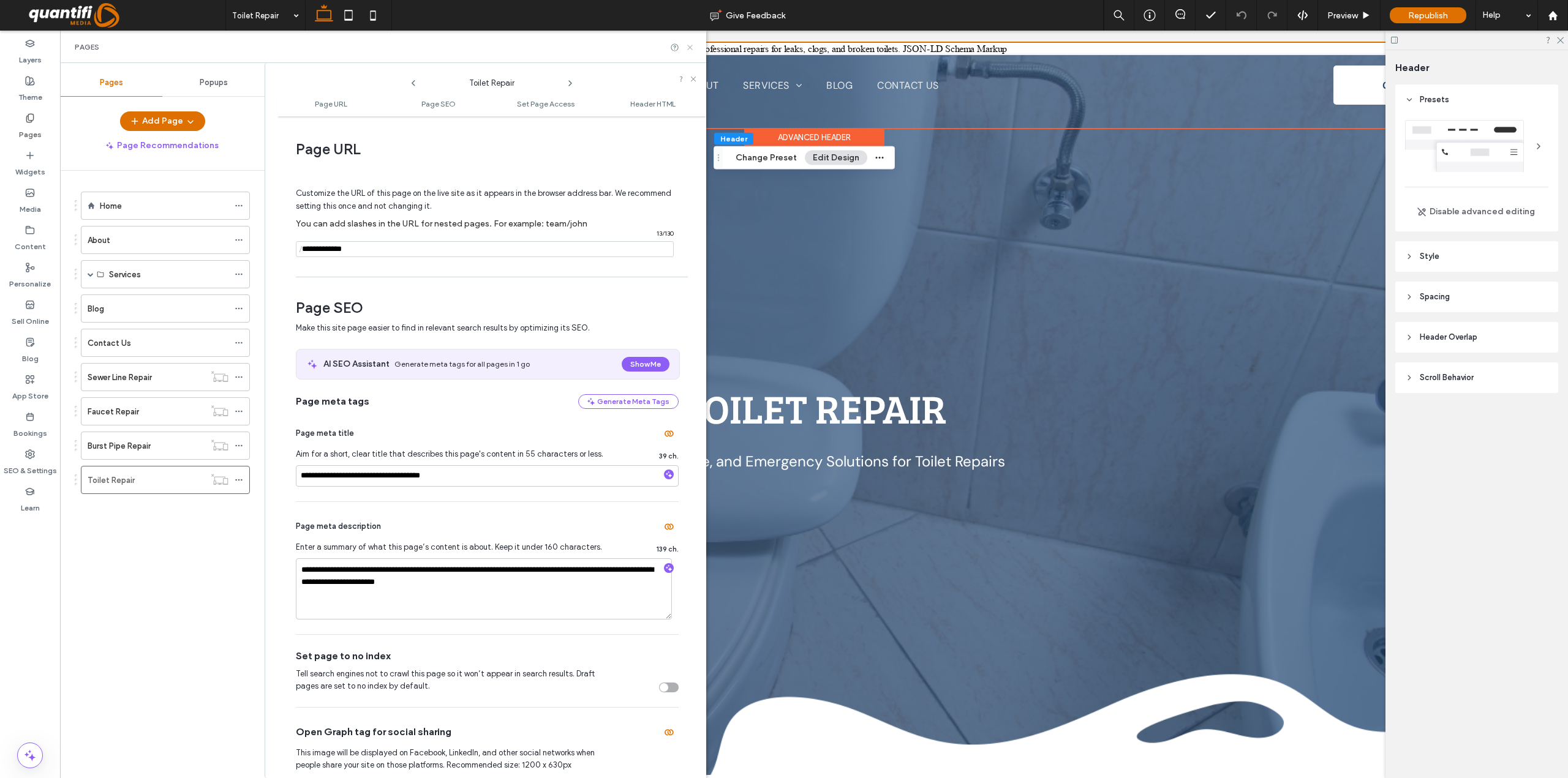
click at [686, 50] on icon at bounding box center [691, 47] width 9 height 9
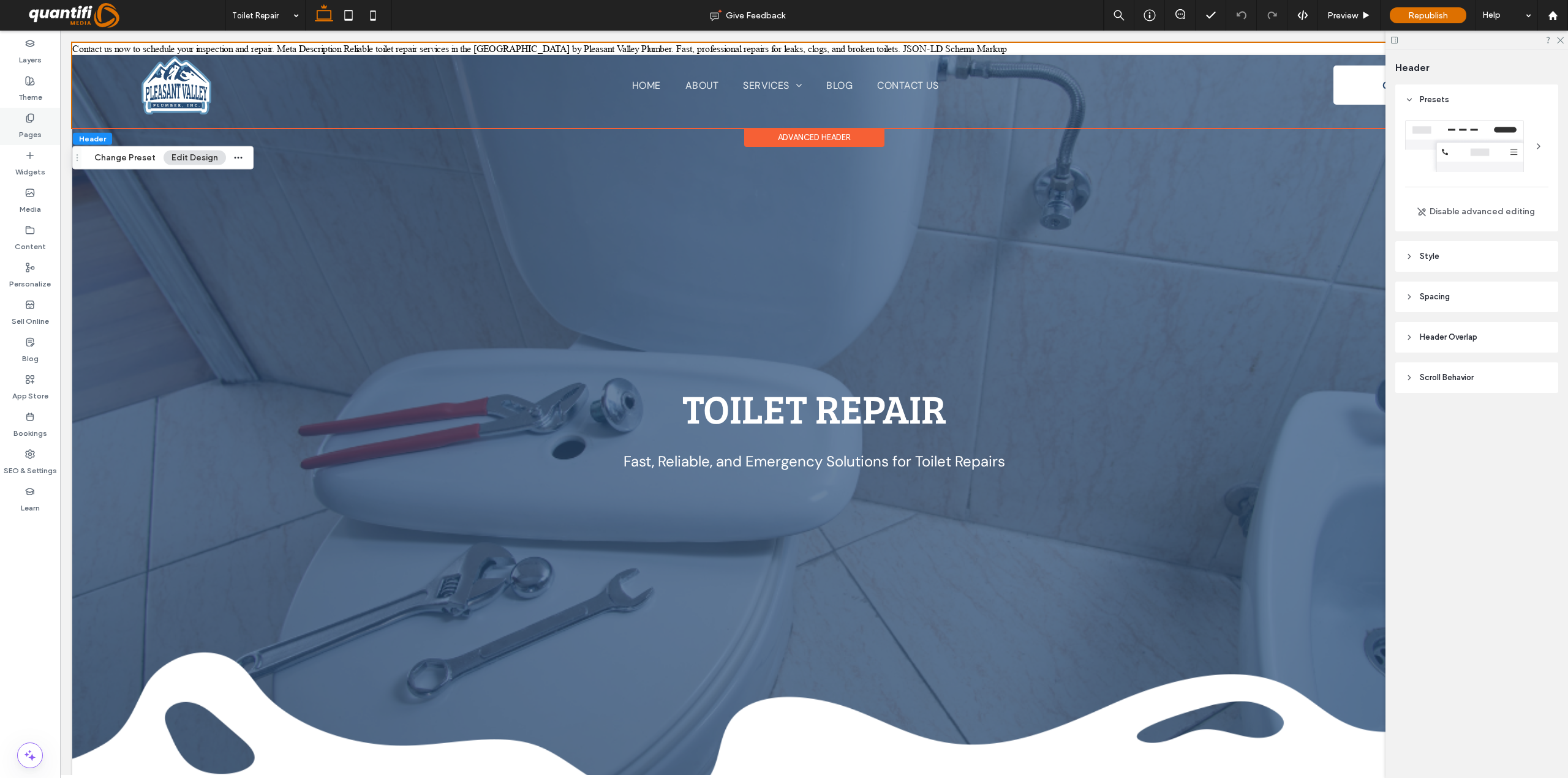
click at [25, 112] on div "Pages" at bounding box center [30, 126] width 60 height 37
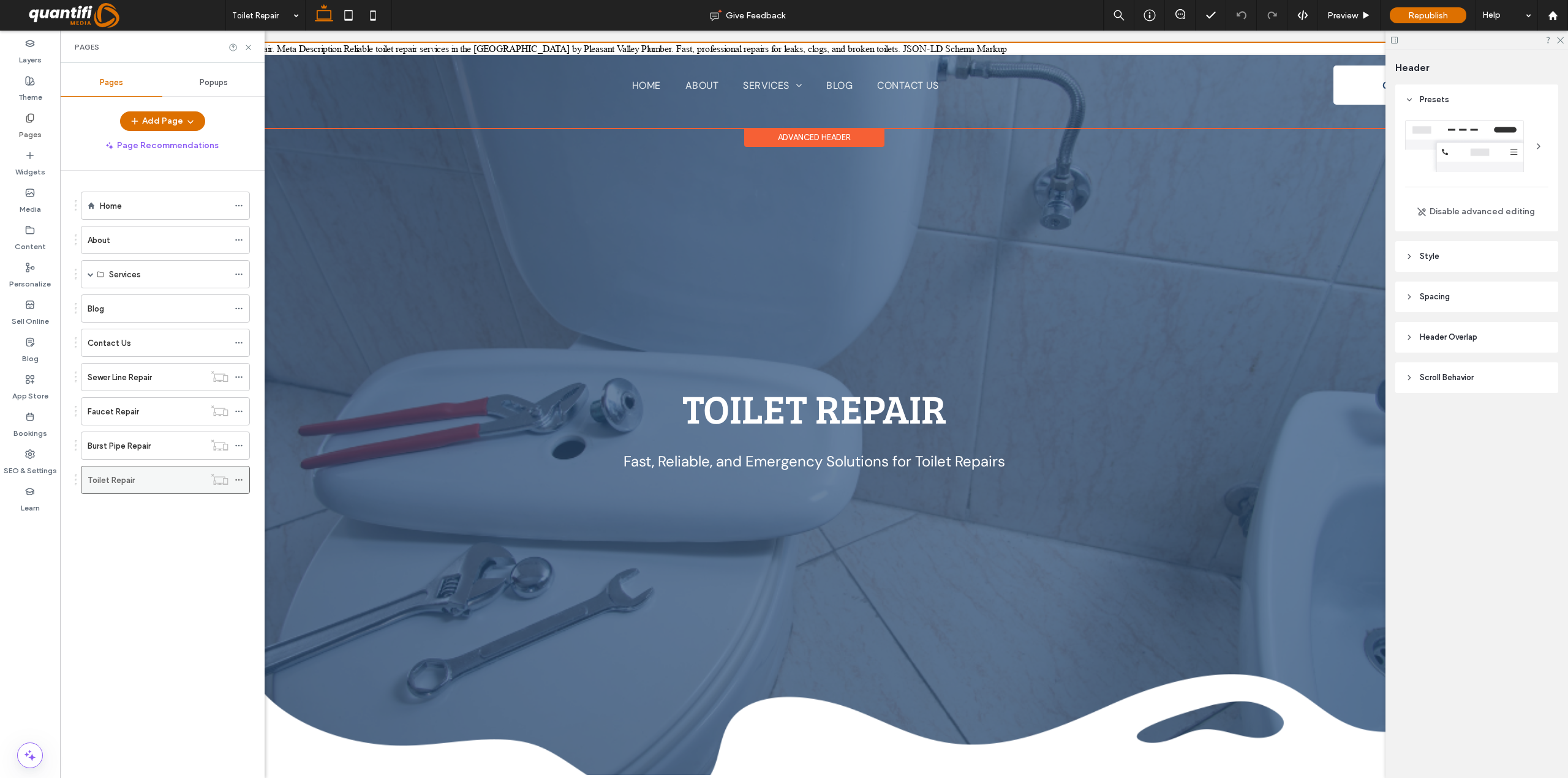
click at [238, 475] on icon at bounding box center [238, 479] width 8 height 8
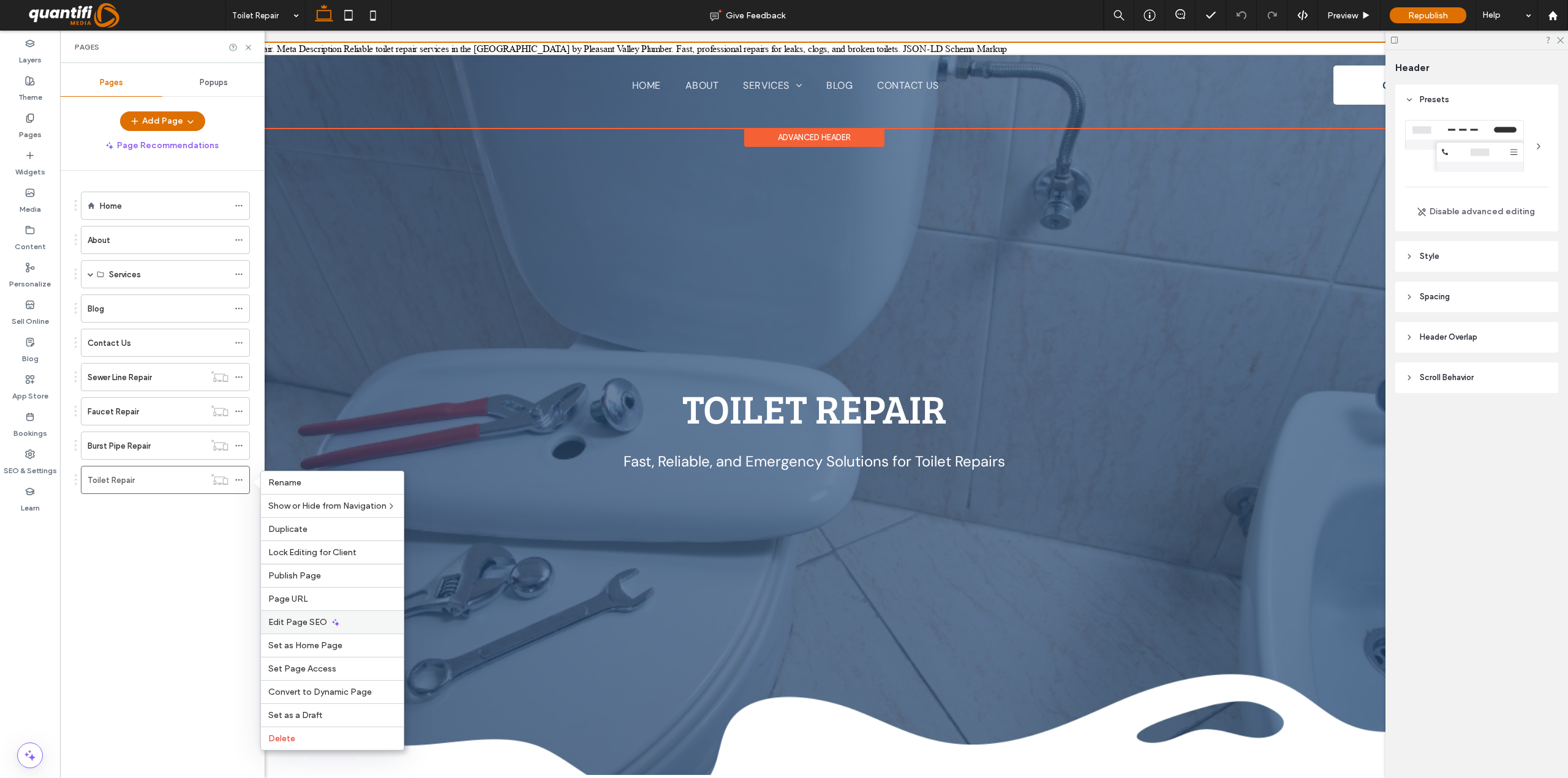
click at [290, 616] on div "Edit Page SEO" at bounding box center [332, 622] width 143 height 23
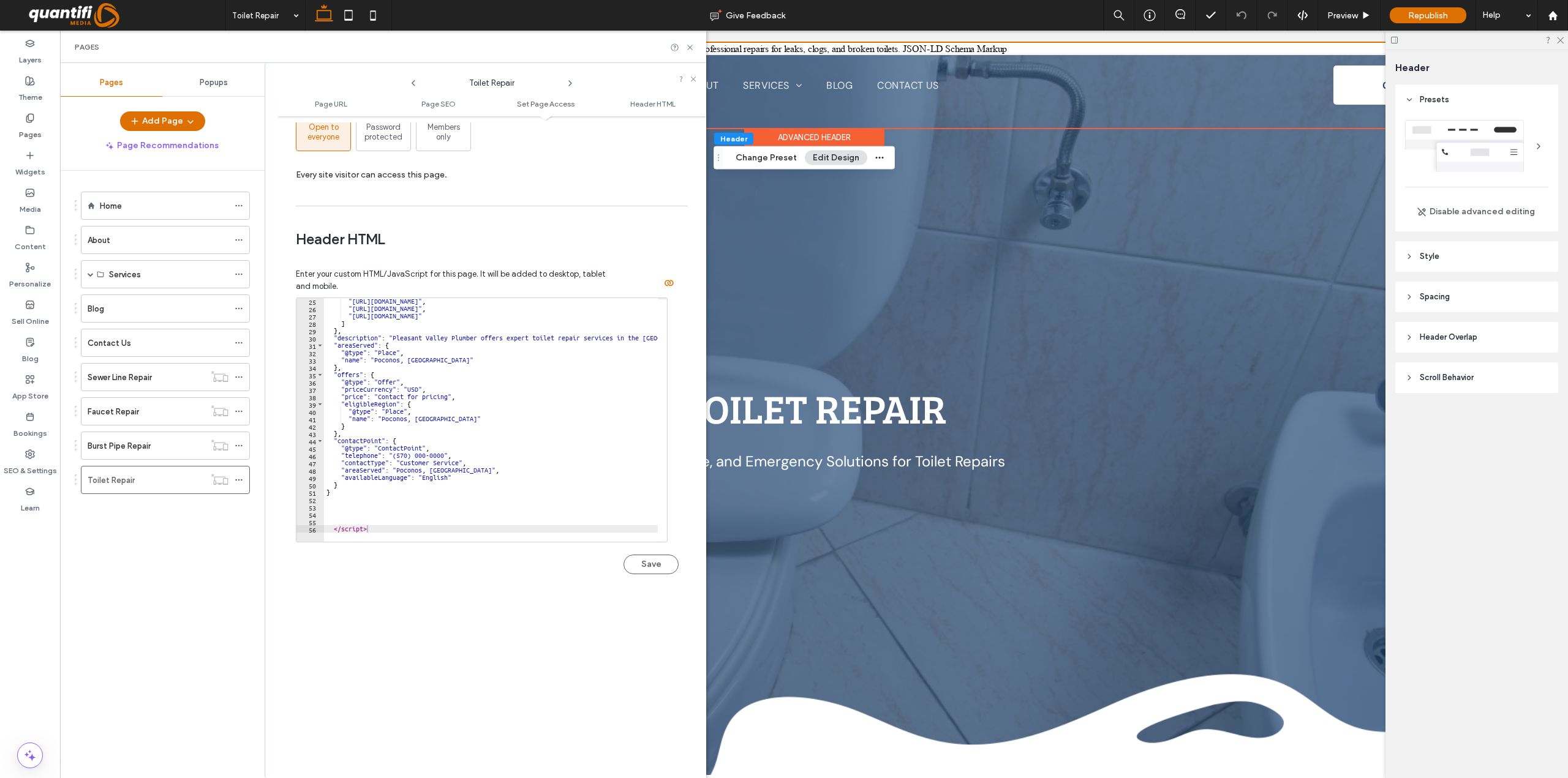
scroll to position [946, 0]
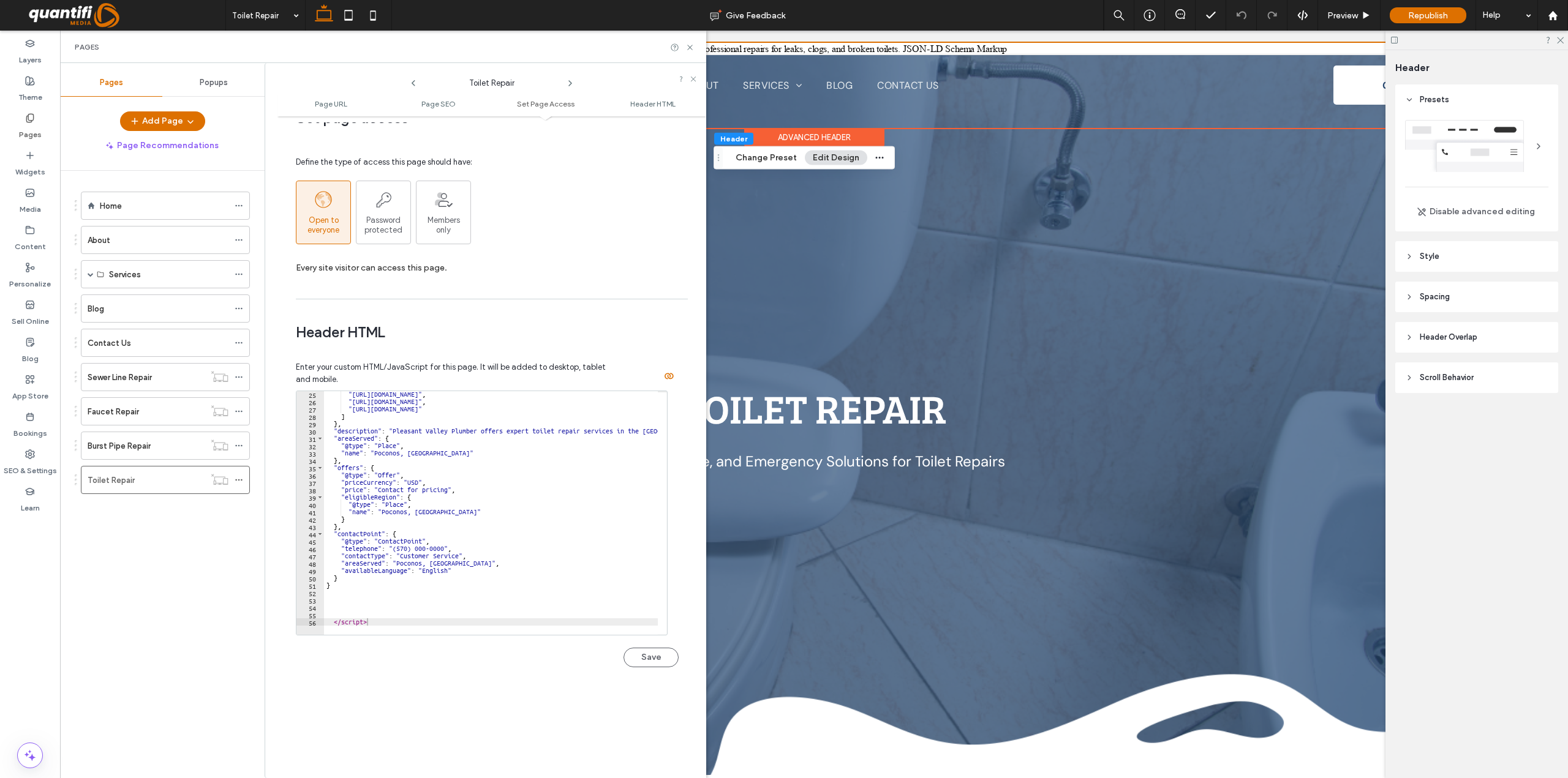
type textarea "*"
click at [353, 587] on div ""https://www.facebook.com/pleasantvalleyplumber" , "https://www.instagram.com/p…" at bounding box center [628, 514] width 608 height 249
click at [380, 616] on div ""https://www.facebook.com/pleasantvalleyplumber" , "https://www.instagram.com/p…" at bounding box center [628, 514] width 608 height 249
type textarea "*********"
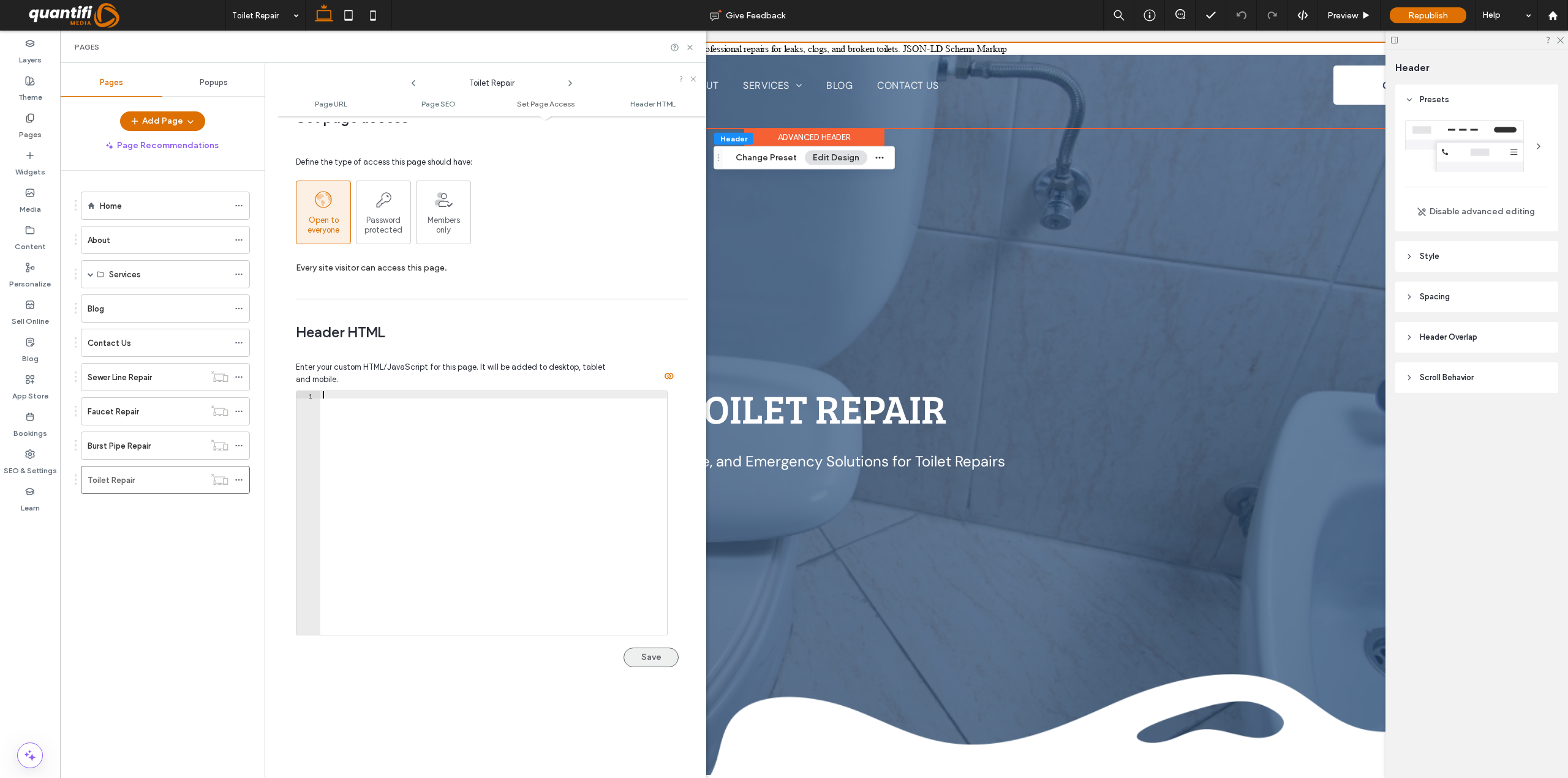
click at [648, 660] on button "Save" at bounding box center [652, 657] width 56 height 19
click at [688, 50] on icon at bounding box center [691, 47] width 9 height 9
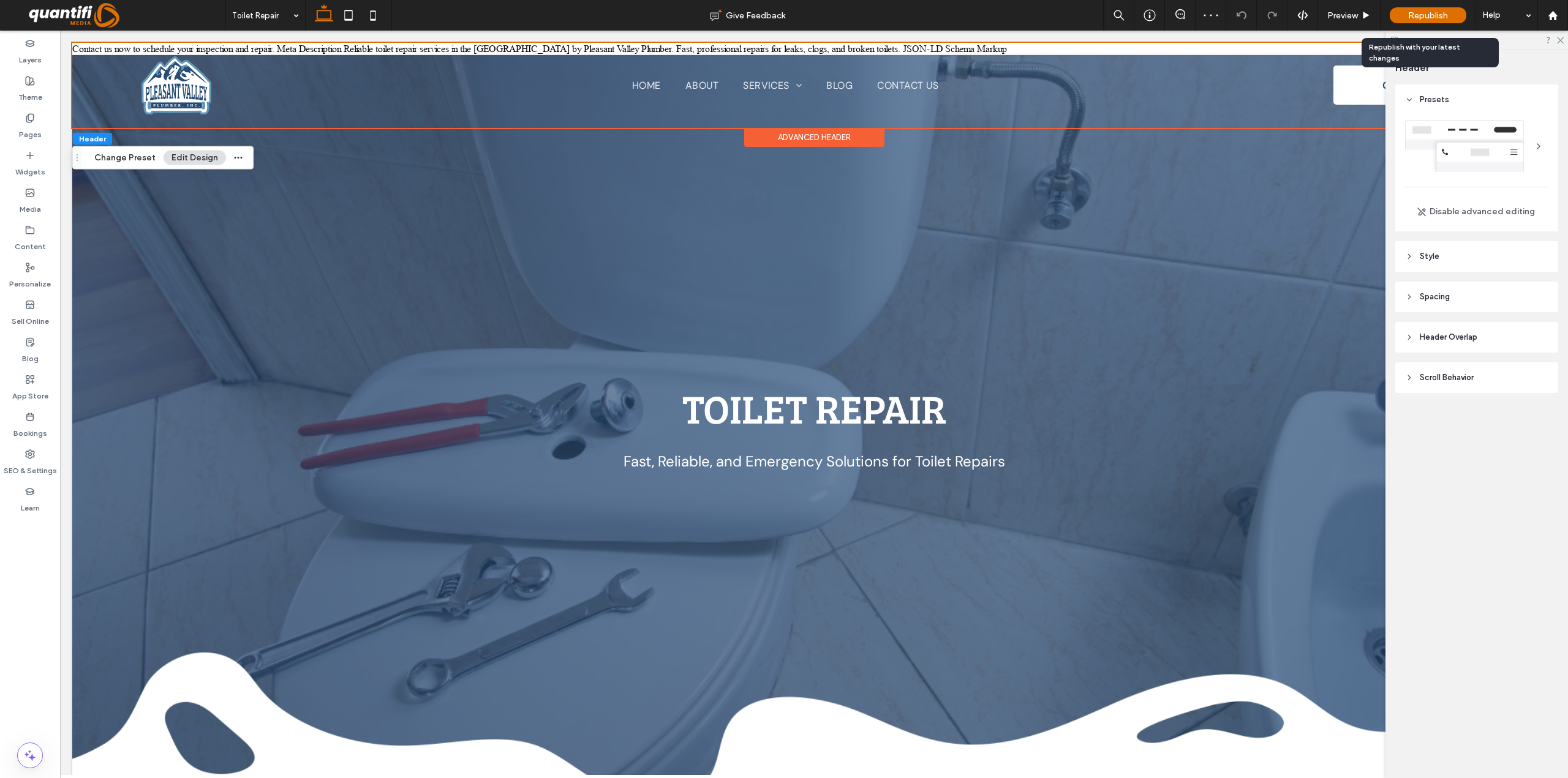
click at [1400, 15] on div "Republish" at bounding box center [1428, 15] width 77 height 16
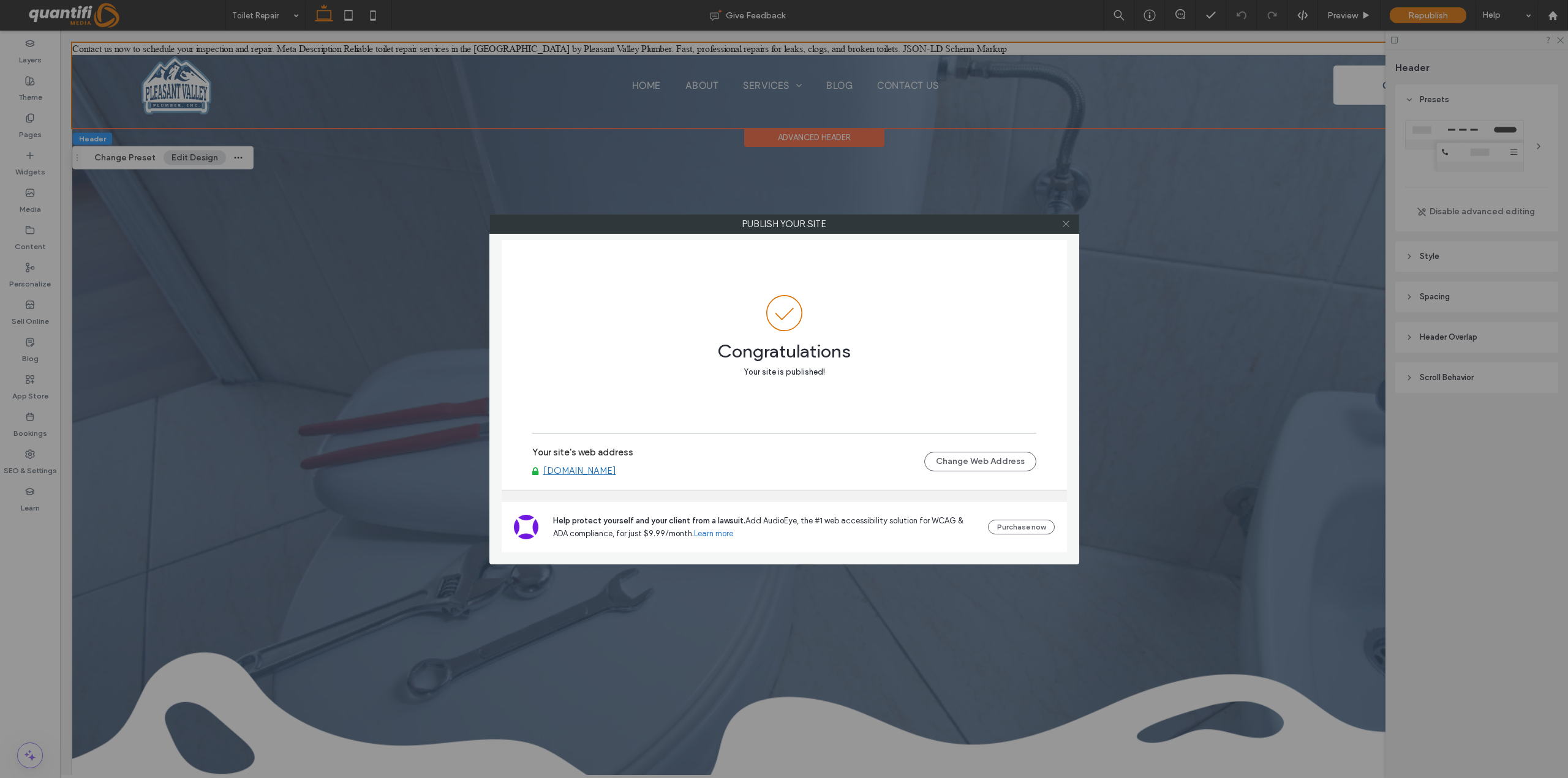
click at [1070, 222] on icon at bounding box center [1066, 224] width 9 height 9
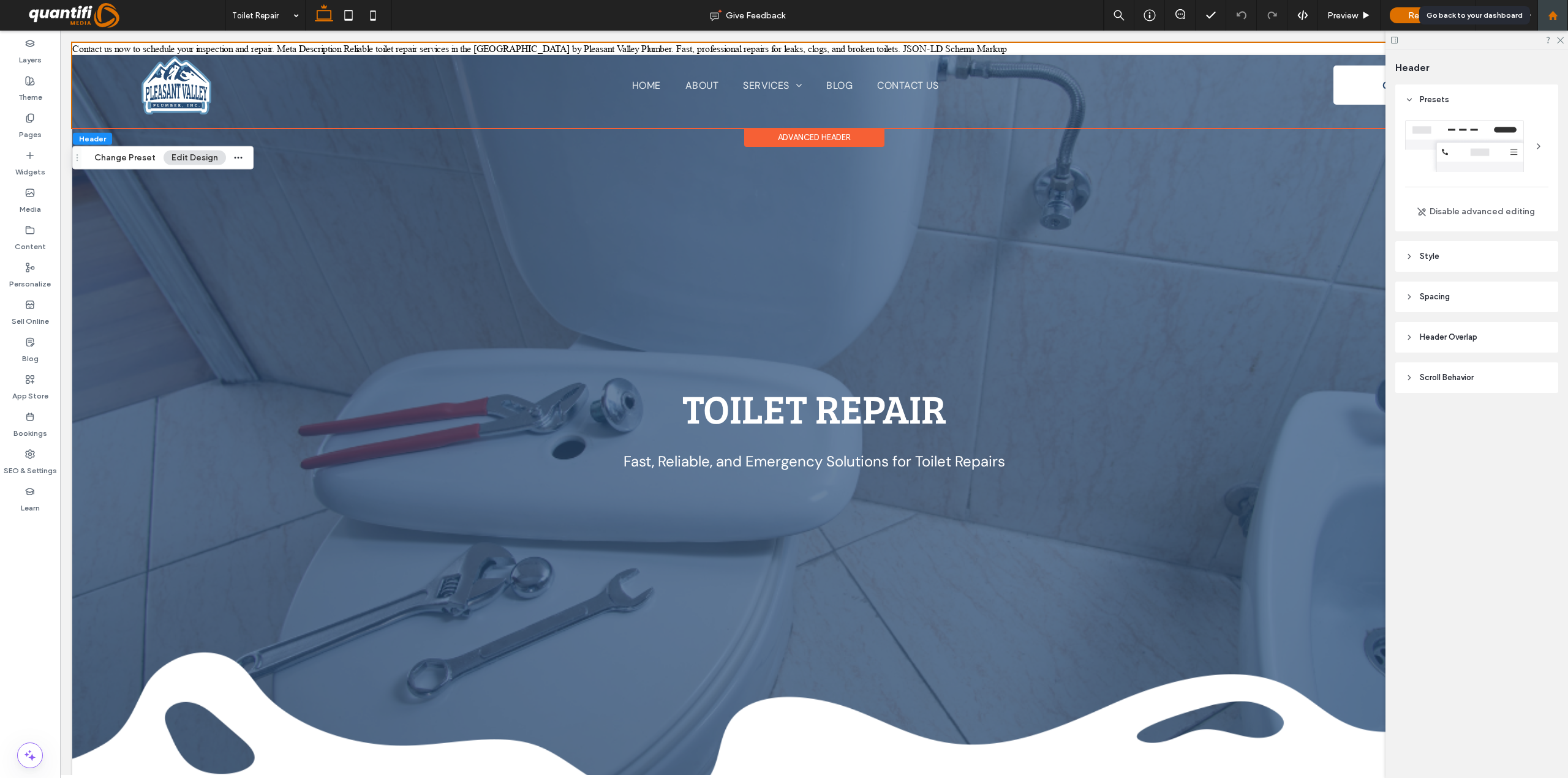
click at [1549, 13] on icon at bounding box center [1552, 15] width 10 height 10
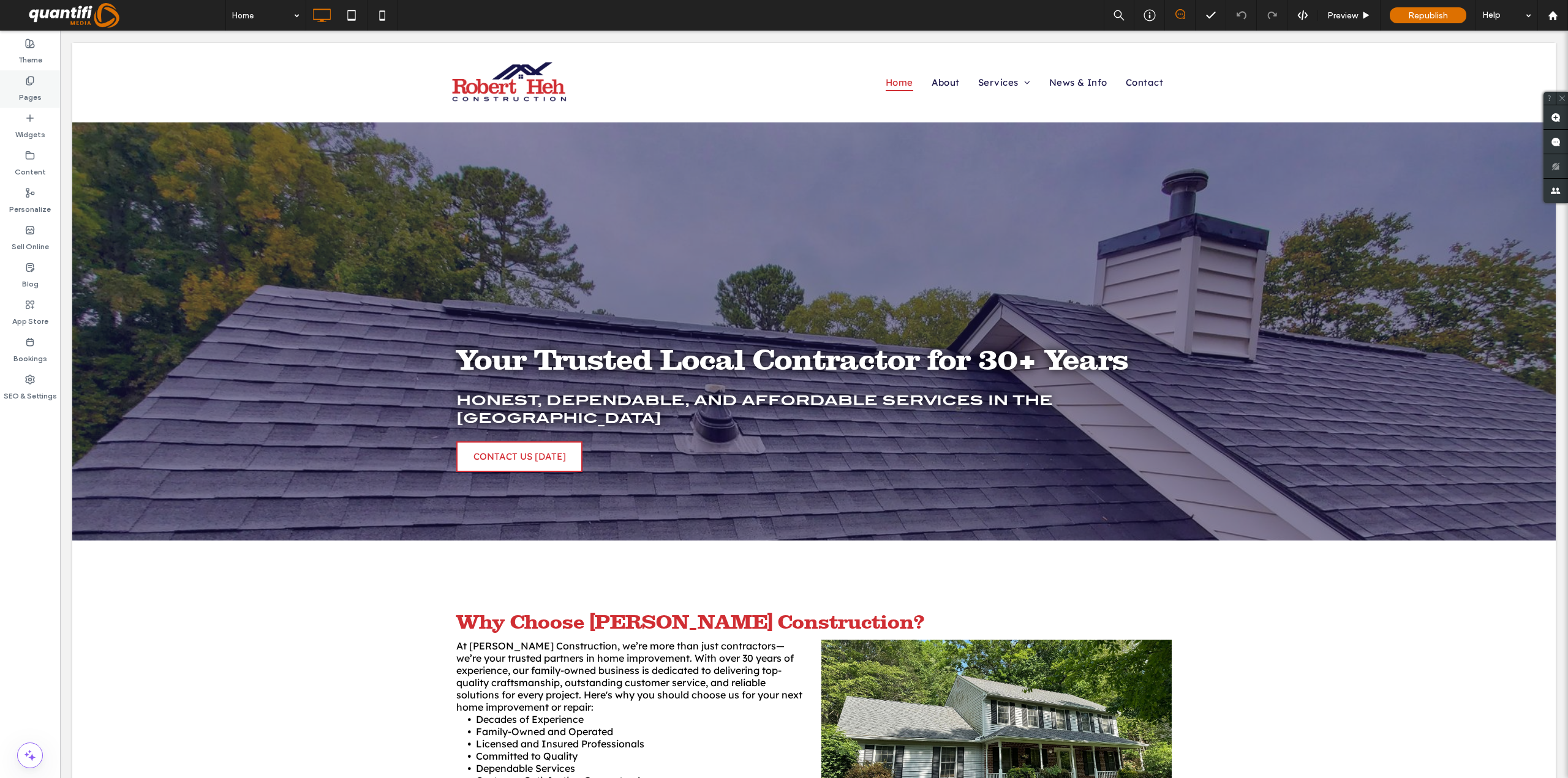
click at [48, 88] on div "Pages" at bounding box center [30, 89] width 60 height 37
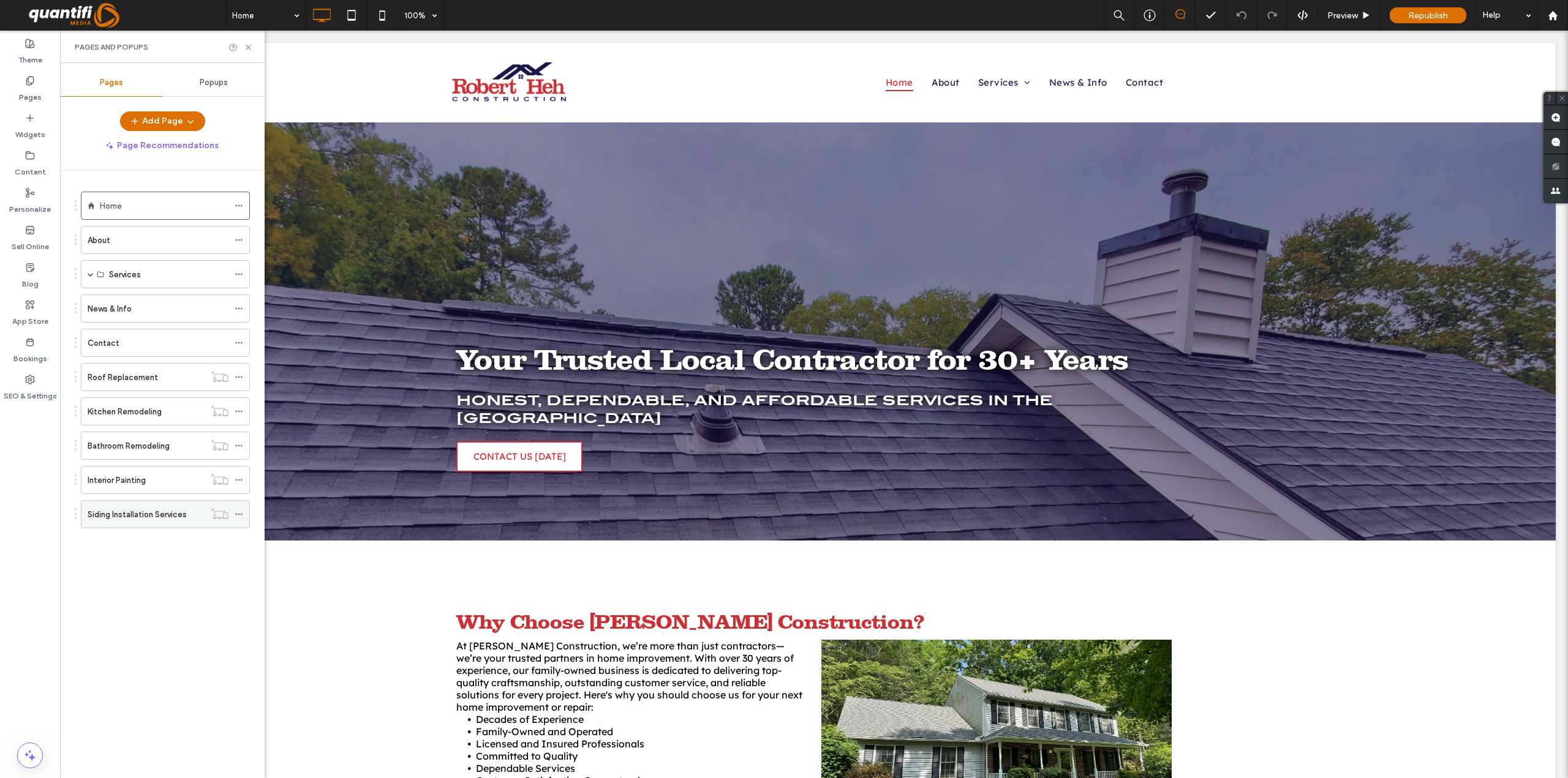
click at [137, 517] on label "Siding Installation Services" at bounding box center [137, 514] width 99 height 21
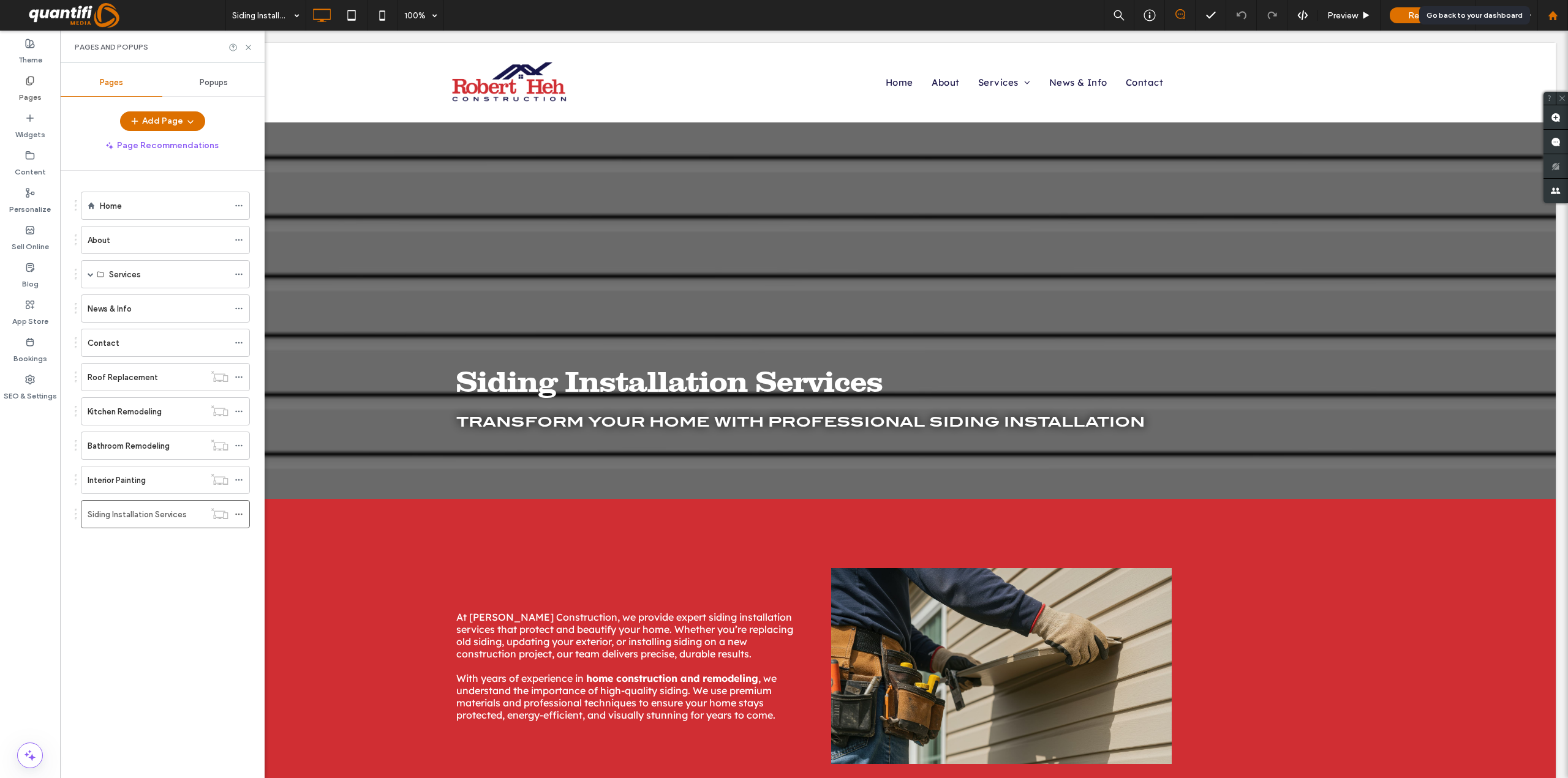
click at [1550, 17] on use at bounding box center [1552, 15] width 9 height 9
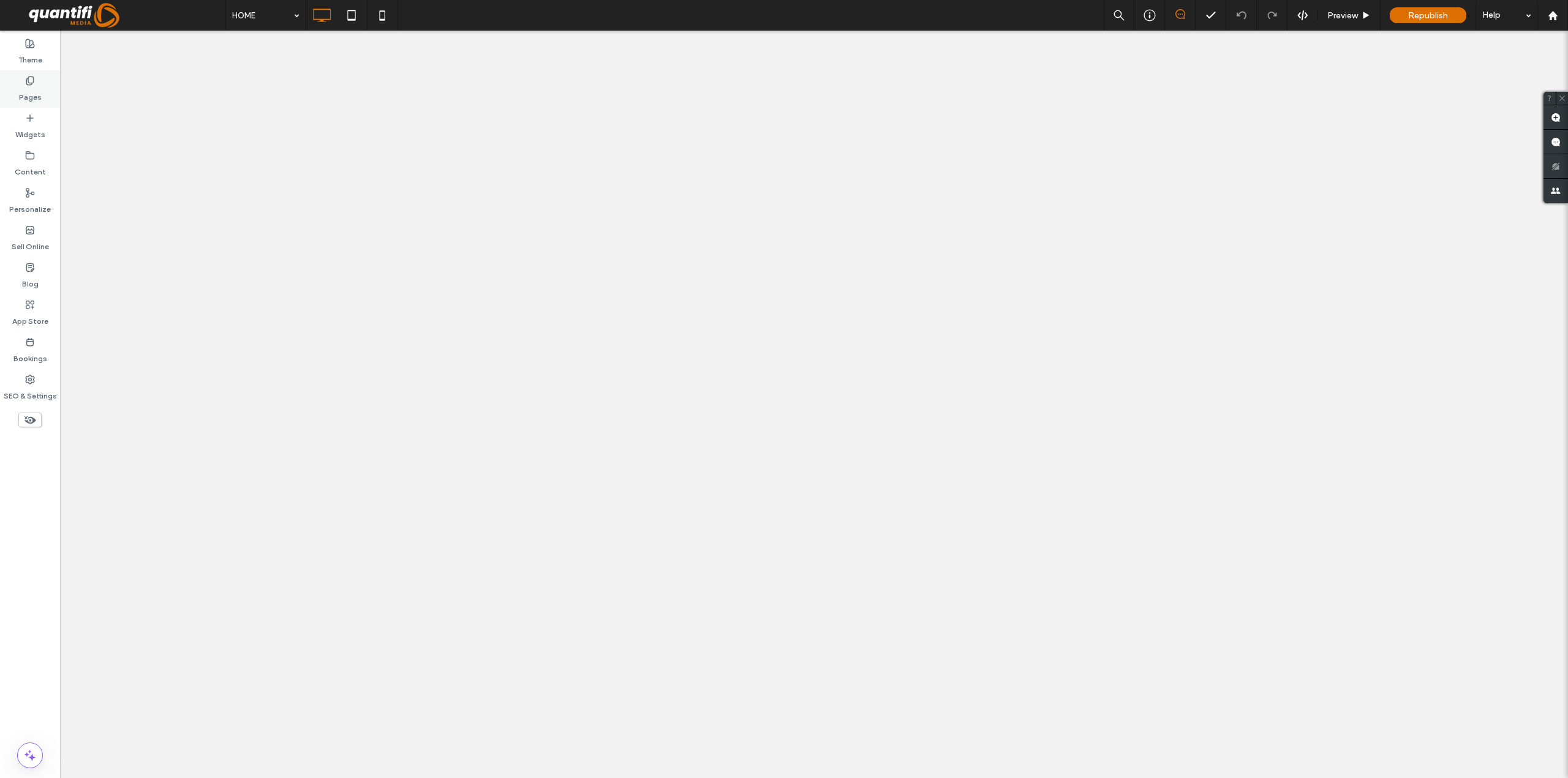
click at [28, 93] on label "Pages" at bounding box center [31, 94] width 22 height 18
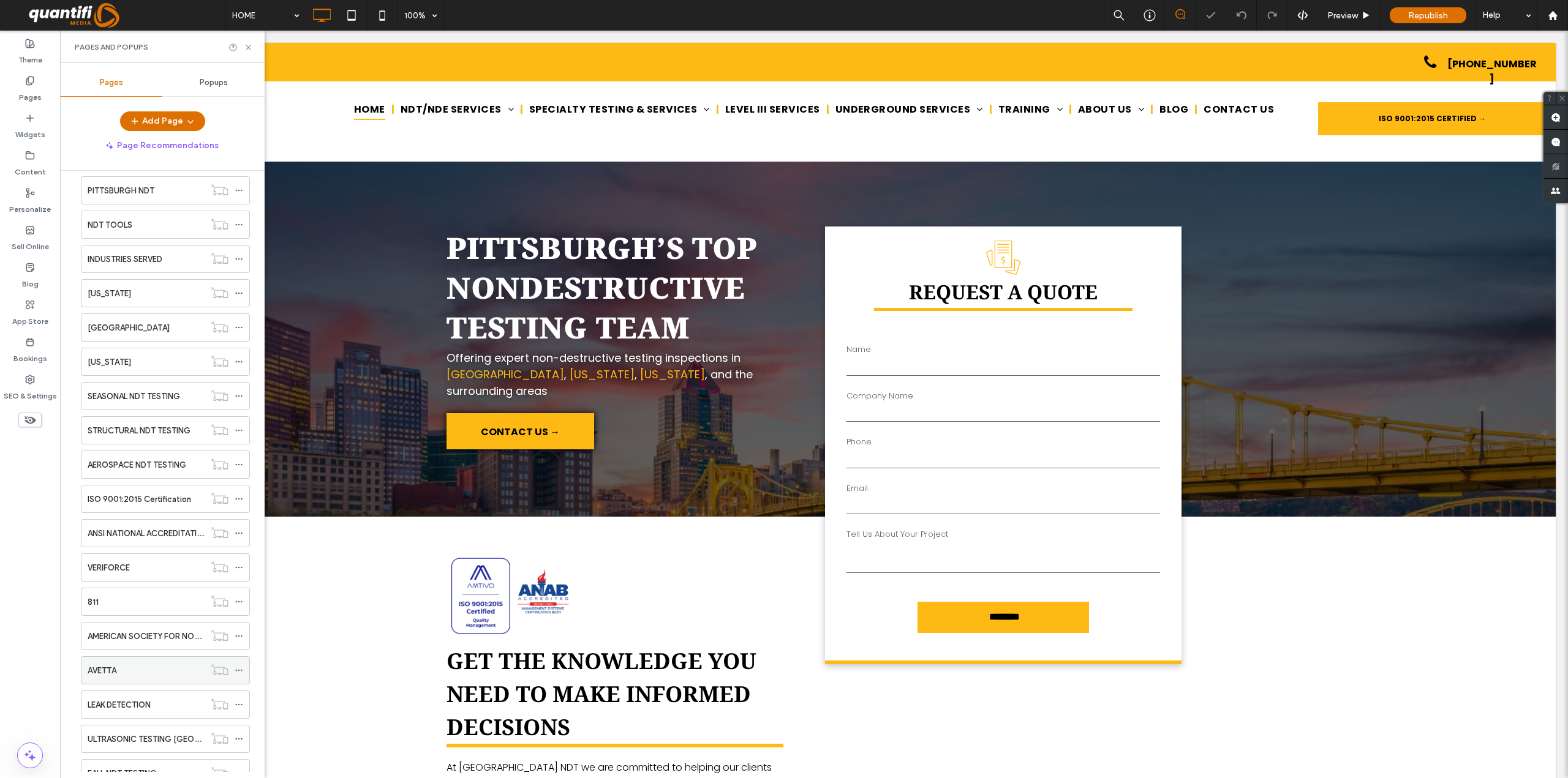
scroll to position [1433, 0]
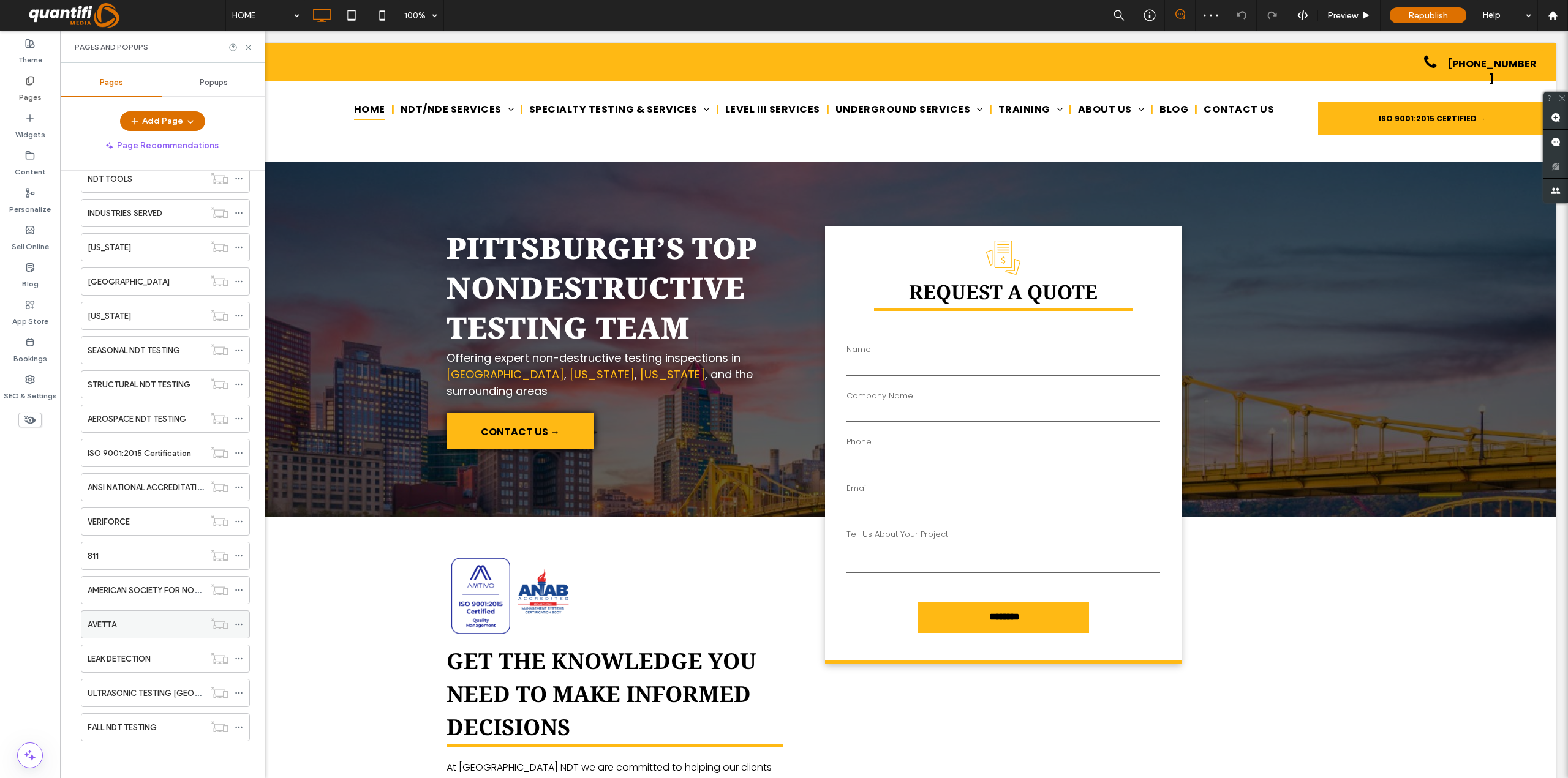
click at [126, 719] on div "FALL NDT TESTING" at bounding box center [146, 727] width 117 height 27
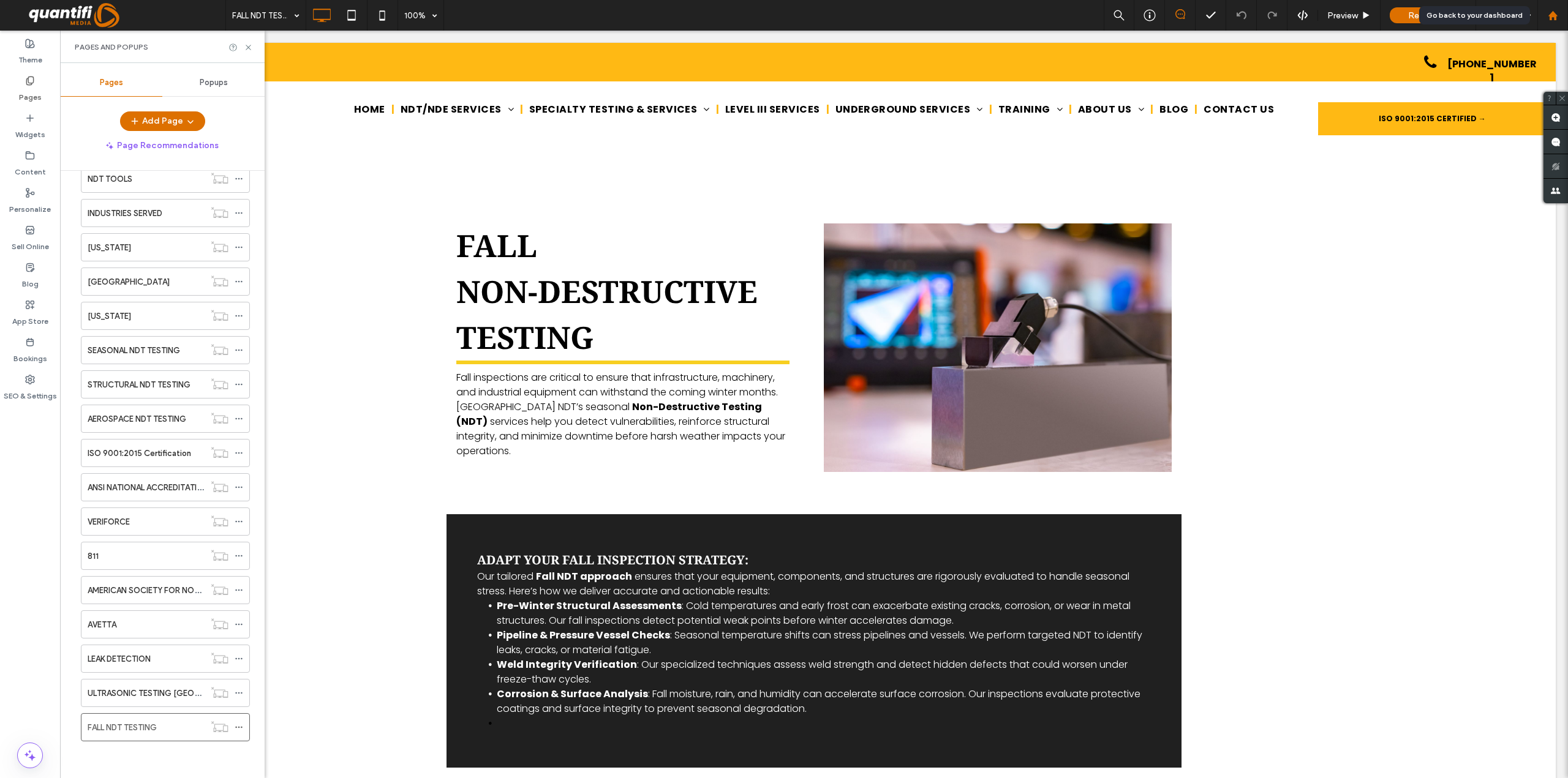
click at [1549, 24] on div at bounding box center [1552, 15] width 31 height 31
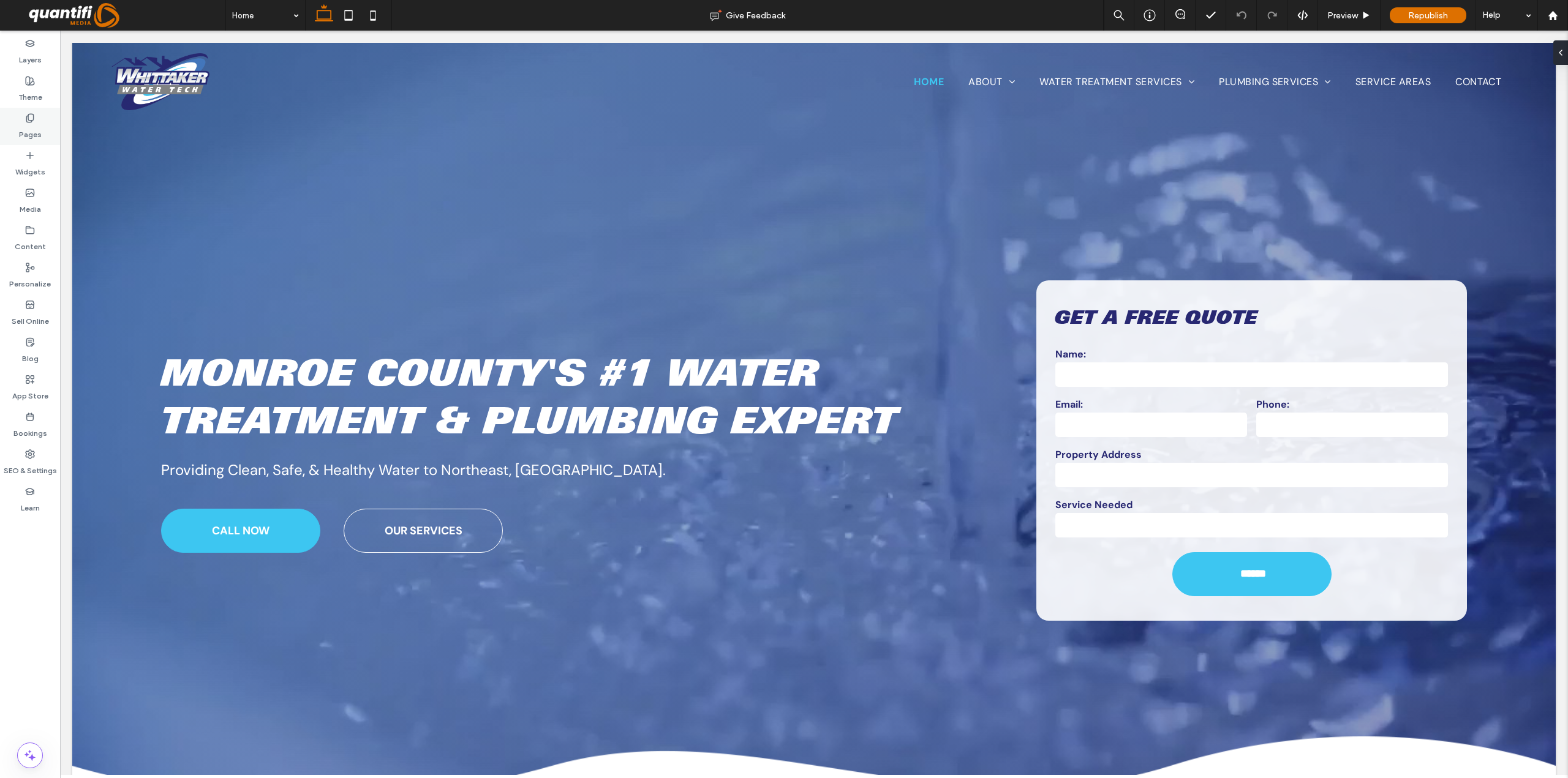
click at [21, 133] on label "Pages" at bounding box center [31, 131] width 22 height 18
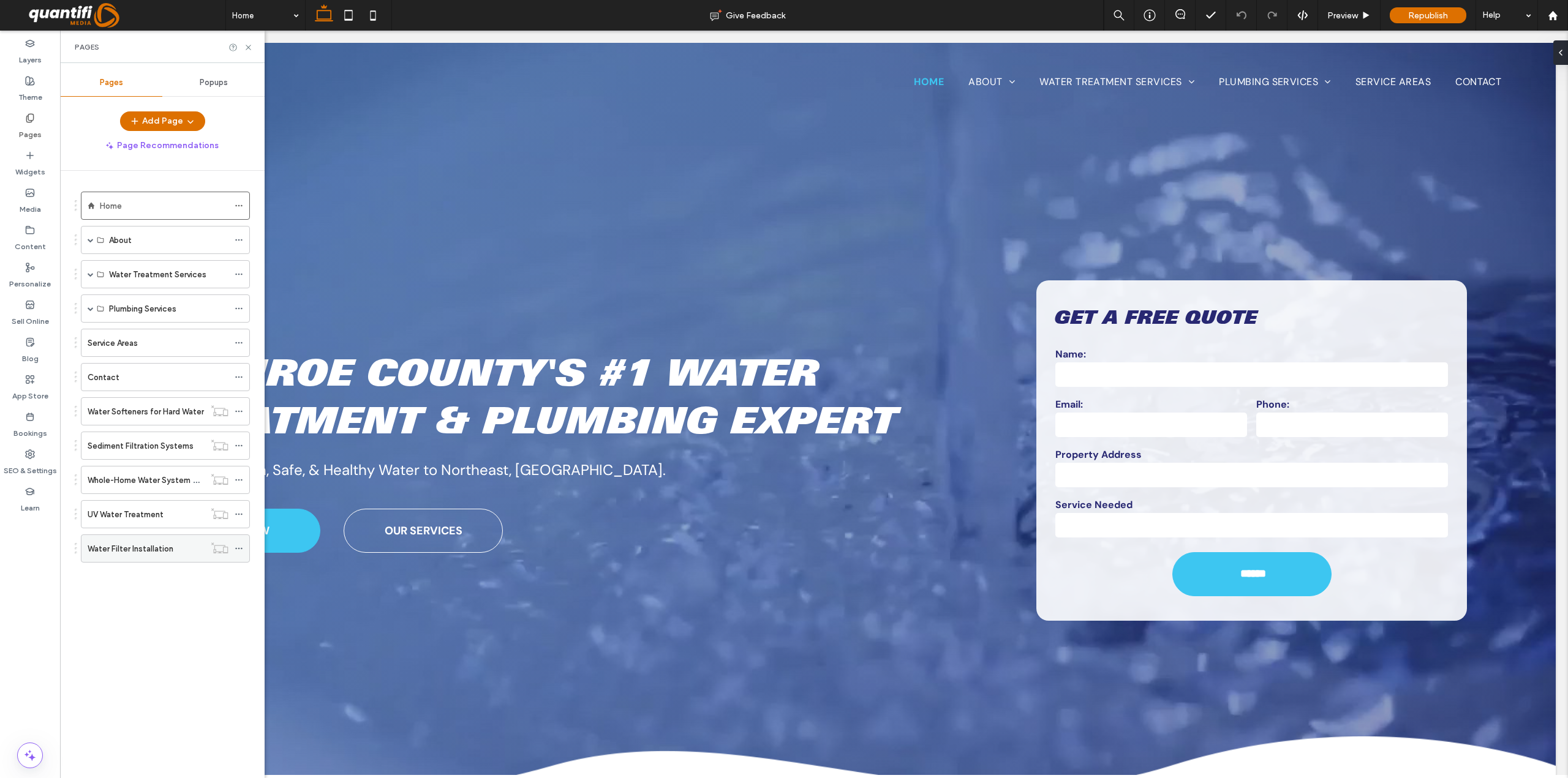
click at [155, 544] on label "Water Filter Installation" at bounding box center [131, 549] width 86 height 21
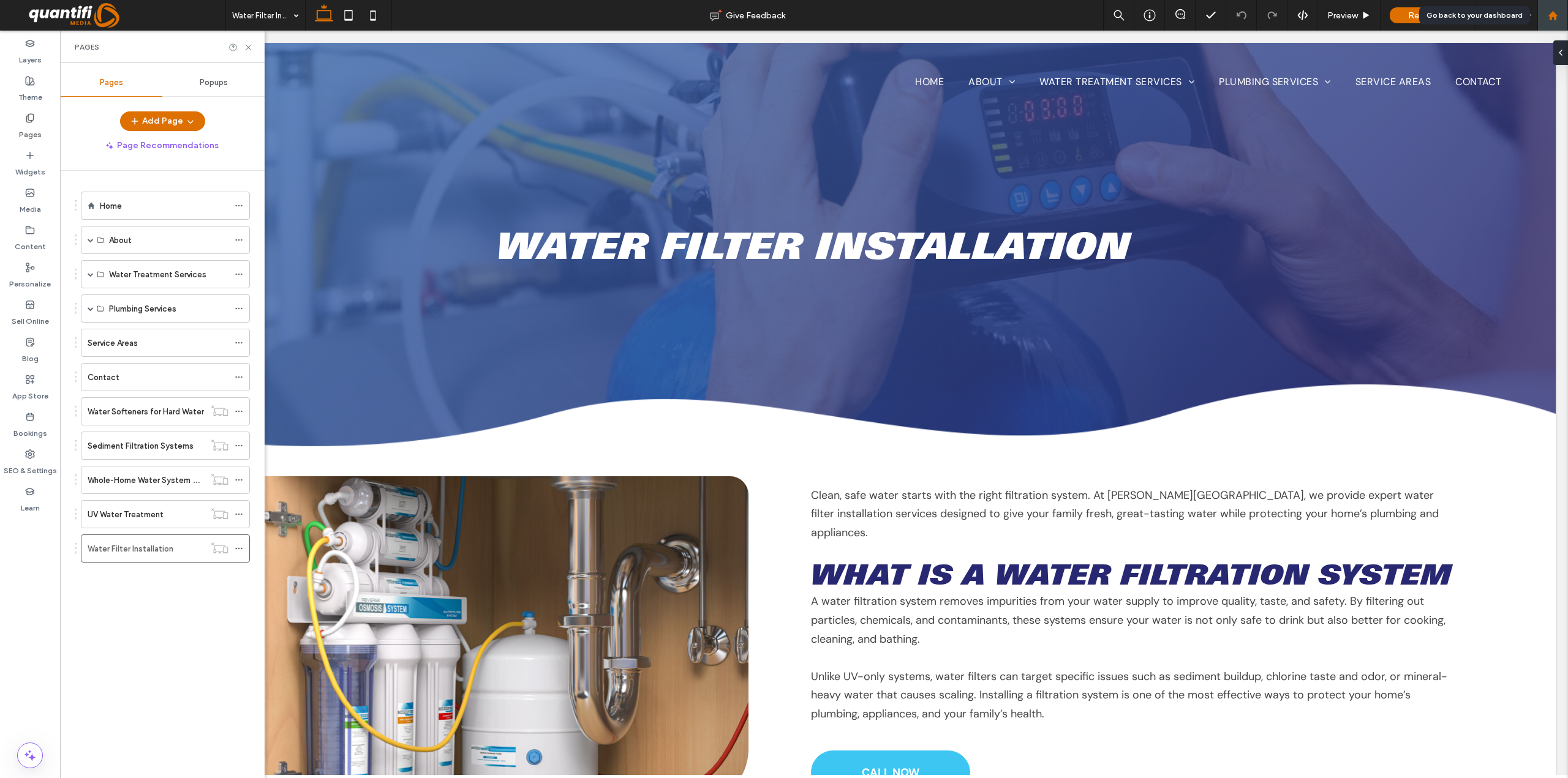
click at [1549, 21] on div at bounding box center [1552, 15] width 31 height 31
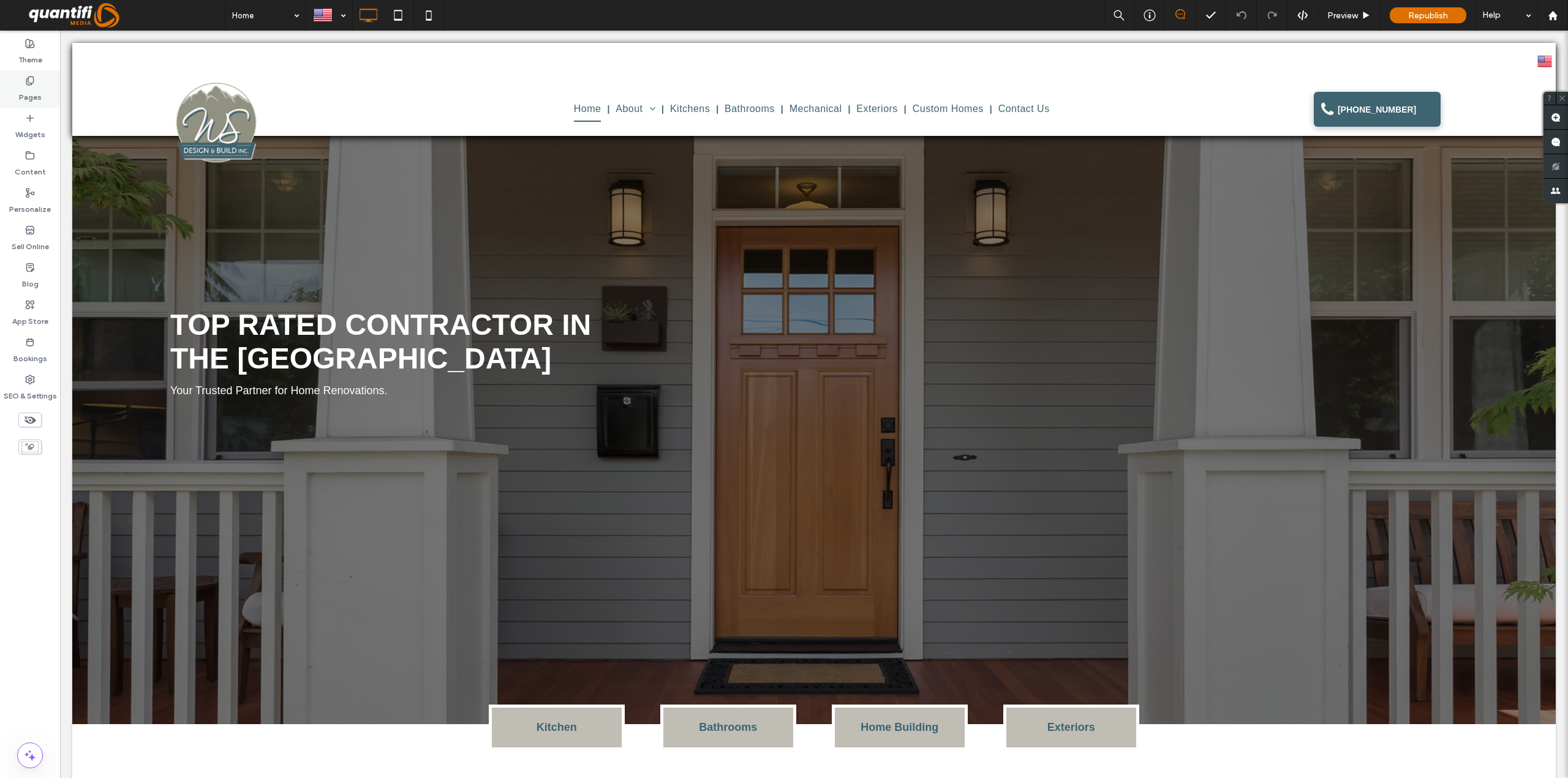
click at [20, 105] on div "Pages" at bounding box center [30, 89] width 60 height 37
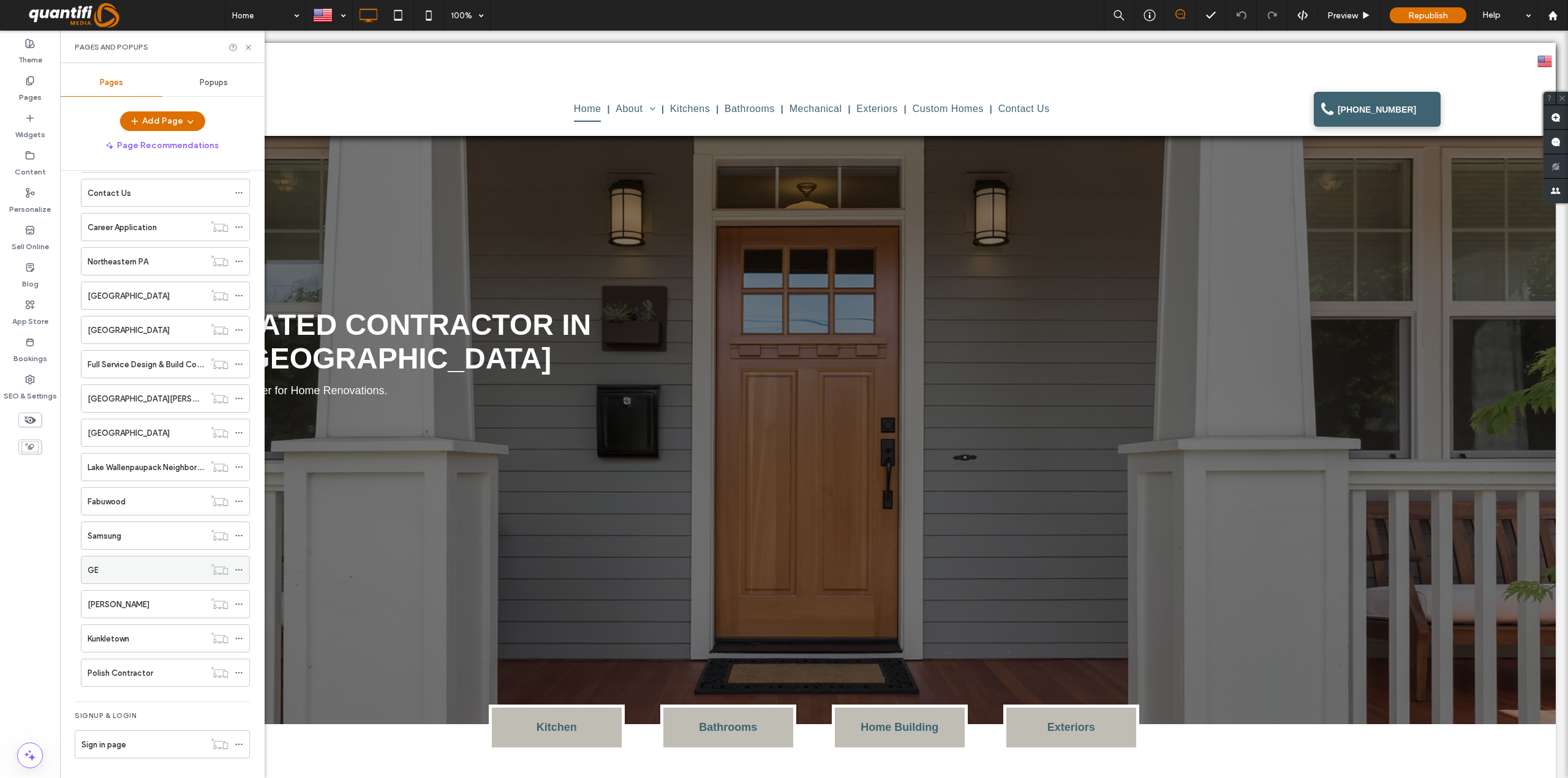
scroll to position [255, 0]
click at [143, 671] on label "Polish Contractor" at bounding box center [120, 670] width 66 height 21
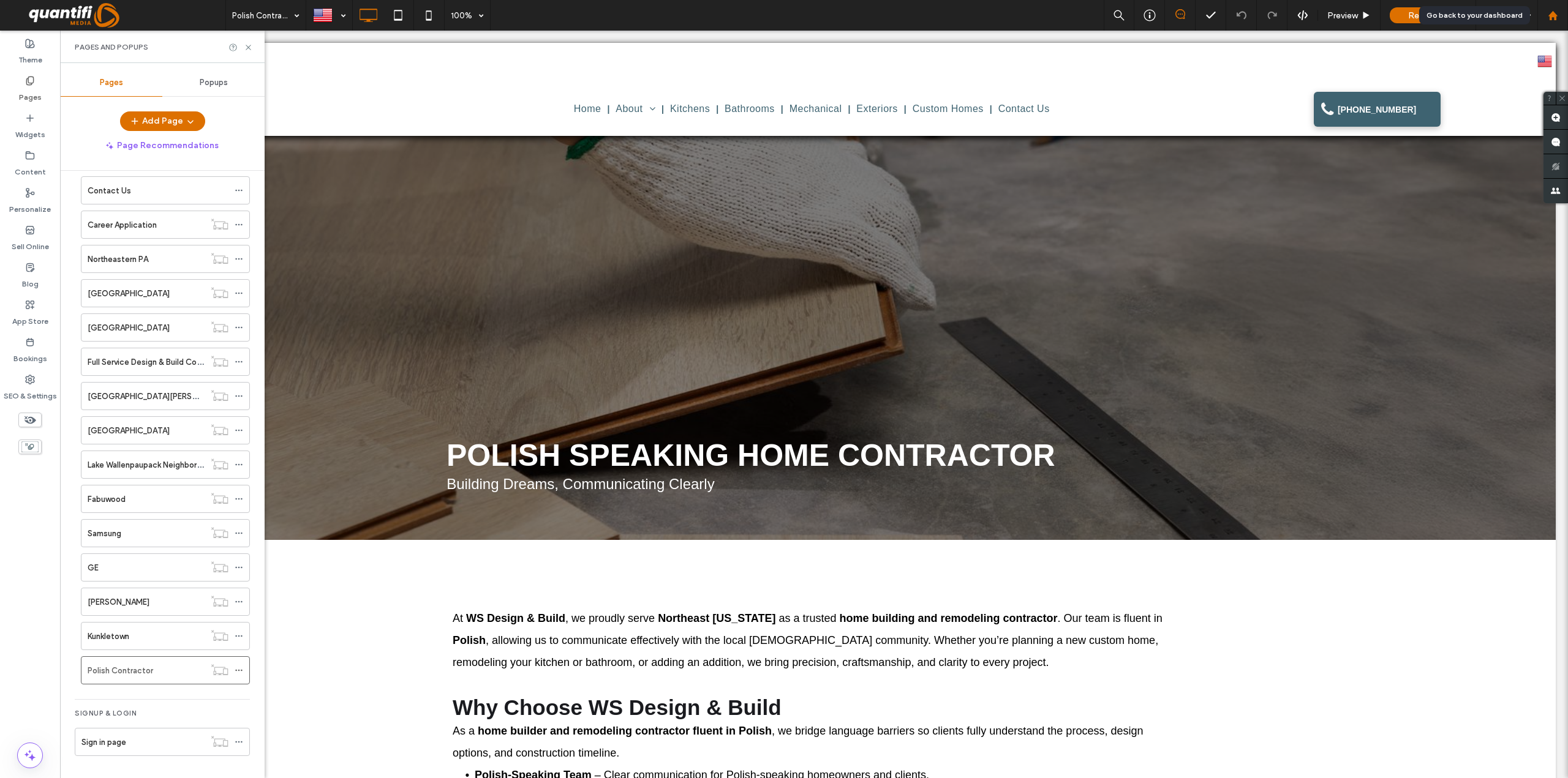
click at [1553, 16] on use at bounding box center [1552, 15] width 9 height 9
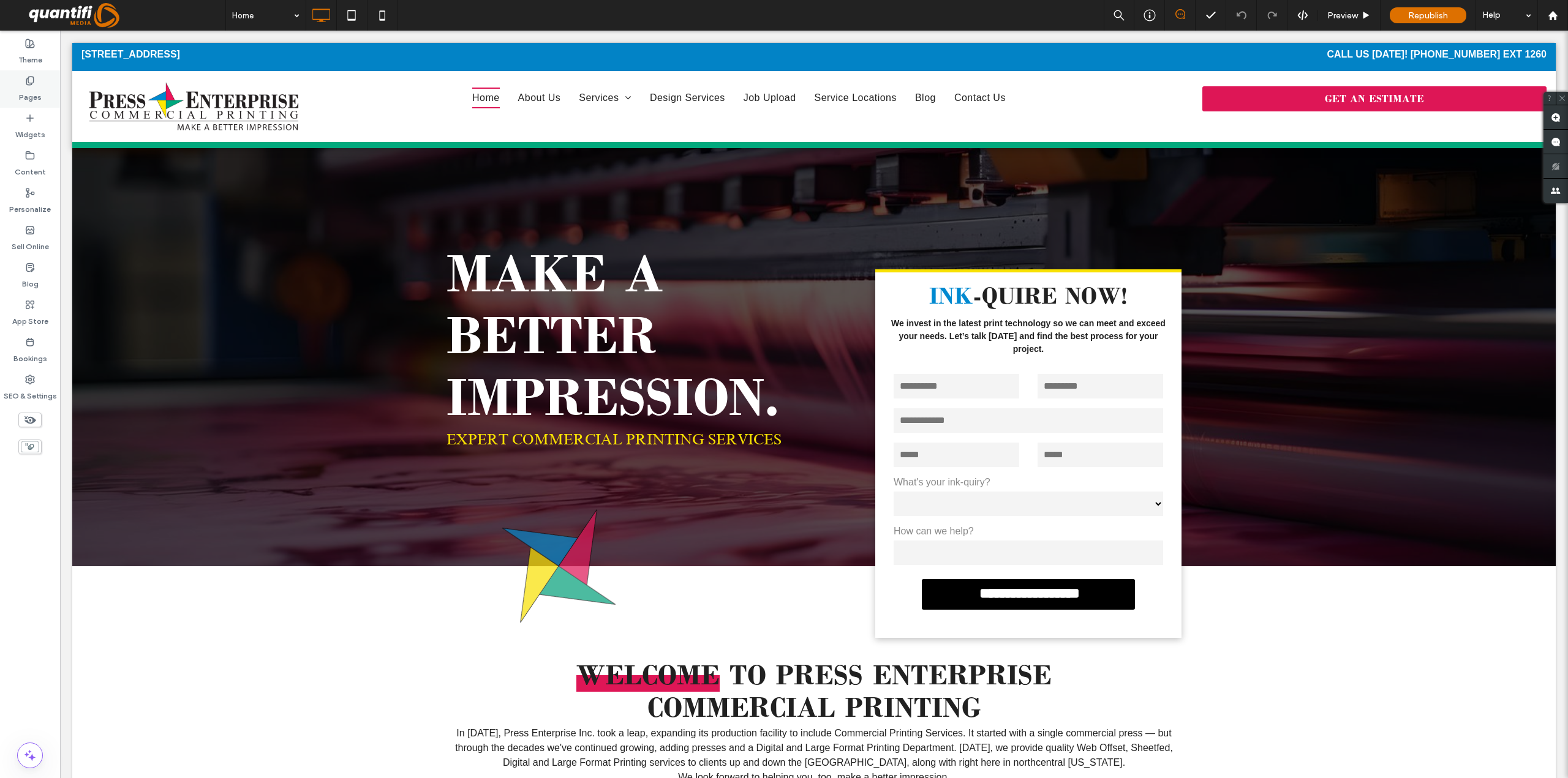
click at [27, 95] on label "Pages" at bounding box center [31, 94] width 22 height 18
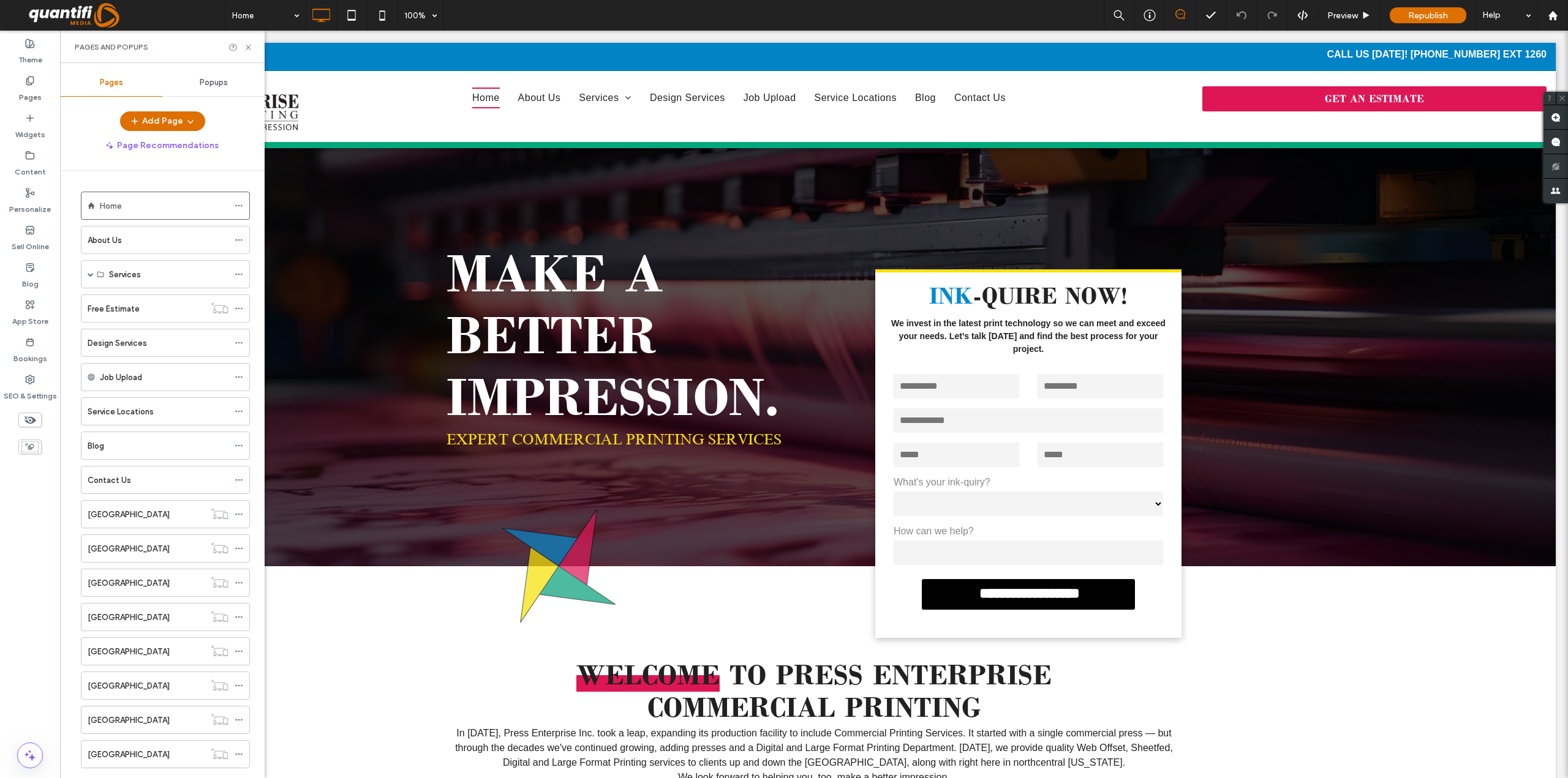
scroll to position [27, 0]
click at [127, 718] on div "[GEOGRAPHIC_DATA]" at bounding box center [146, 727] width 117 height 27
